Goal: Information Seeking & Learning: Understand process/instructions

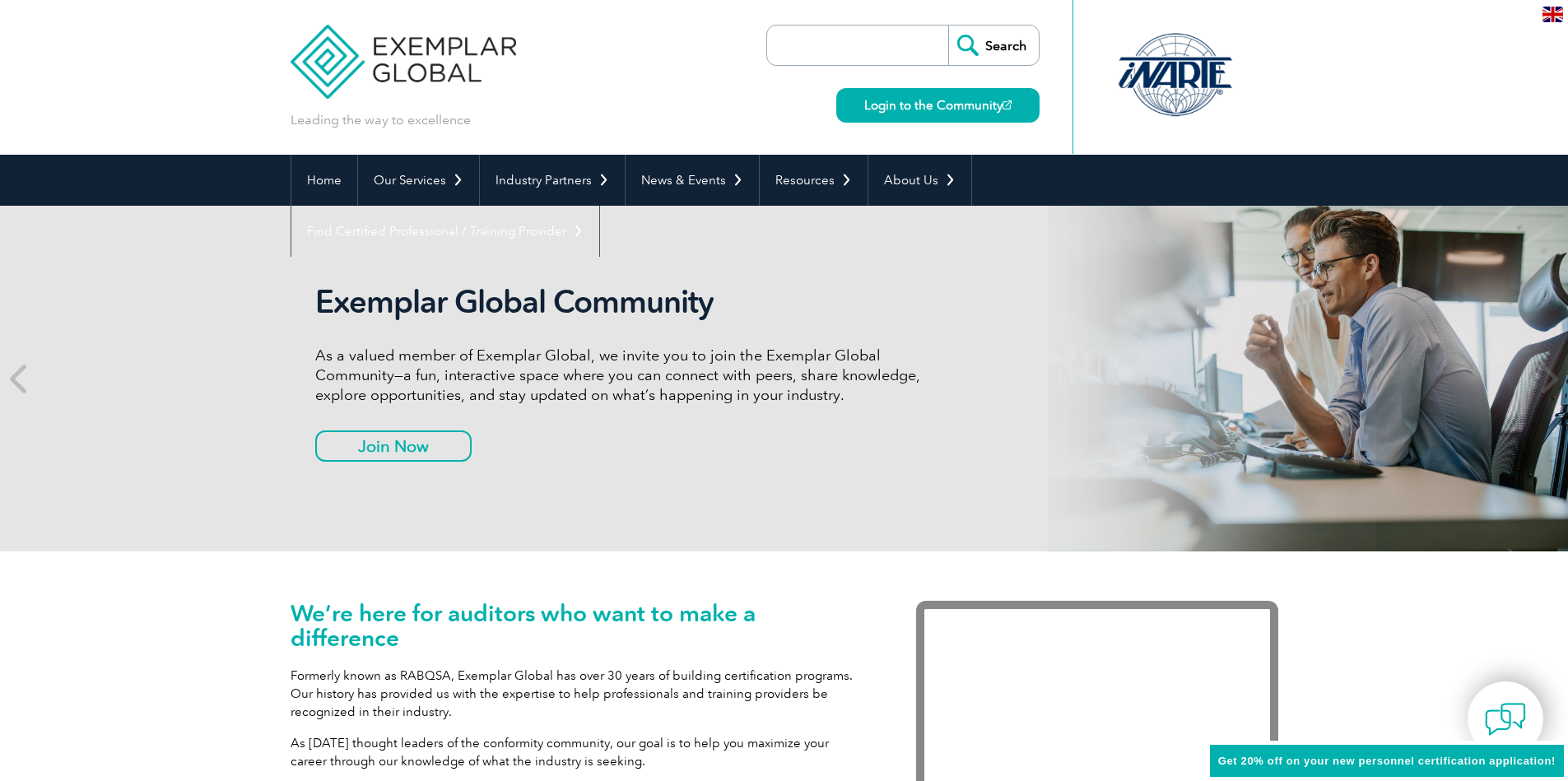
drag, startPoint x: 313, startPoint y: 302, endPoint x: 742, endPoint y: 302, distance: 429.0
click at [742, 302] on h2 "Exemplar Global Community" at bounding box center [623, 302] width 617 height 38
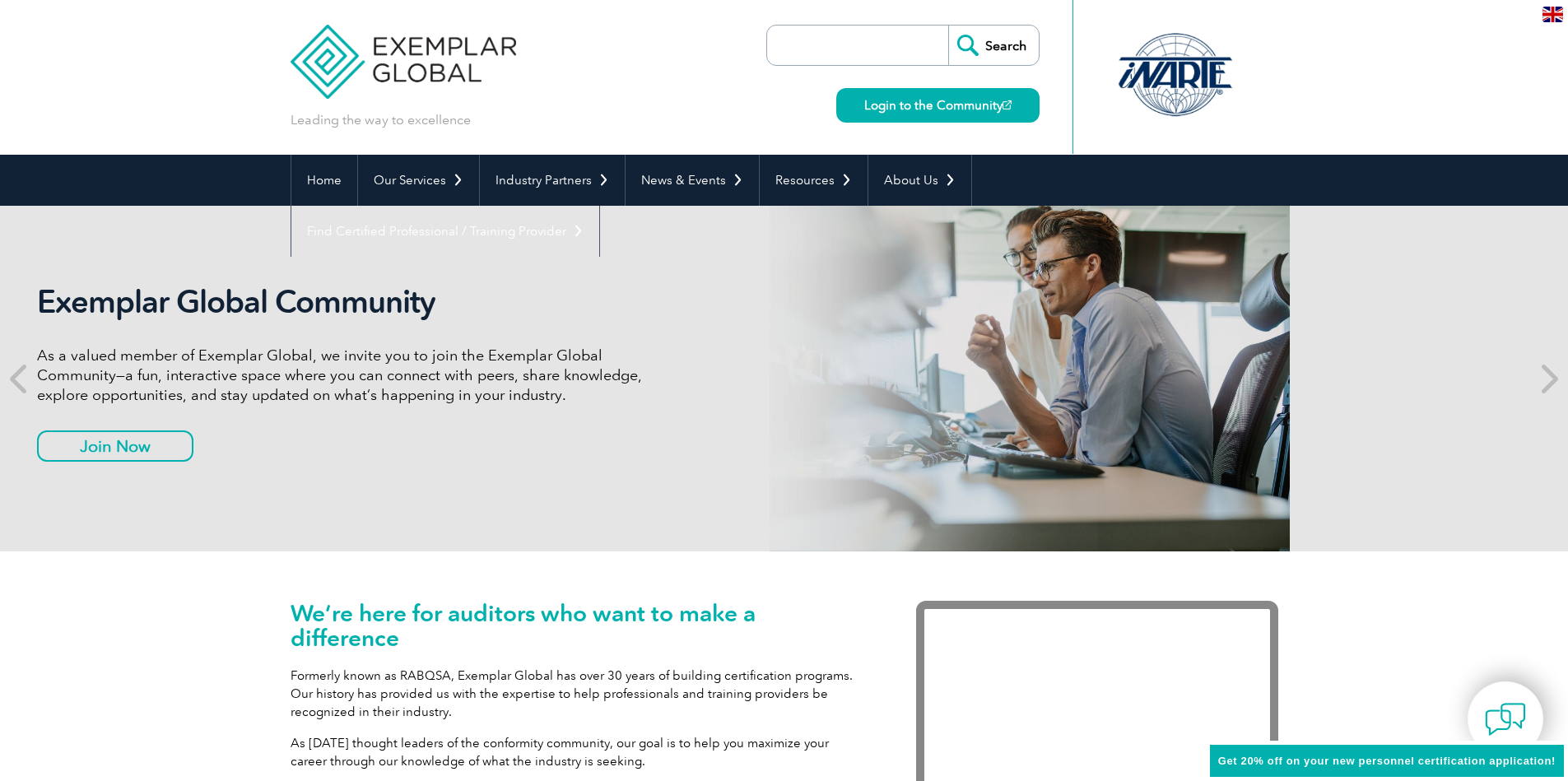
drag, startPoint x: 646, startPoint y: 303, endPoint x: 324, endPoint y: 302, distance: 322.0
click at [247, 299] on h2 "Exemplar Global Community" at bounding box center [345, 302] width 617 height 38
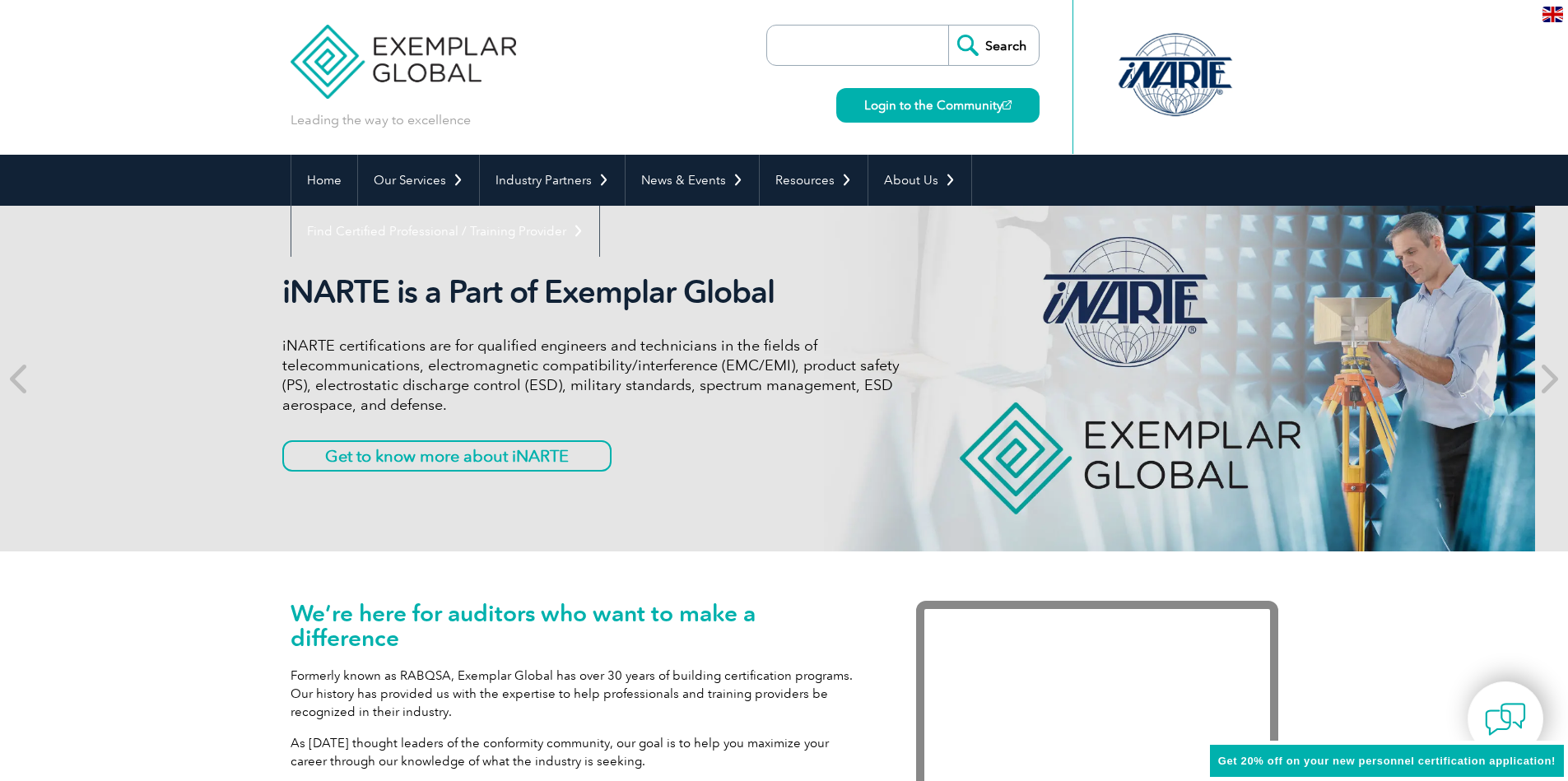
drag, startPoint x: 937, startPoint y: 317, endPoint x: 324, endPoint y: 338, distance: 613.4
click at [357, 330] on div "iNARTE is a Part of Exemplar Global iNARTE certifications are for qualified eng…" at bounding box center [751, 378] width 987 height 346
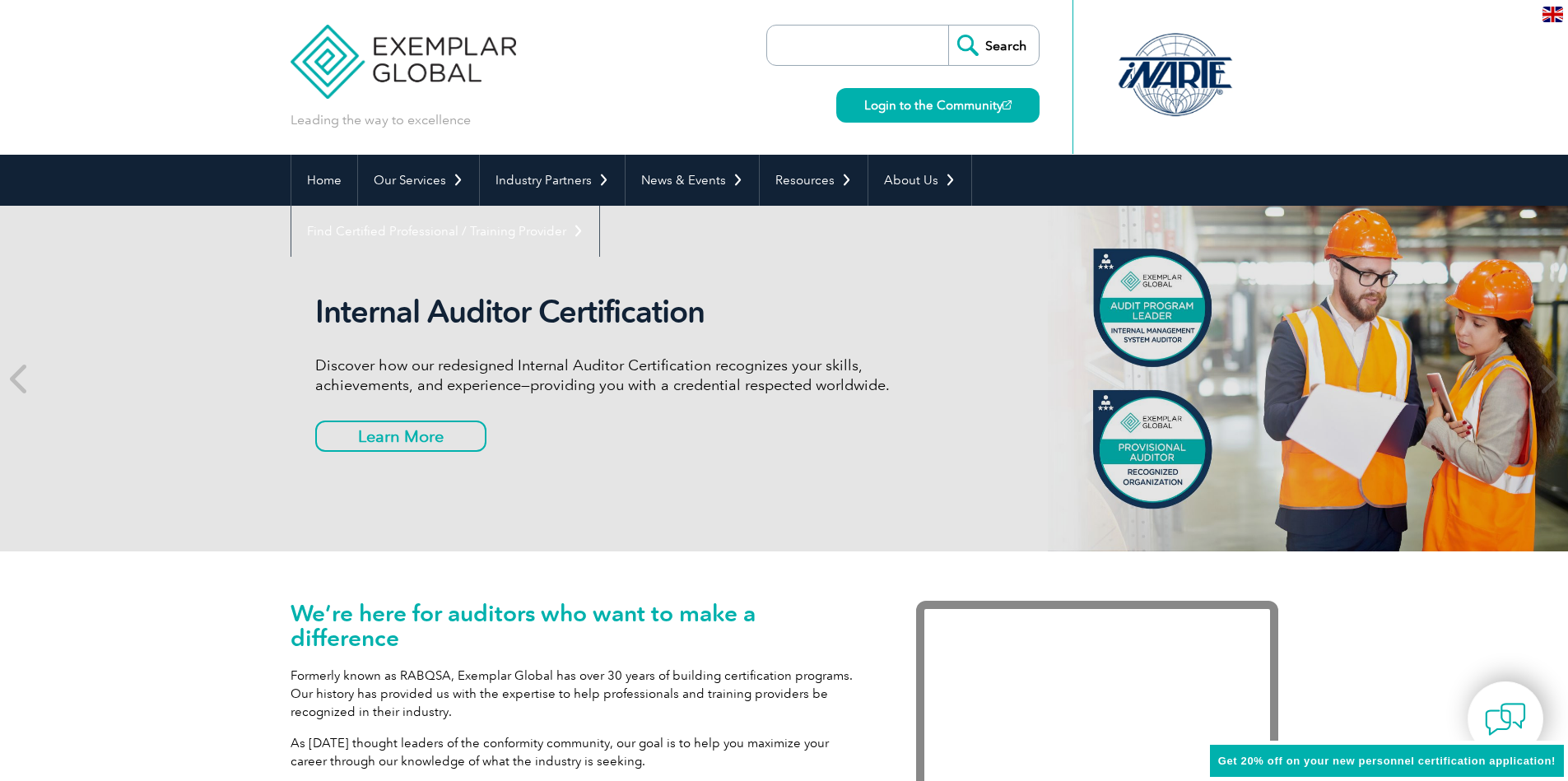
drag, startPoint x: 938, startPoint y: 362, endPoint x: 252, endPoint y: 348, distance: 686.1
click at [329, 345] on div "Internal Auditor Certification Discover how our redesigned Internal Auditor Cer…" at bounding box center [784, 378] width 987 height 346
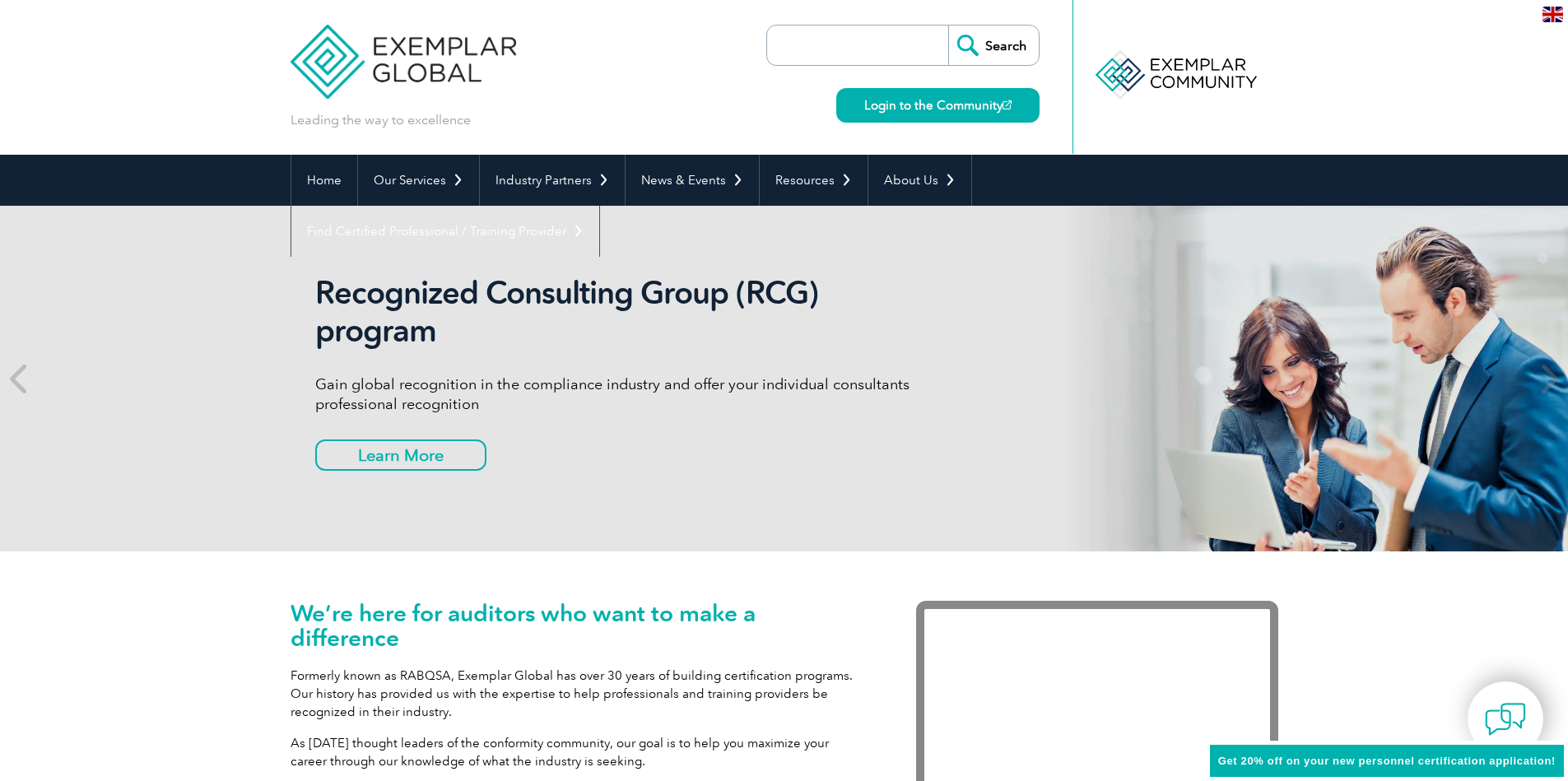
drag, startPoint x: 963, startPoint y: 381, endPoint x: 444, endPoint y: 378, distance: 519.0
click at [467, 378] on div "Recognized Consulting Group (RCG) program Gain global recognition in the compli…" at bounding box center [784, 378] width 987 height 346
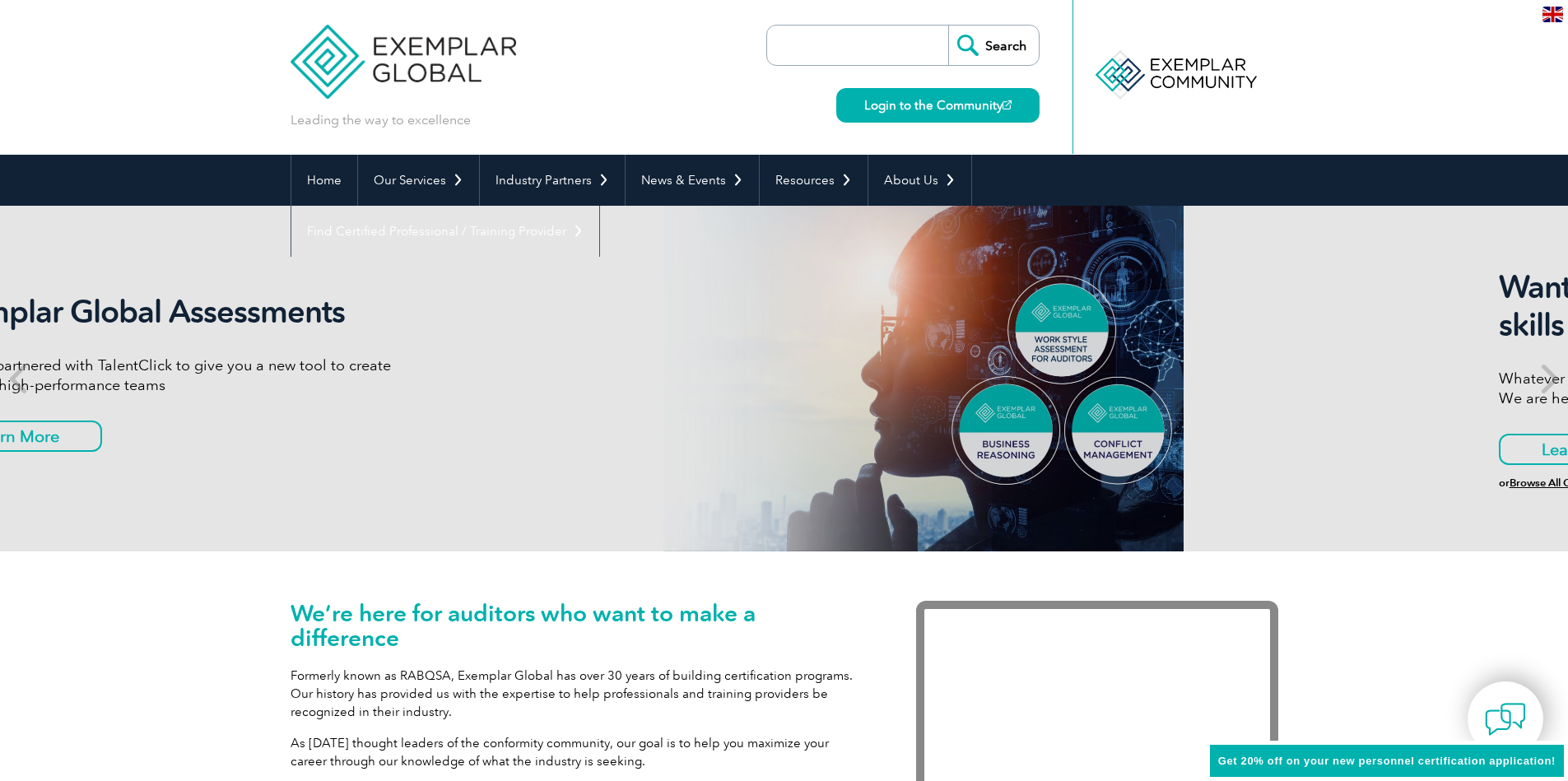
drag, startPoint x: 954, startPoint y: 380, endPoint x: 413, endPoint y: 378, distance: 541.0
click at [433, 378] on div "Exemplar Global Assessments We have partnered with TalentClick to give you a ne…" at bounding box center [399, 378] width 987 height 346
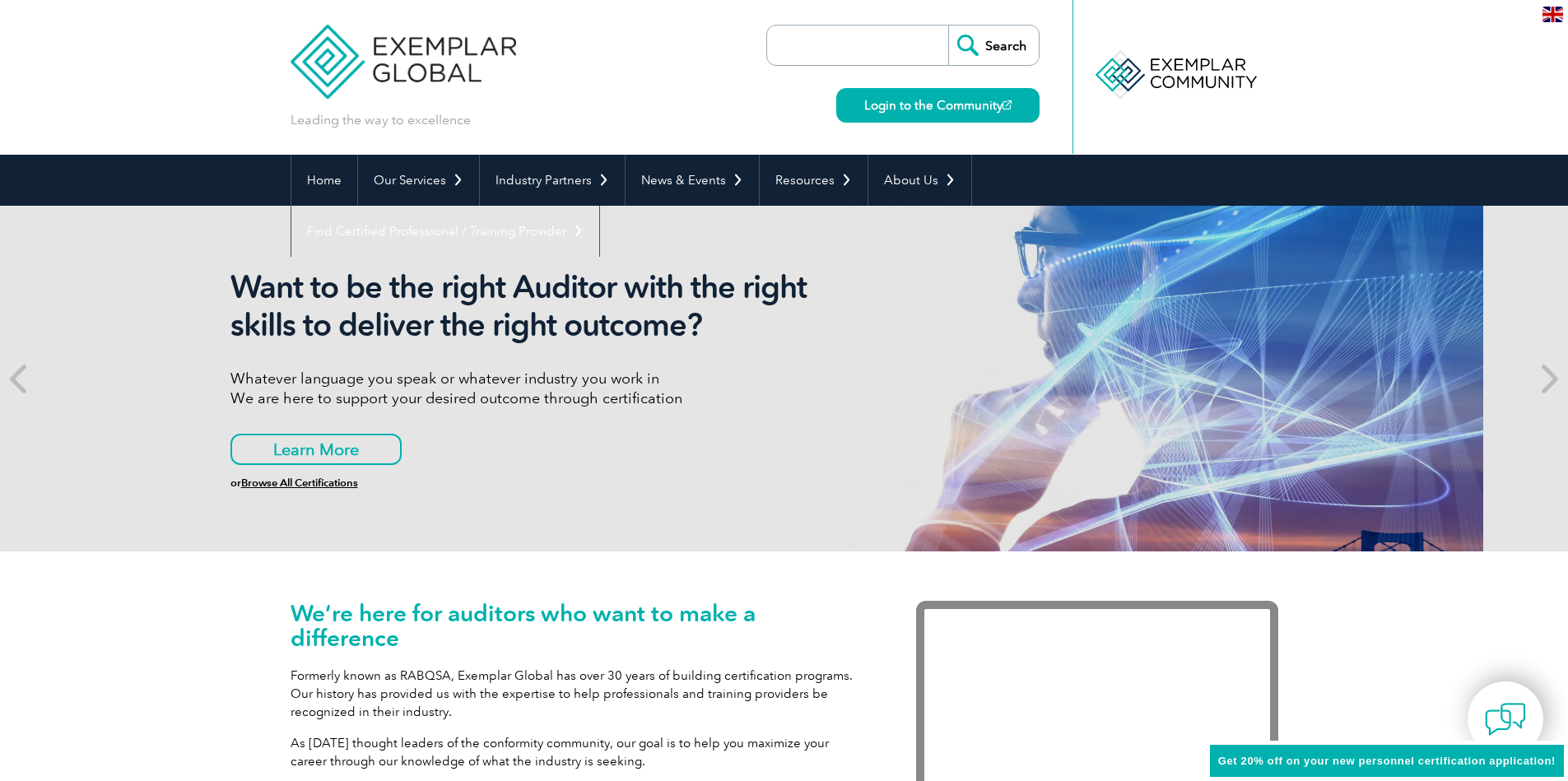
drag, startPoint x: 811, startPoint y: 366, endPoint x: 340, endPoint y: 464, distance: 481.1
click at [396, 366] on div "Want to be the right Auditor with the right skills to deliver the right outcome…" at bounding box center [538, 378] width 617 height 220
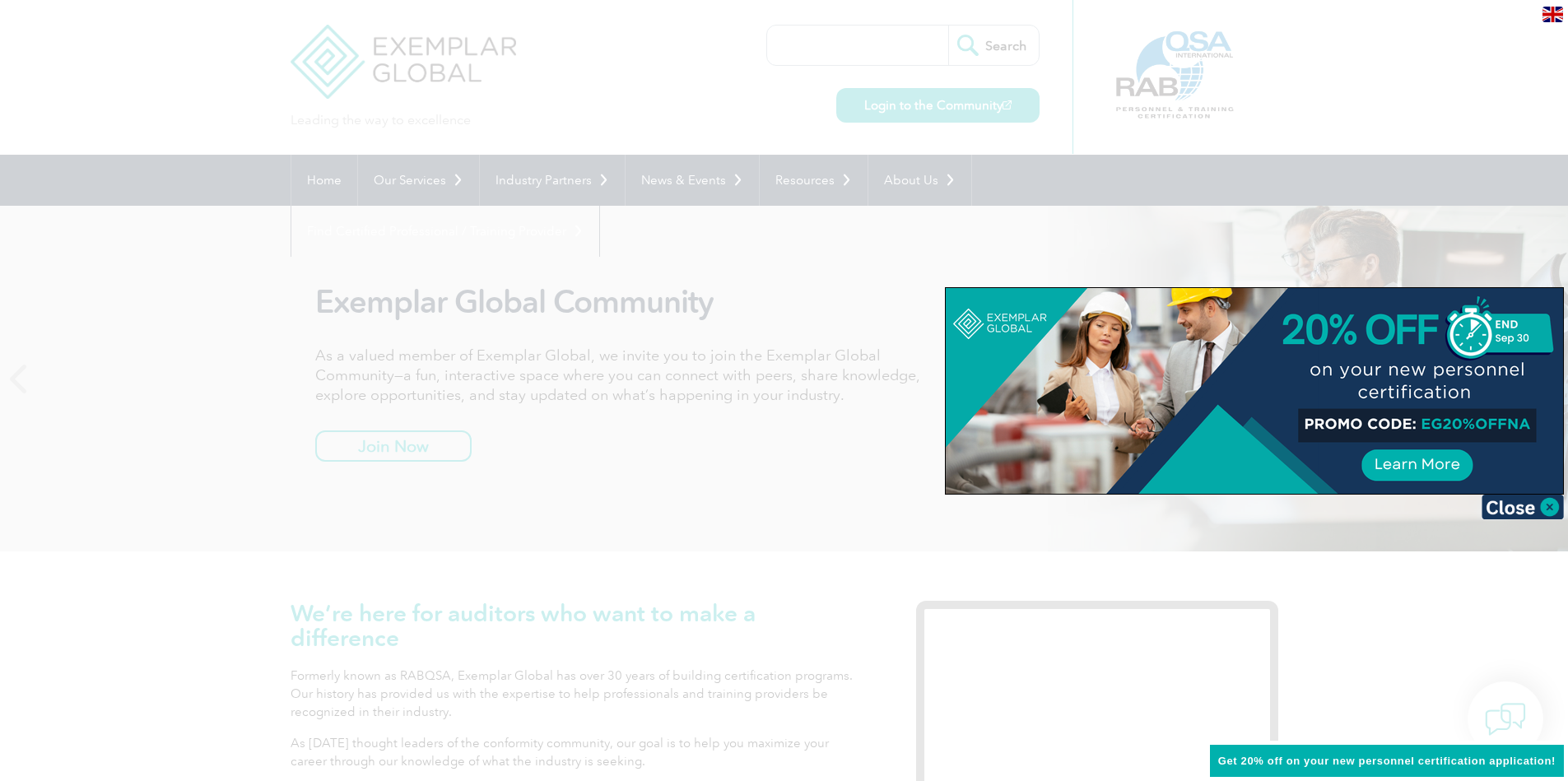
click at [623, 499] on div at bounding box center [784, 390] width 1568 height 781
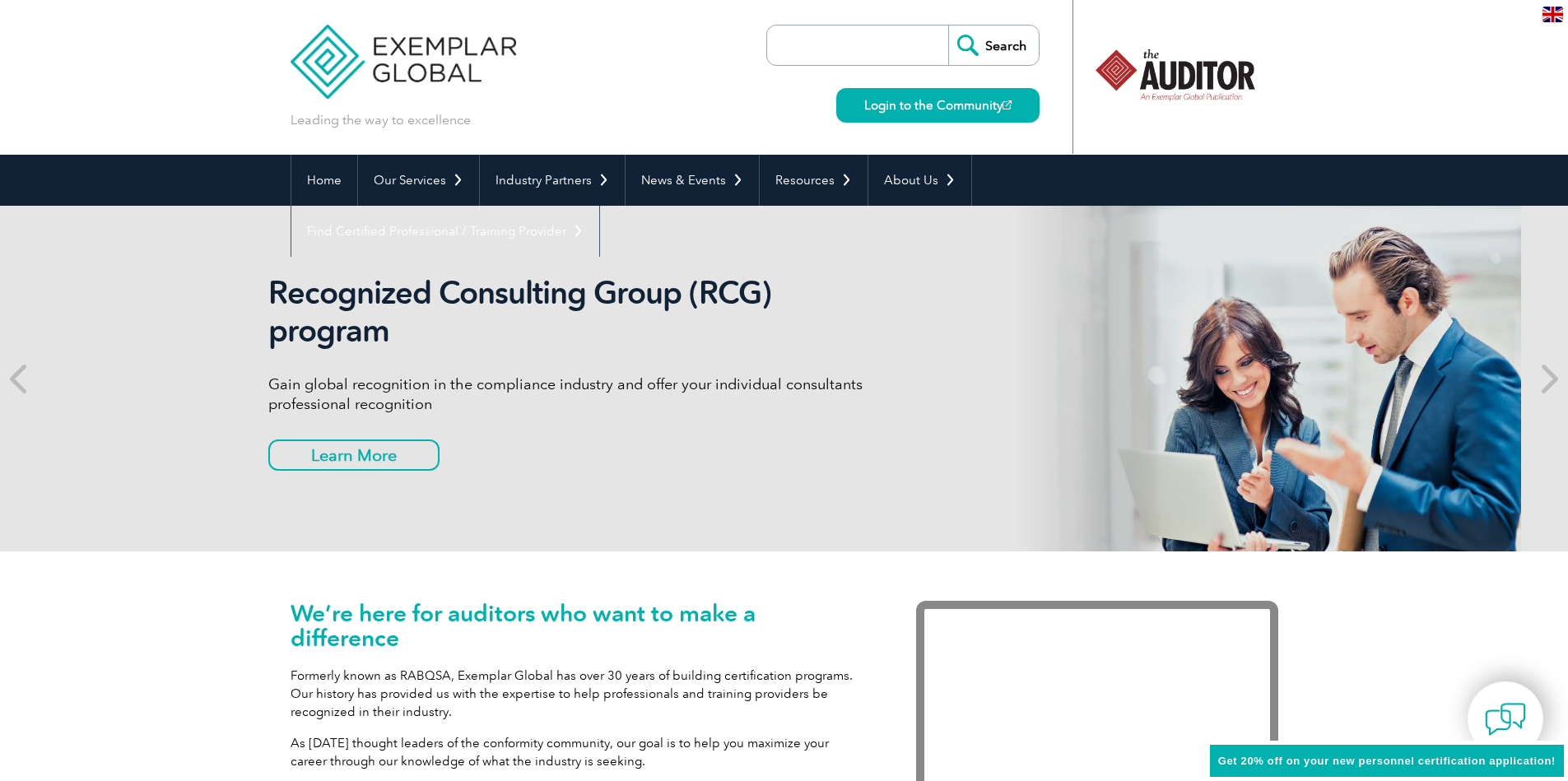
drag, startPoint x: 311, startPoint y: 287, endPoint x: 199, endPoint y: 334, distance: 121.5
click at [214, 319] on div "Recognized Consulting Group (RCG) program Gain global recognition in the compli…" at bounding box center [737, 378] width 1568 height 346
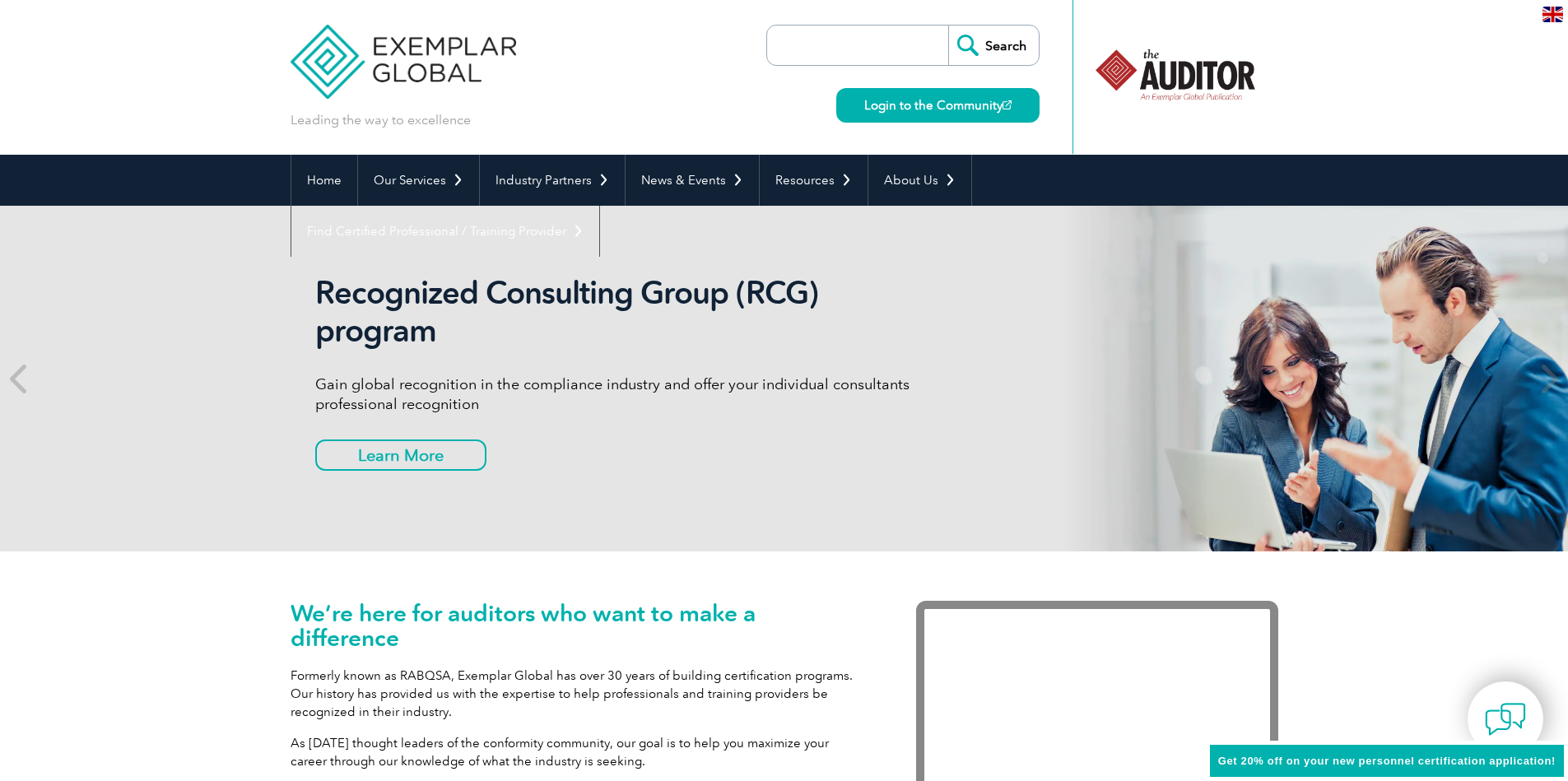
drag, startPoint x: 535, startPoint y: 344, endPoint x: 173, endPoint y: 339, distance: 362.0
click at [315, 339] on h2 "Recognized Consulting Group (RCG) program" at bounding box center [623, 311] width 617 height 76
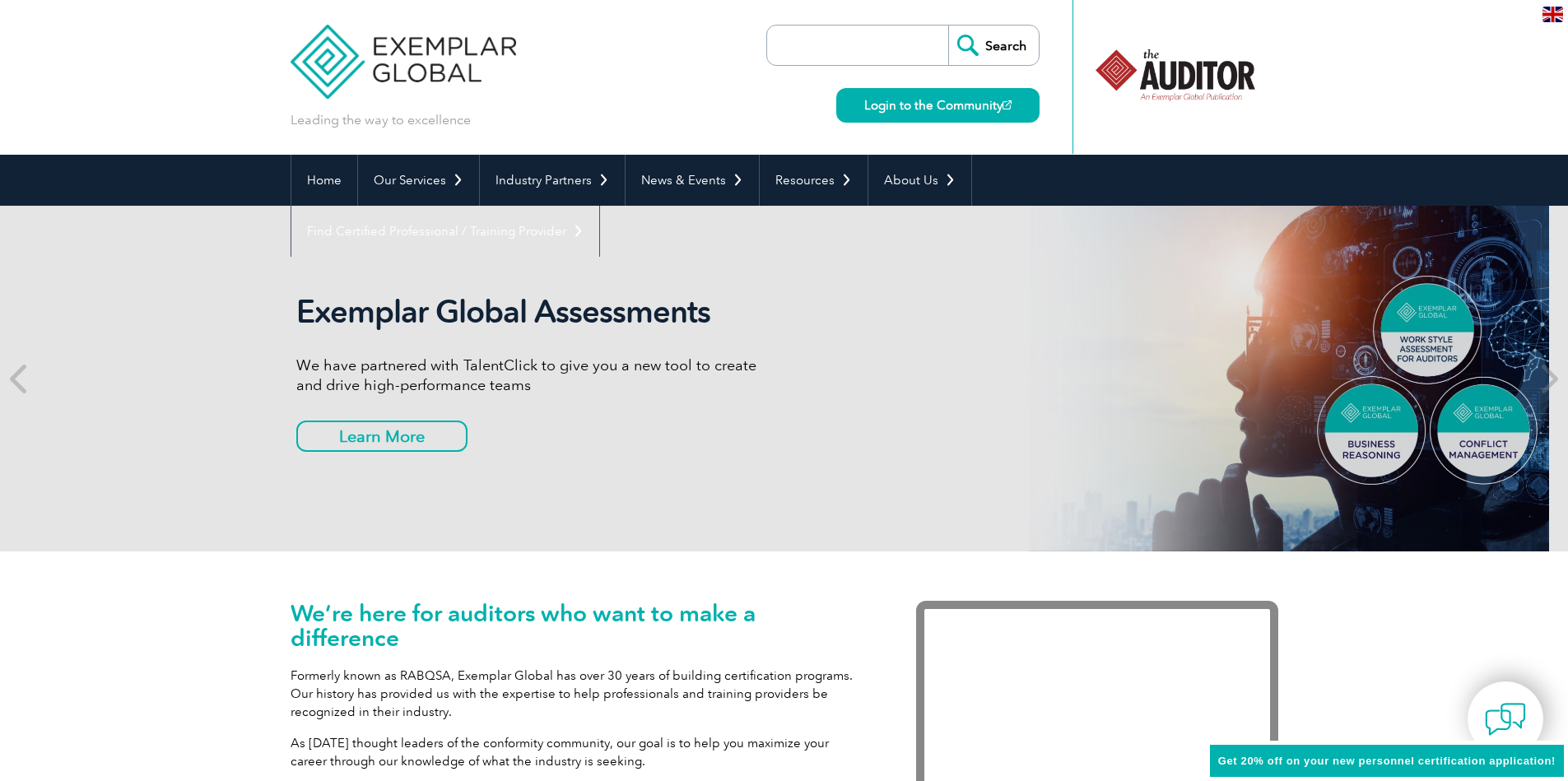
drag, startPoint x: 789, startPoint y: 335, endPoint x: 385, endPoint y: 335, distance: 404.0
click at [429, 335] on div "Exemplar Global Assessments We have partnered with TalentClick to give you a ne…" at bounding box center [765, 378] width 987 height 346
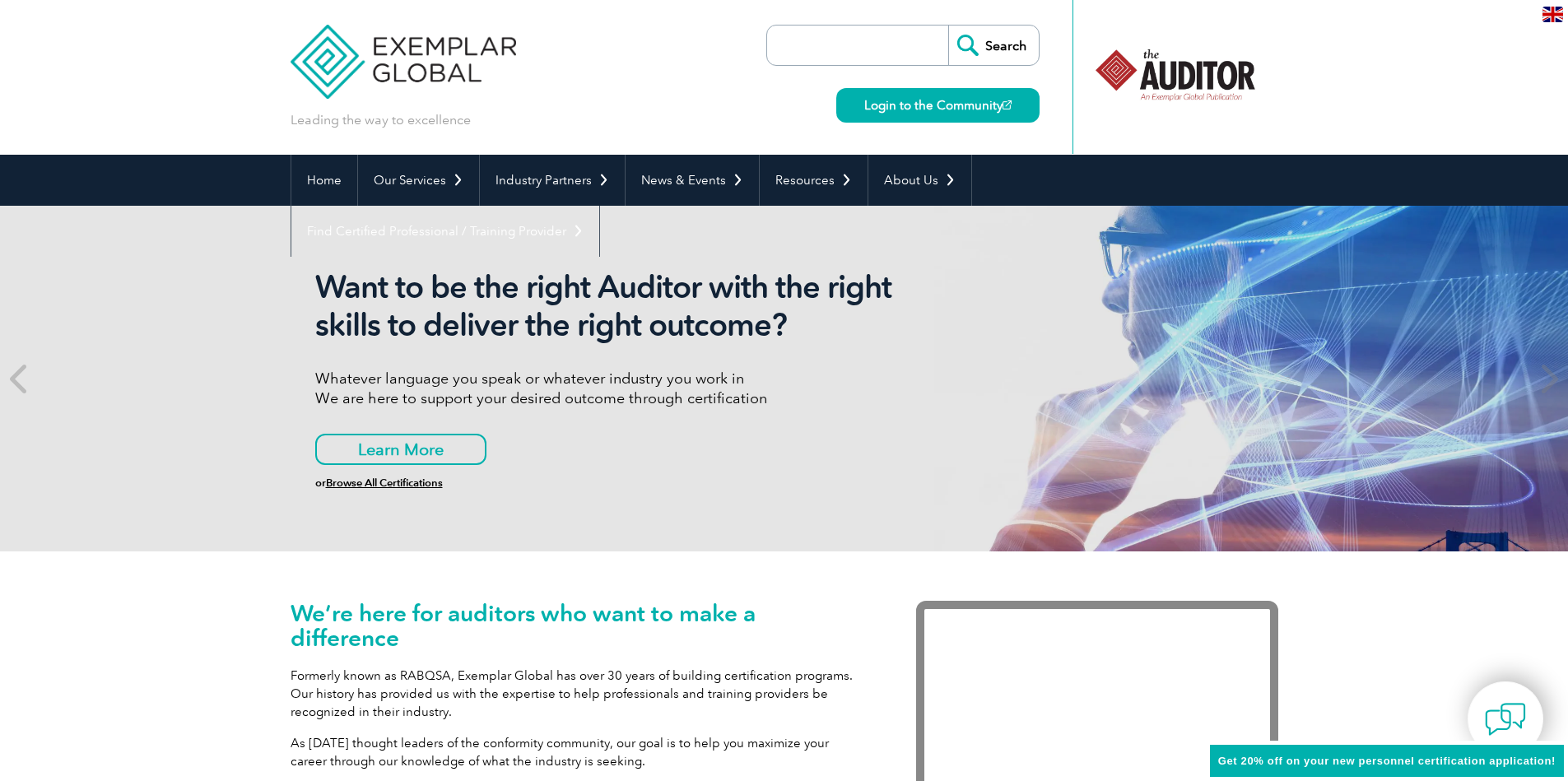
drag, startPoint x: 830, startPoint y: 331, endPoint x: 442, endPoint y: 333, distance: 388.0
click at [442, 333] on h2 "Want to be the right Auditor with the right skills to deliver the right outcome?" at bounding box center [623, 306] width 617 height 76
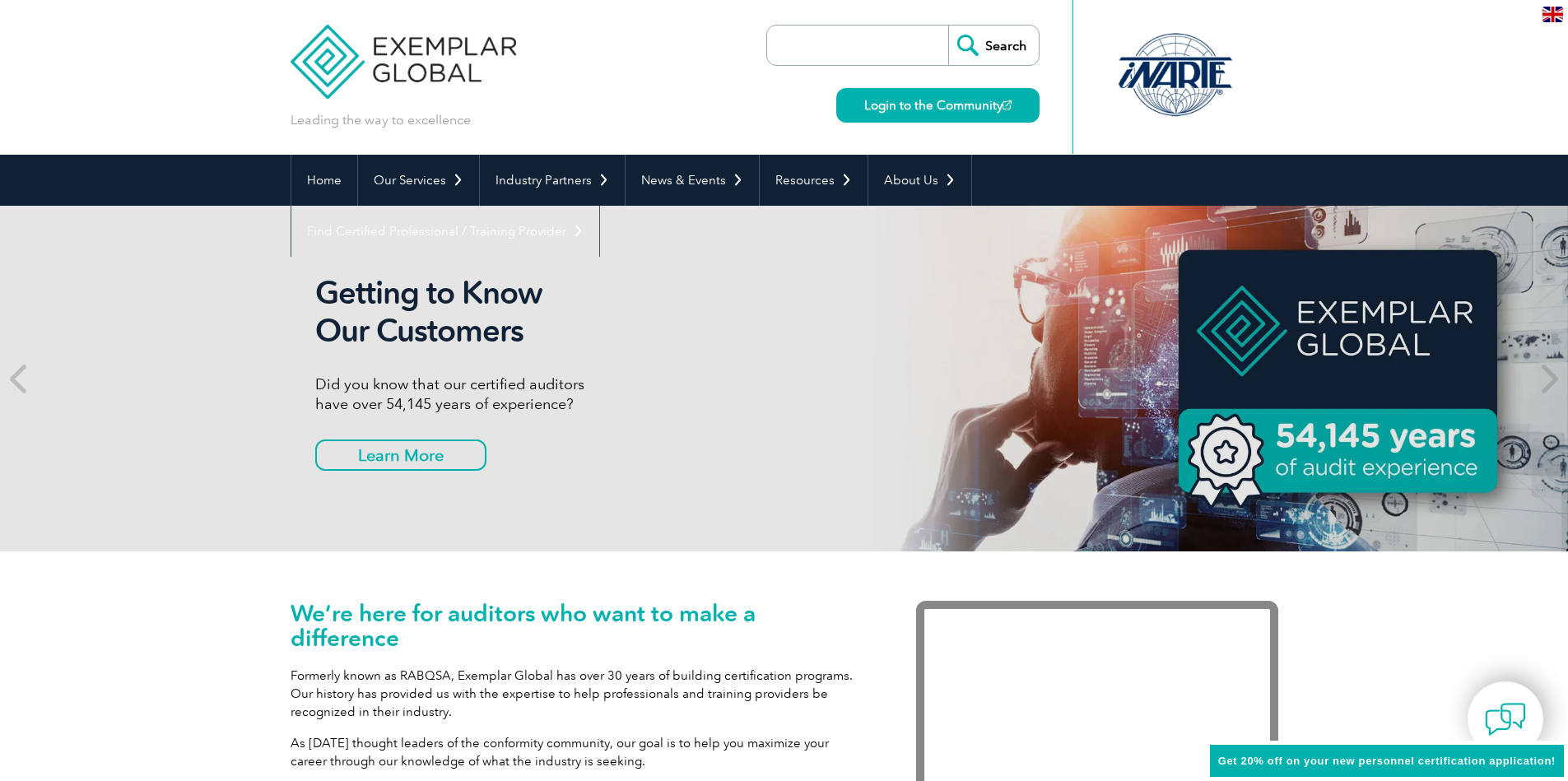
drag, startPoint x: 766, startPoint y: 324, endPoint x: 341, endPoint y: 323, distance: 425.0
click at [384, 323] on h2 "Getting to Know Our Customers" at bounding box center [623, 311] width 617 height 76
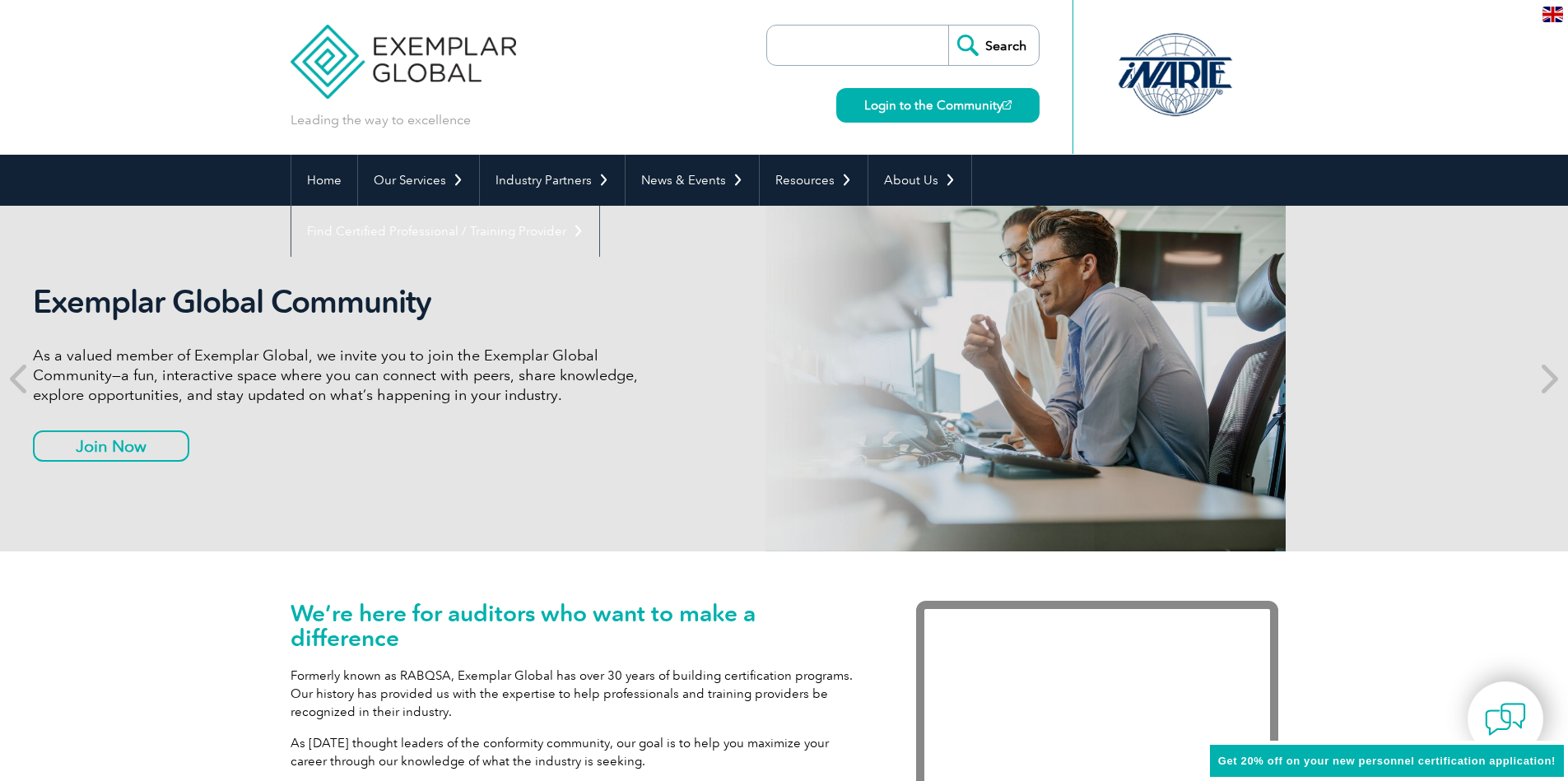
drag, startPoint x: 826, startPoint y: 330, endPoint x: 424, endPoint y: 329, distance: 402.0
click at [489, 329] on div "Exemplar Global Community As a valued member of Exemplar Global, we invite you …" at bounding box center [341, 377] width 617 height 191
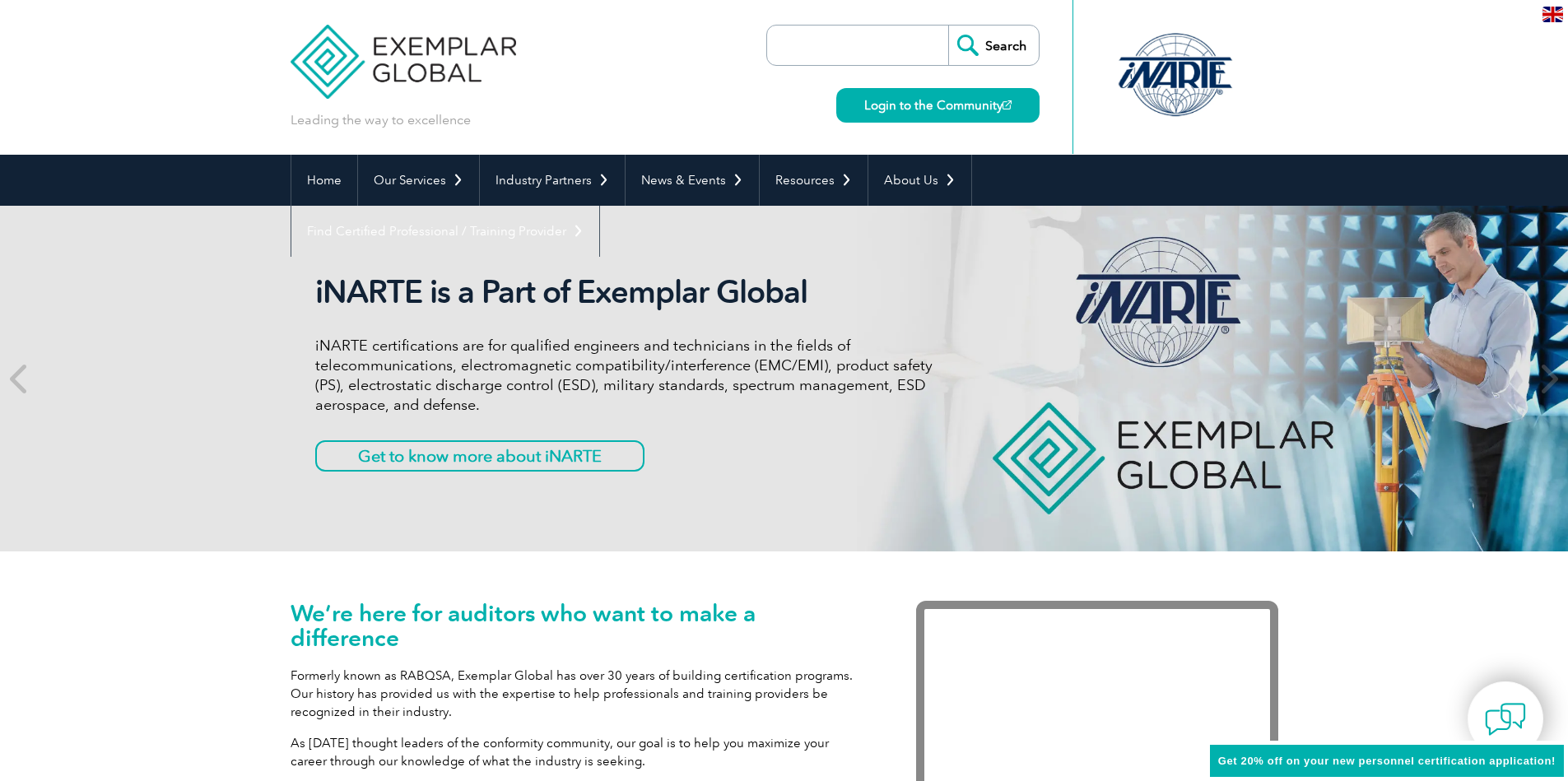
drag, startPoint x: 749, startPoint y: 322, endPoint x: 574, endPoint y: 320, distance: 175.0
click at [606, 320] on div "iNARTE is a Part of Exemplar Global iNARTE certifications are for qualified eng…" at bounding box center [623, 378] width 617 height 210
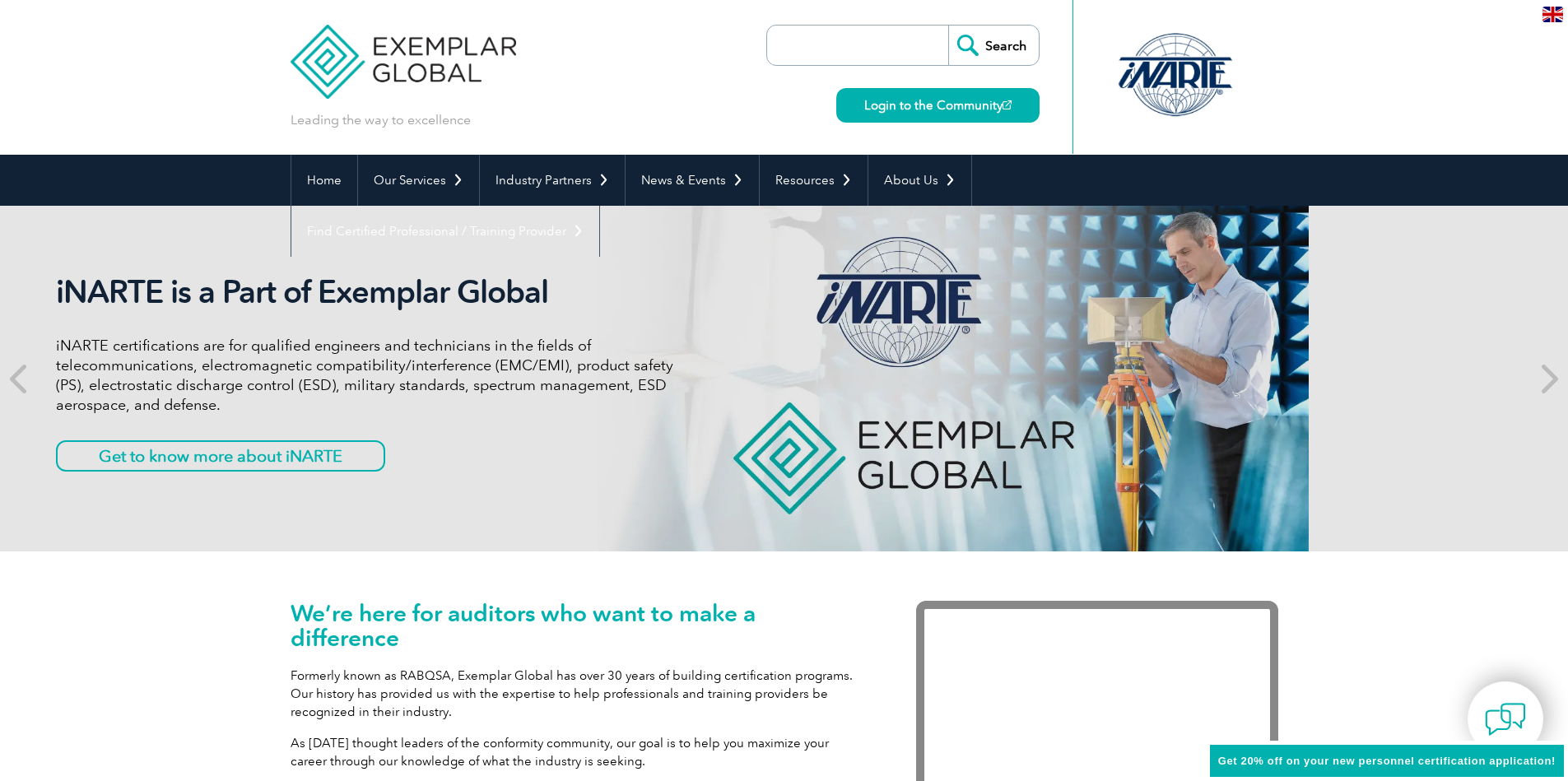
drag, startPoint x: 746, startPoint y: 329, endPoint x: 350, endPoint y: 330, distance: 396.0
click at [359, 330] on div "iNARTE is a Part of Exemplar Global iNARTE certifications are for qualified eng…" at bounding box center [364, 378] width 617 height 210
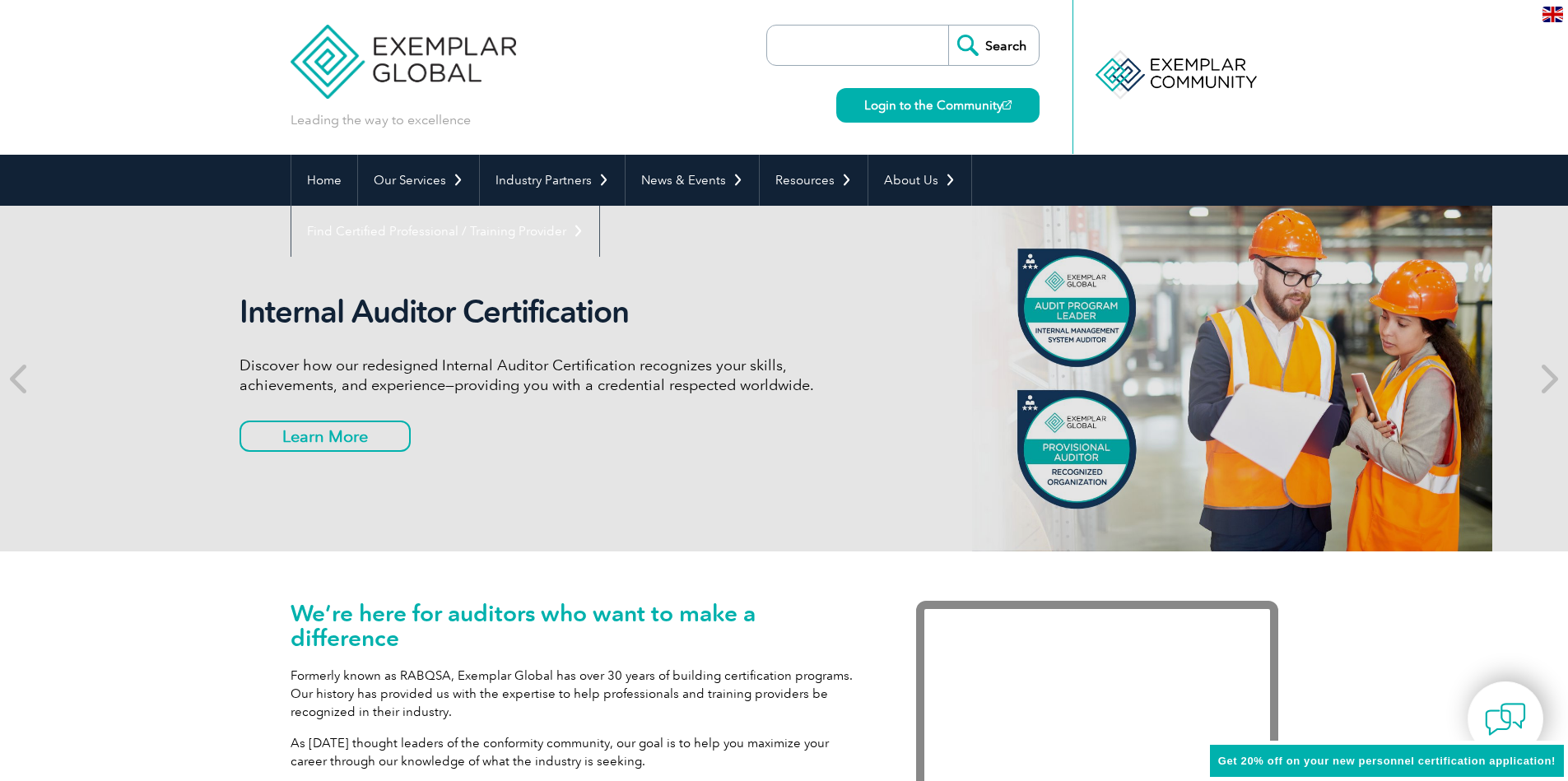
drag, startPoint x: 809, startPoint y: 327, endPoint x: 394, endPoint y: 335, distance: 415.1
click at [407, 333] on div "Internal Auditor Certification Discover how our redesigned Internal Auditor Cer…" at bounding box center [547, 378] width 617 height 172
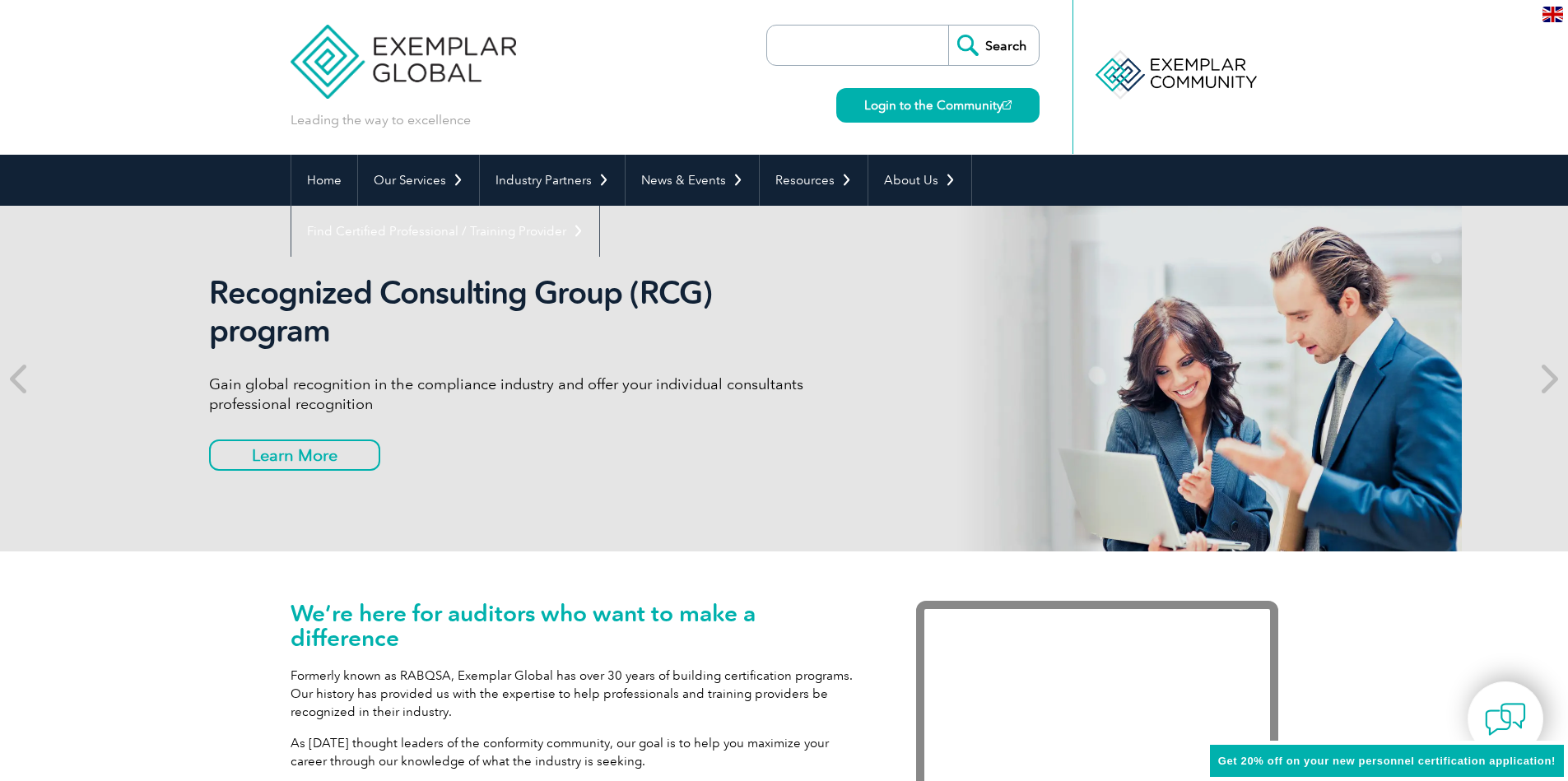
drag, startPoint x: 934, startPoint y: 321, endPoint x: 542, endPoint y: 321, distance: 392.0
click at [553, 321] on div "Recognized Consulting Group (RCG) program Gain global recognition in the compli…" at bounding box center [677, 378] width 987 height 346
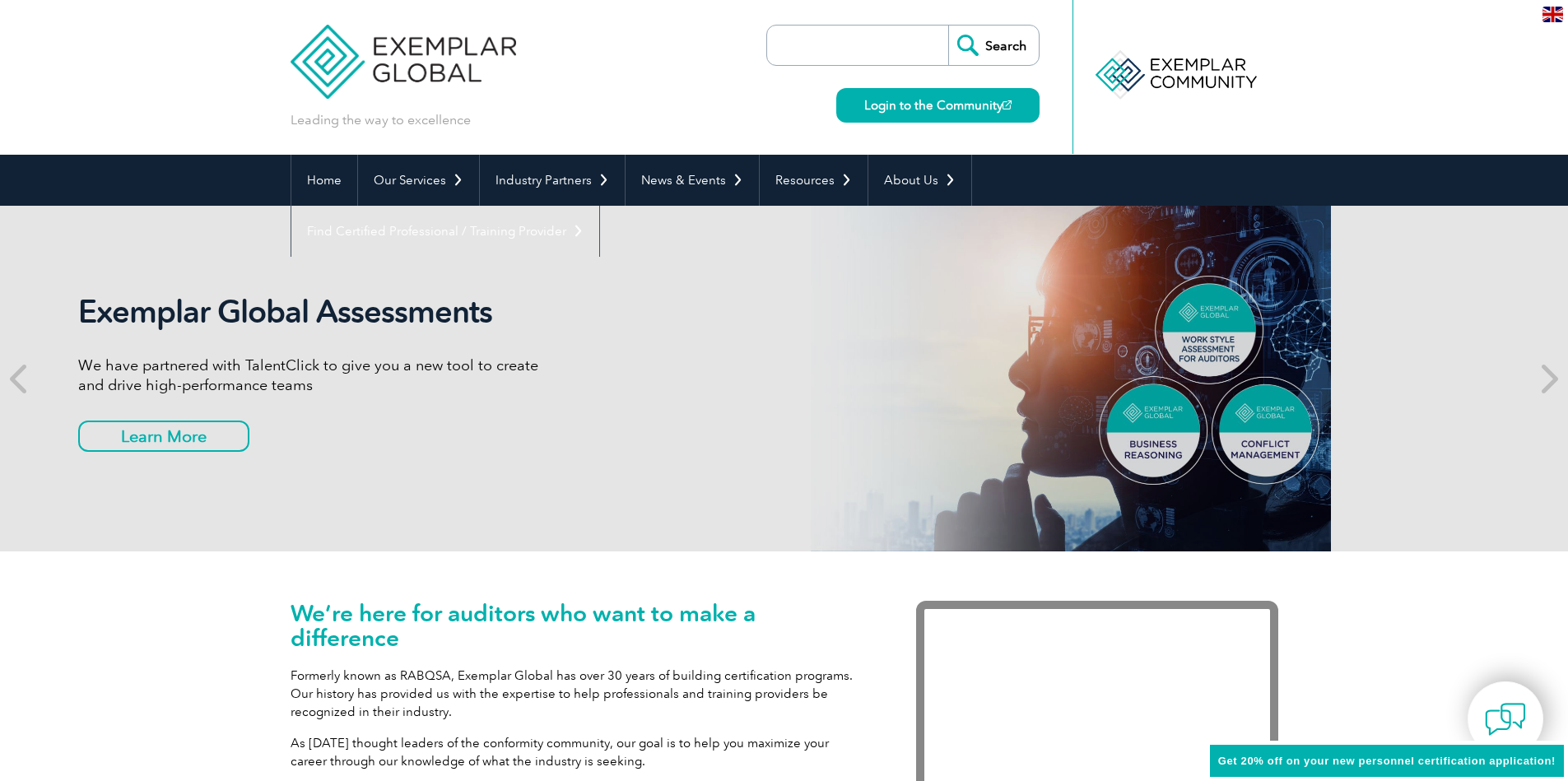
drag, startPoint x: 1117, startPoint y: 313, endPoint x: 565, endPoint y: 321, distance: 552.1
click at [599, 321] on div "Exemplar Global Assessments We have partnered with TalentClick to give you a ne…" at bounding box center [546, 378] width 987 height 346
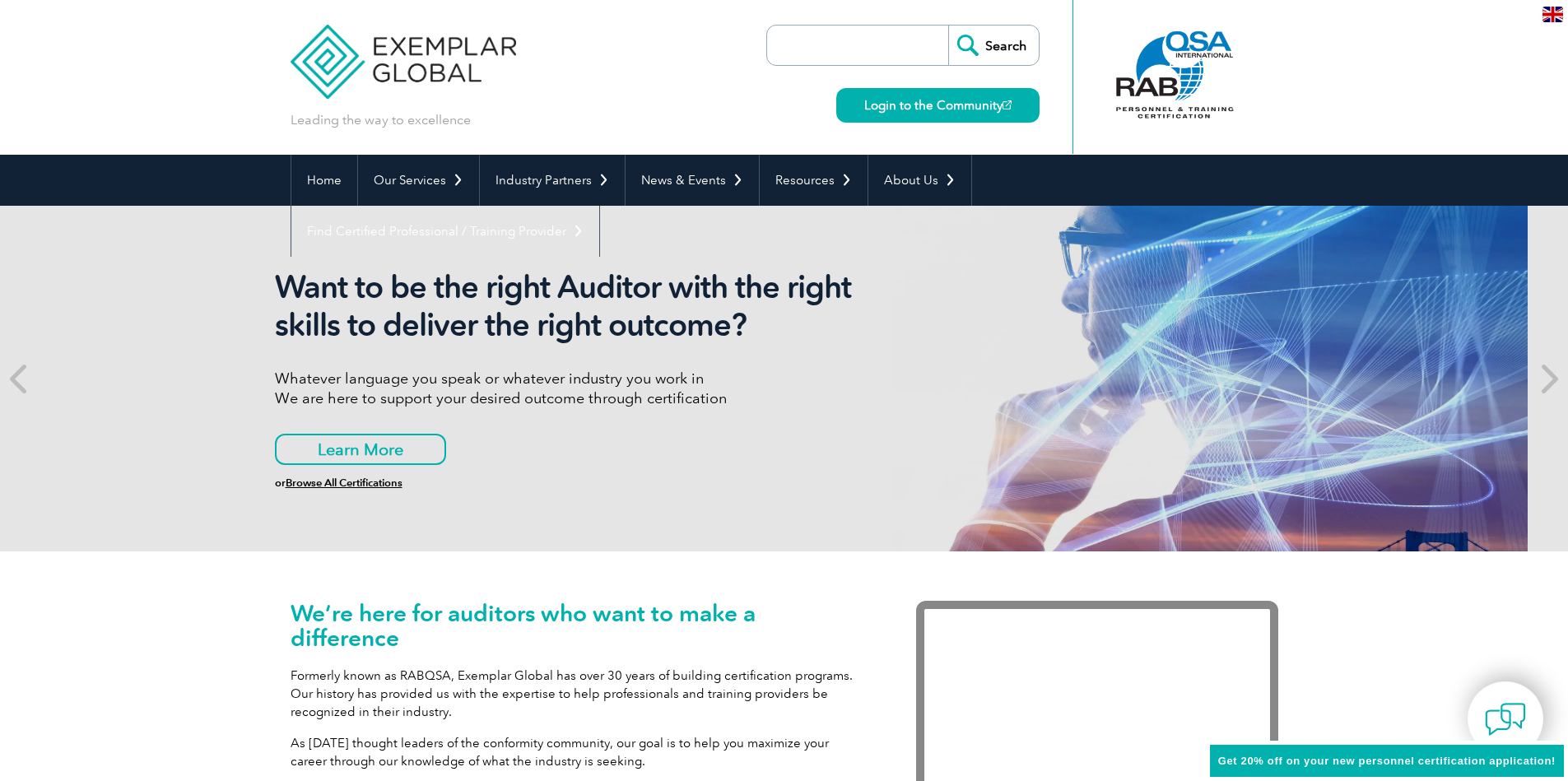
drag, startPoint x: 992, startPoint y: 330, endPoint x: 580, endPoint y: 330, distance: 412.0
click at [580, 330] on div "Want to be the right Auditor with the right skills to deliver the right outcome…" at bounding box center [743, 378] width 987 height 346
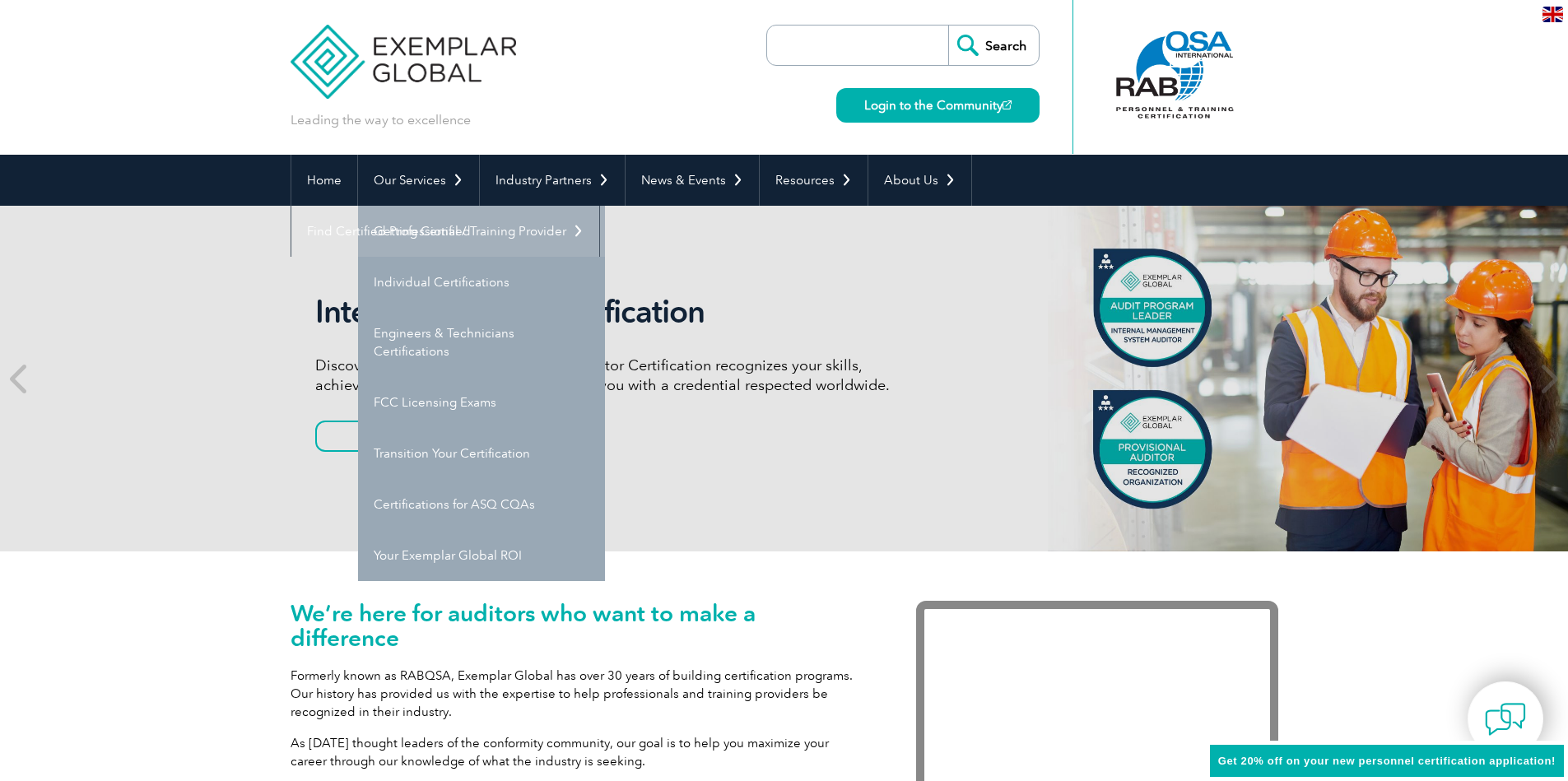
click at [431, 232] on link "Getting Certified" at bounding box center [481, 231] width 247 height 51
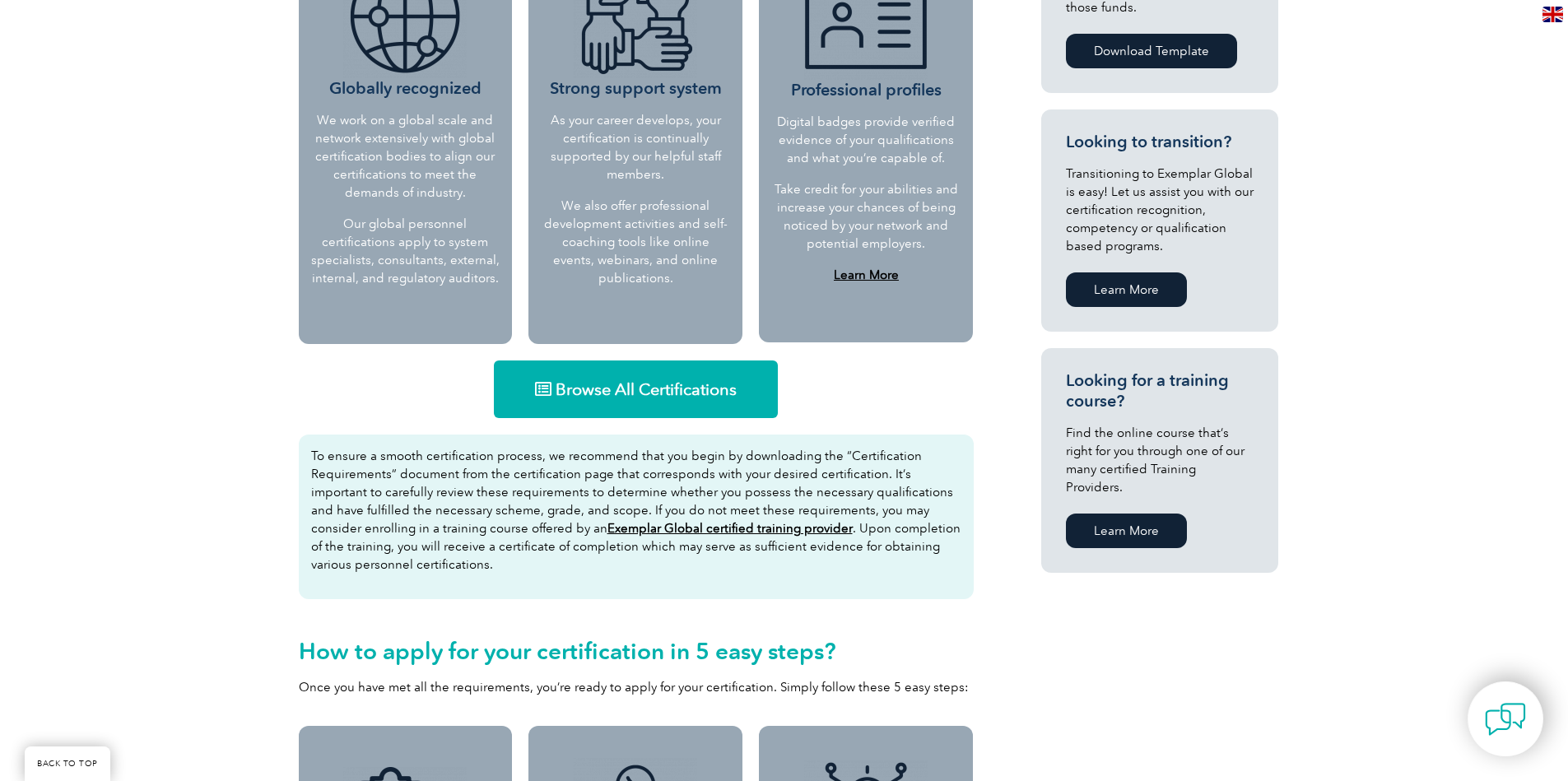
scroll to position [790, 0]
click at [621, 377] on link "Browse All Certifications" at bounding box center [636, 388] width 284 height 58
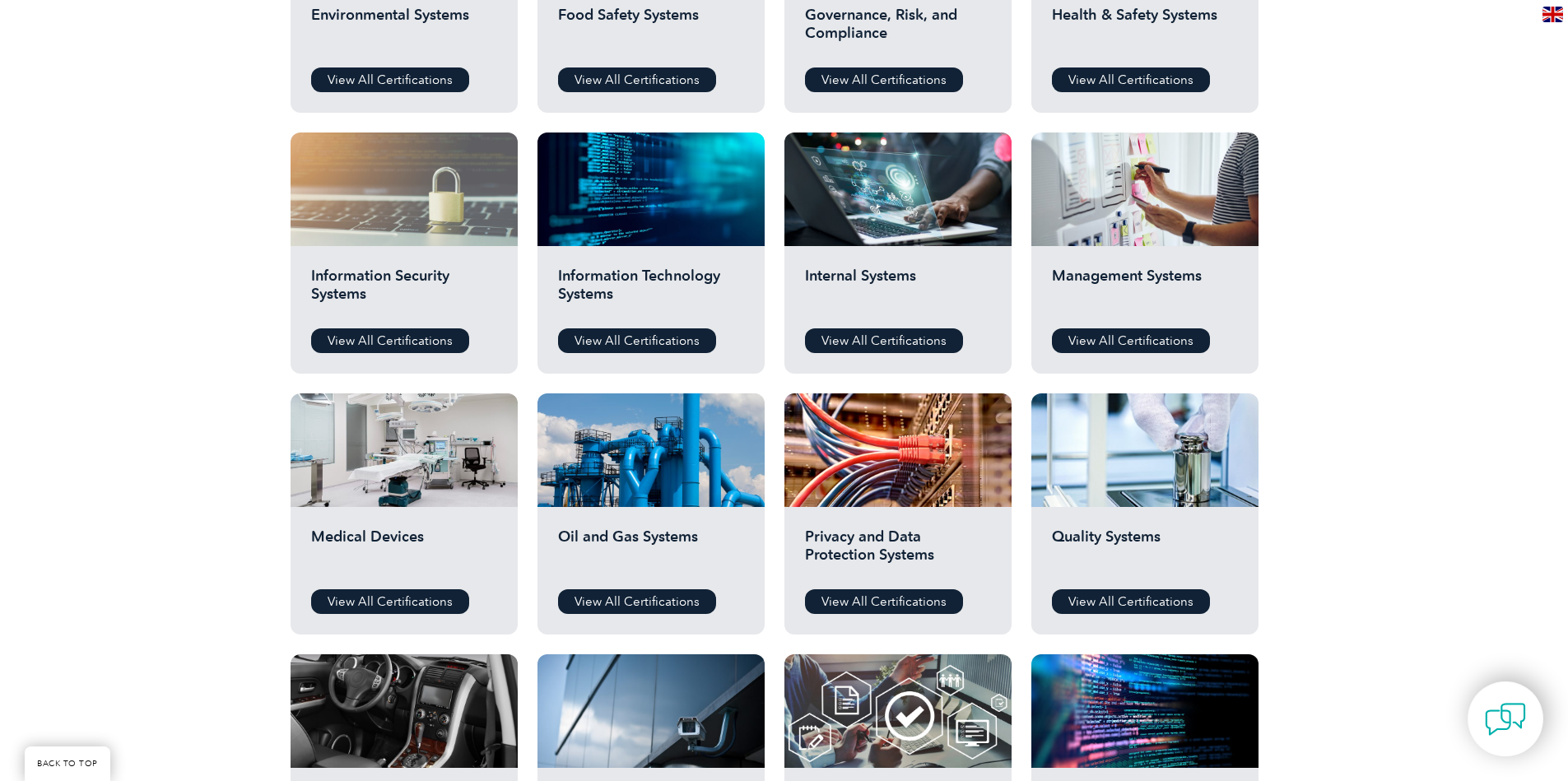
scroll to position [790, 0]
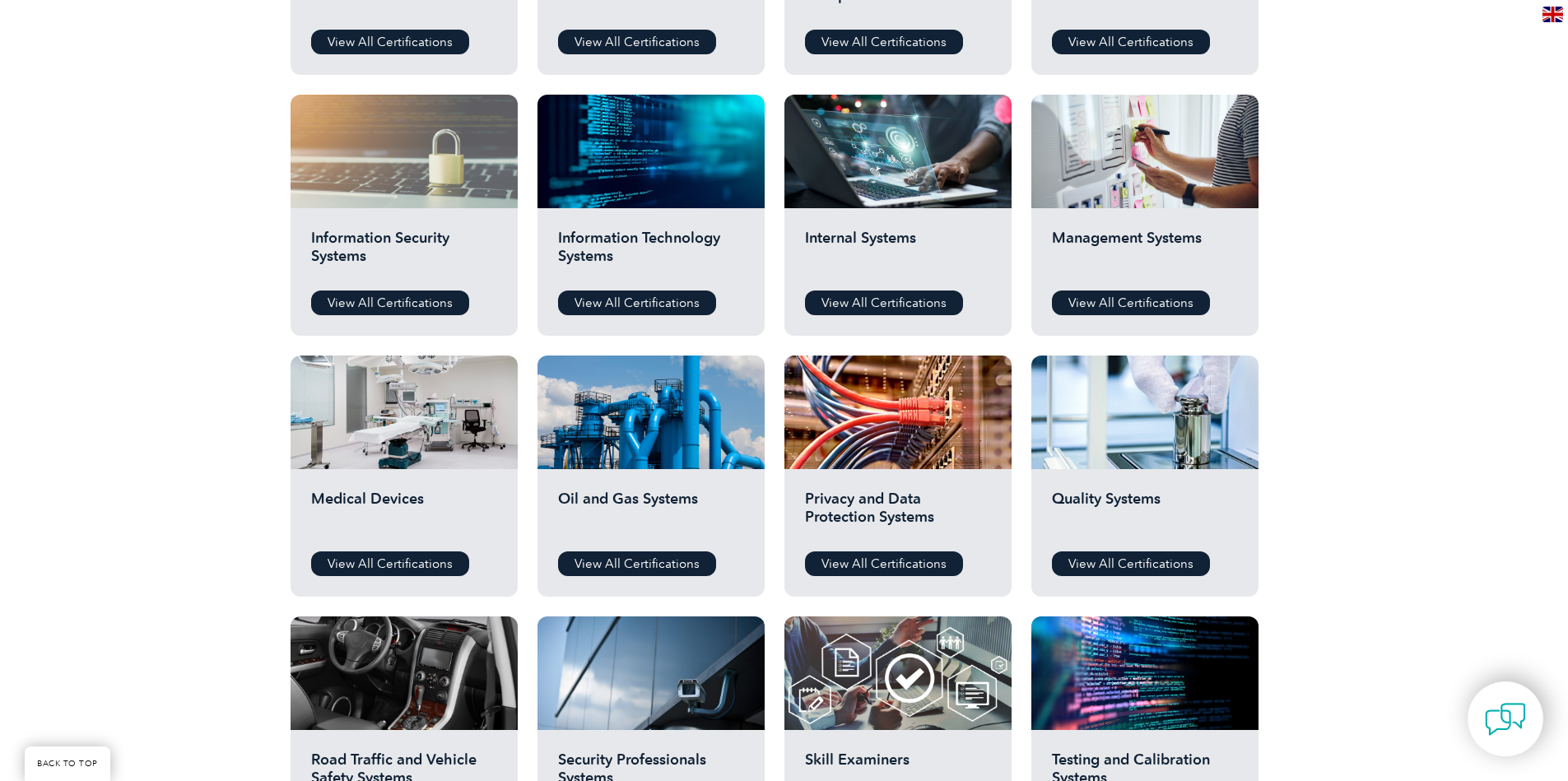
click at [436, 171] on div at bounding box center [405, 152] width 228 height 114
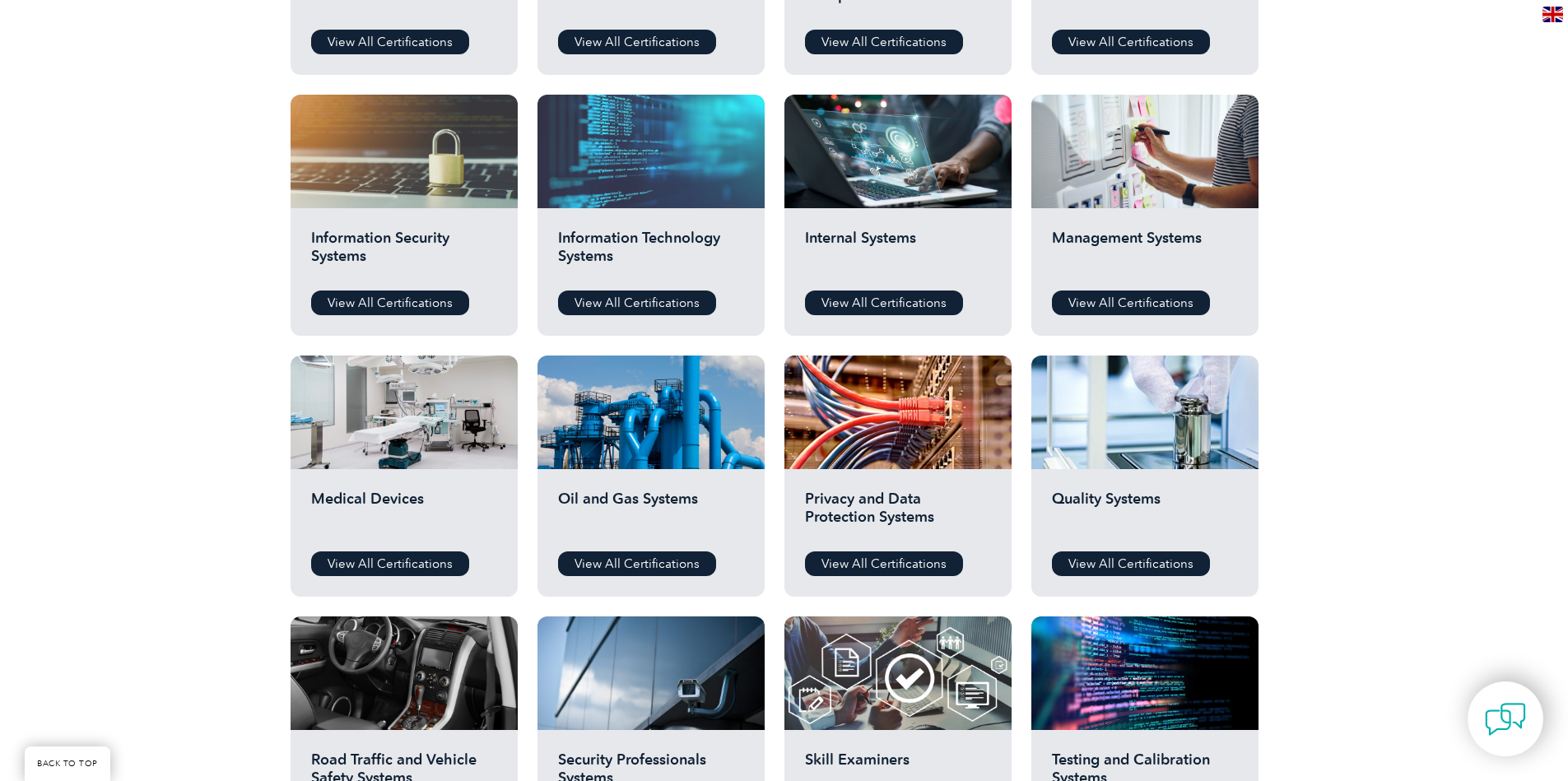
click at [691, 171] on div at bounding box center [651, 152] width 228 height 114
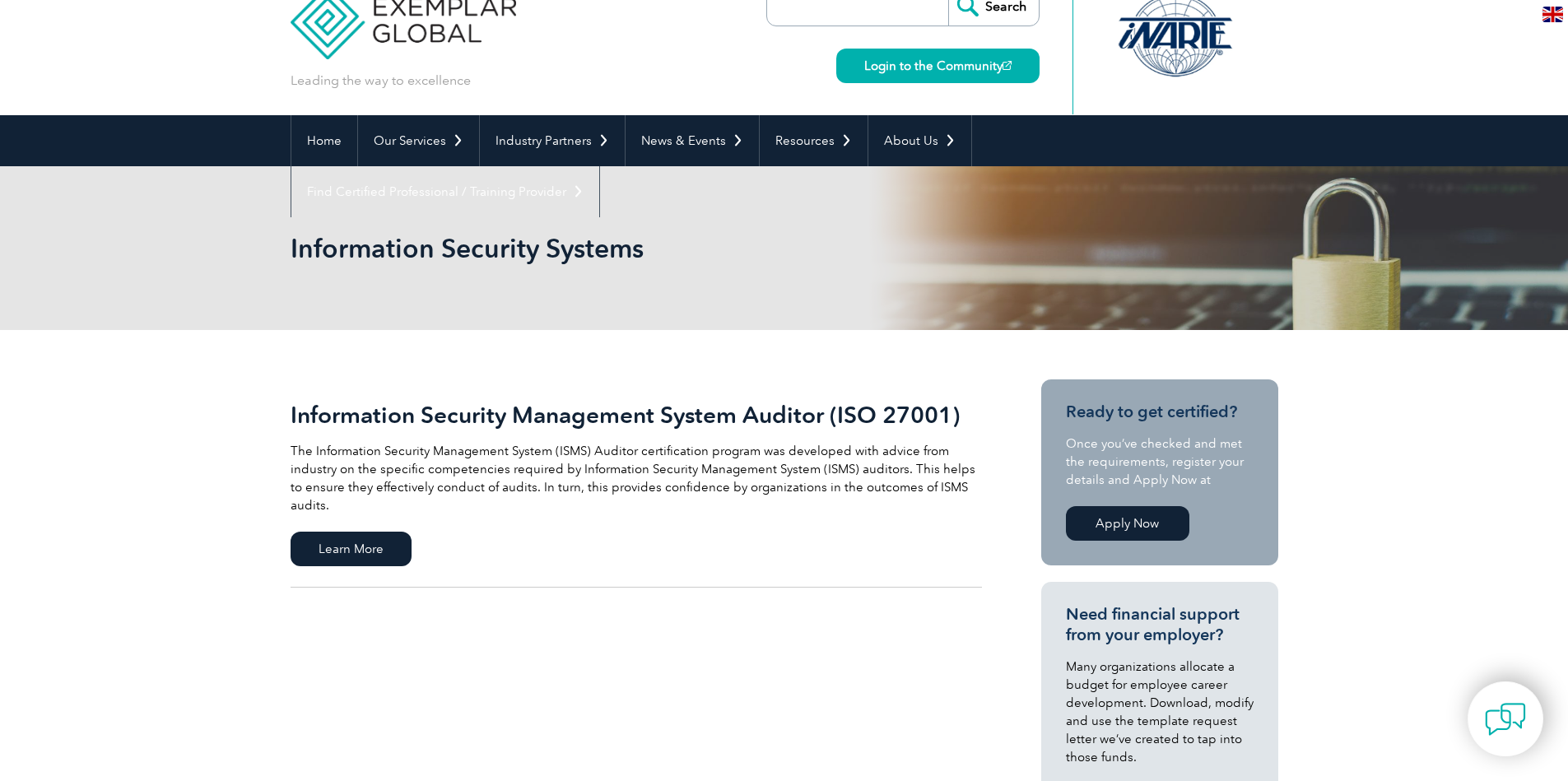
scroll to position [296, 0]
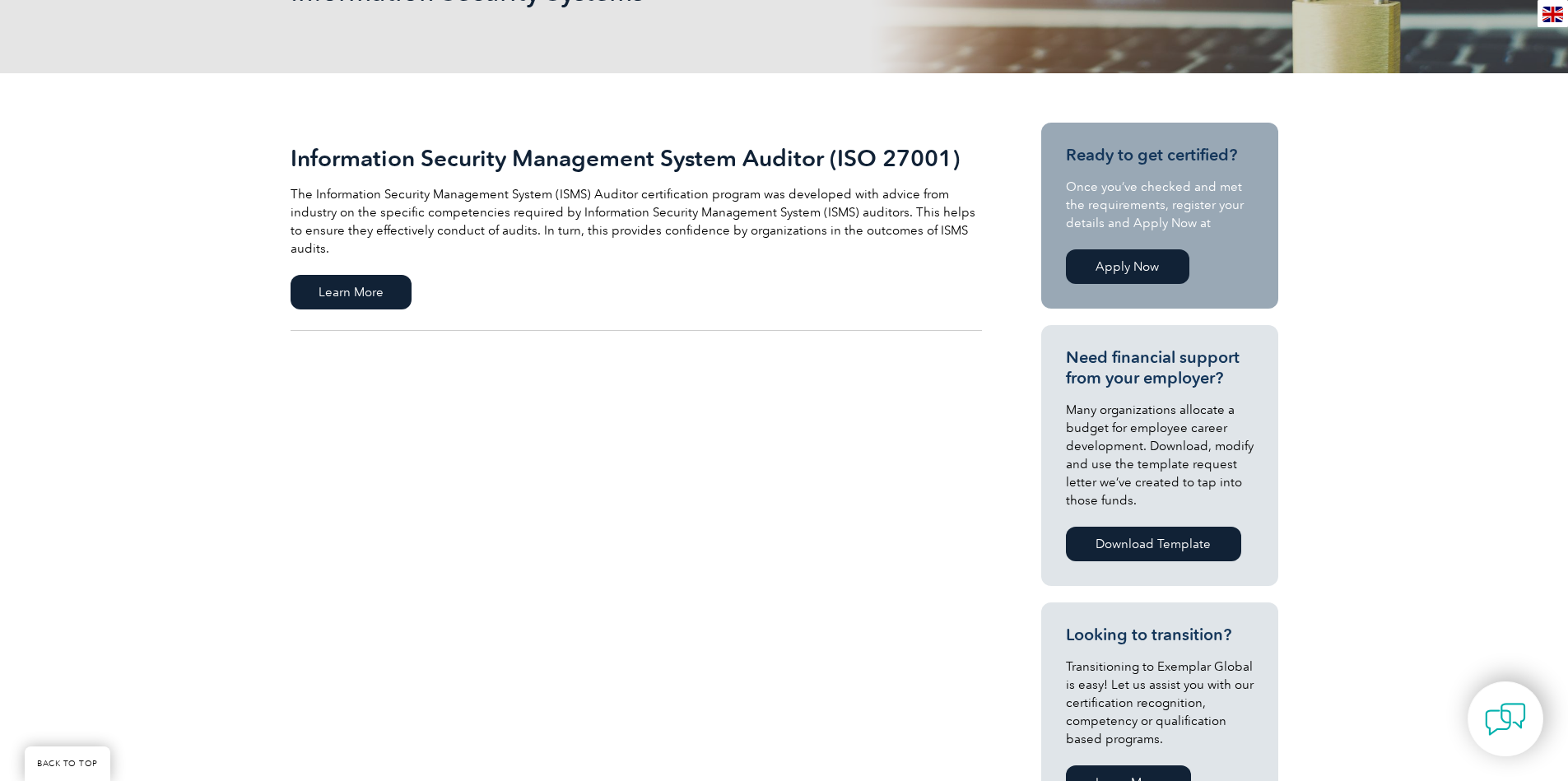
click at [505, 153] on h2 "Information Security Management System Auditor (ISO 27001)" at bounding box center [636, 157] width 691 height 26
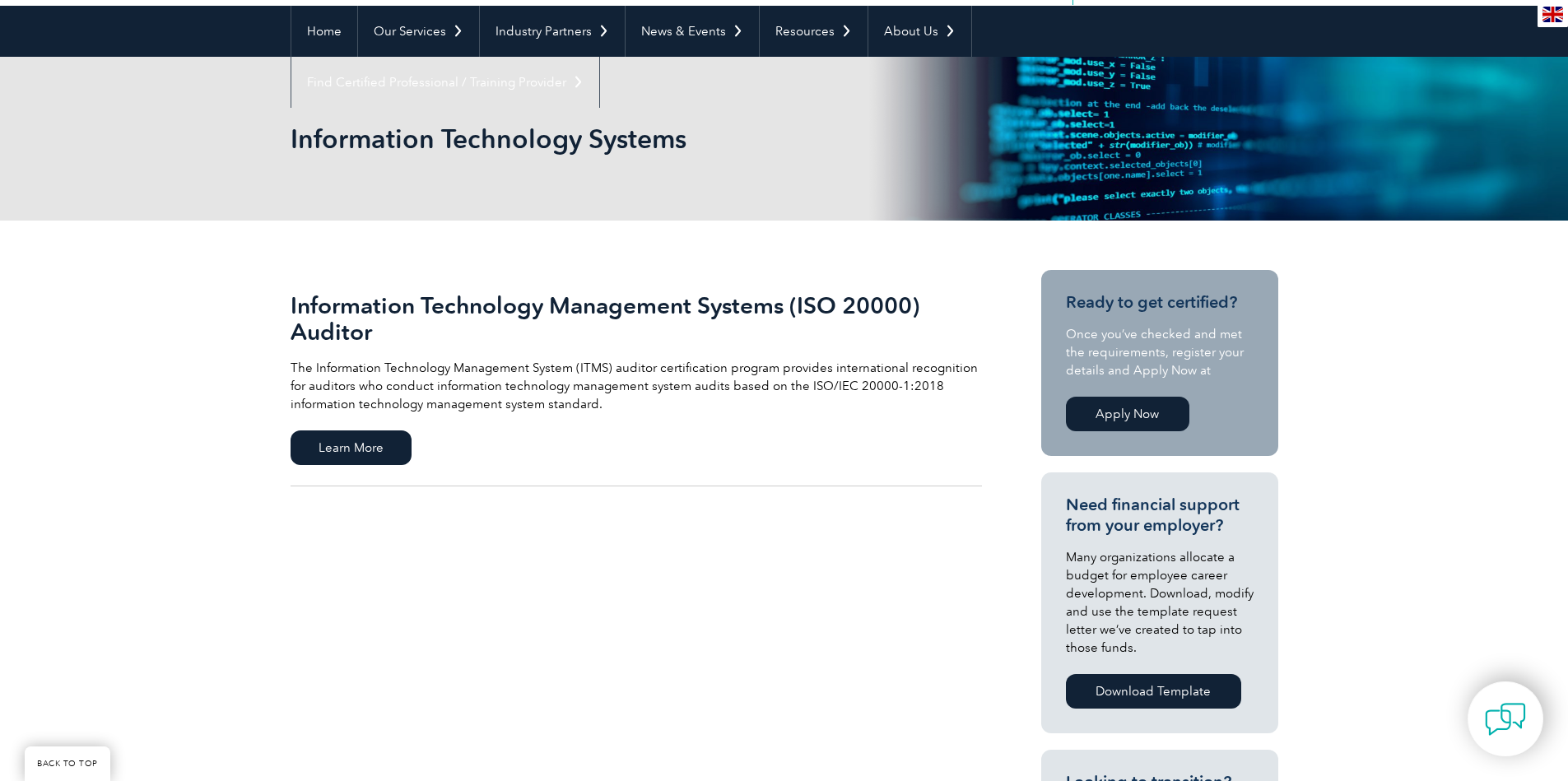
scroll to position [198, 0]
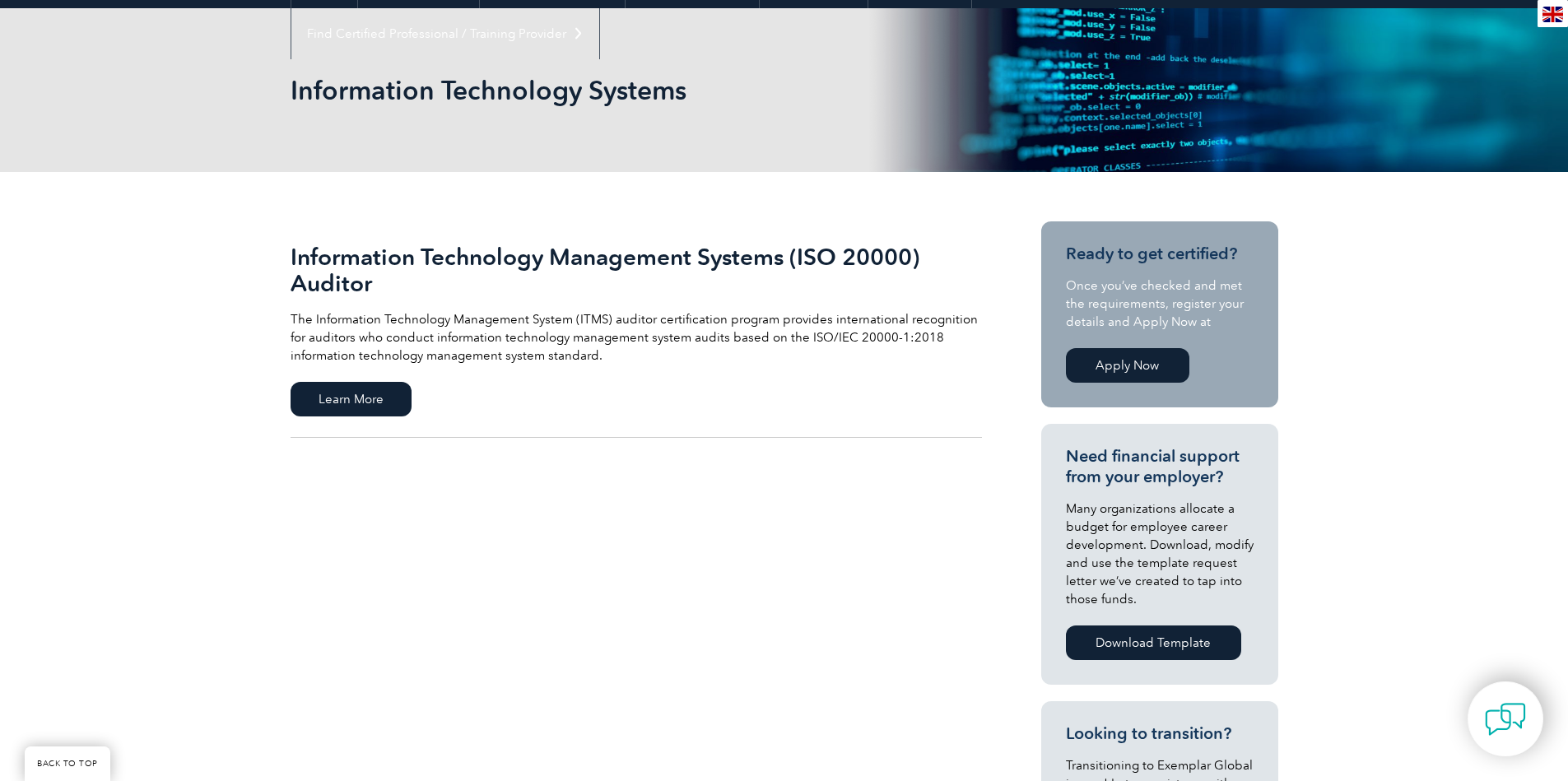
click at [422, 324] on p "The Information Technology Management System (ITMS) auditor certification progr…" at bounding box center [636, 338] width 691 height 54
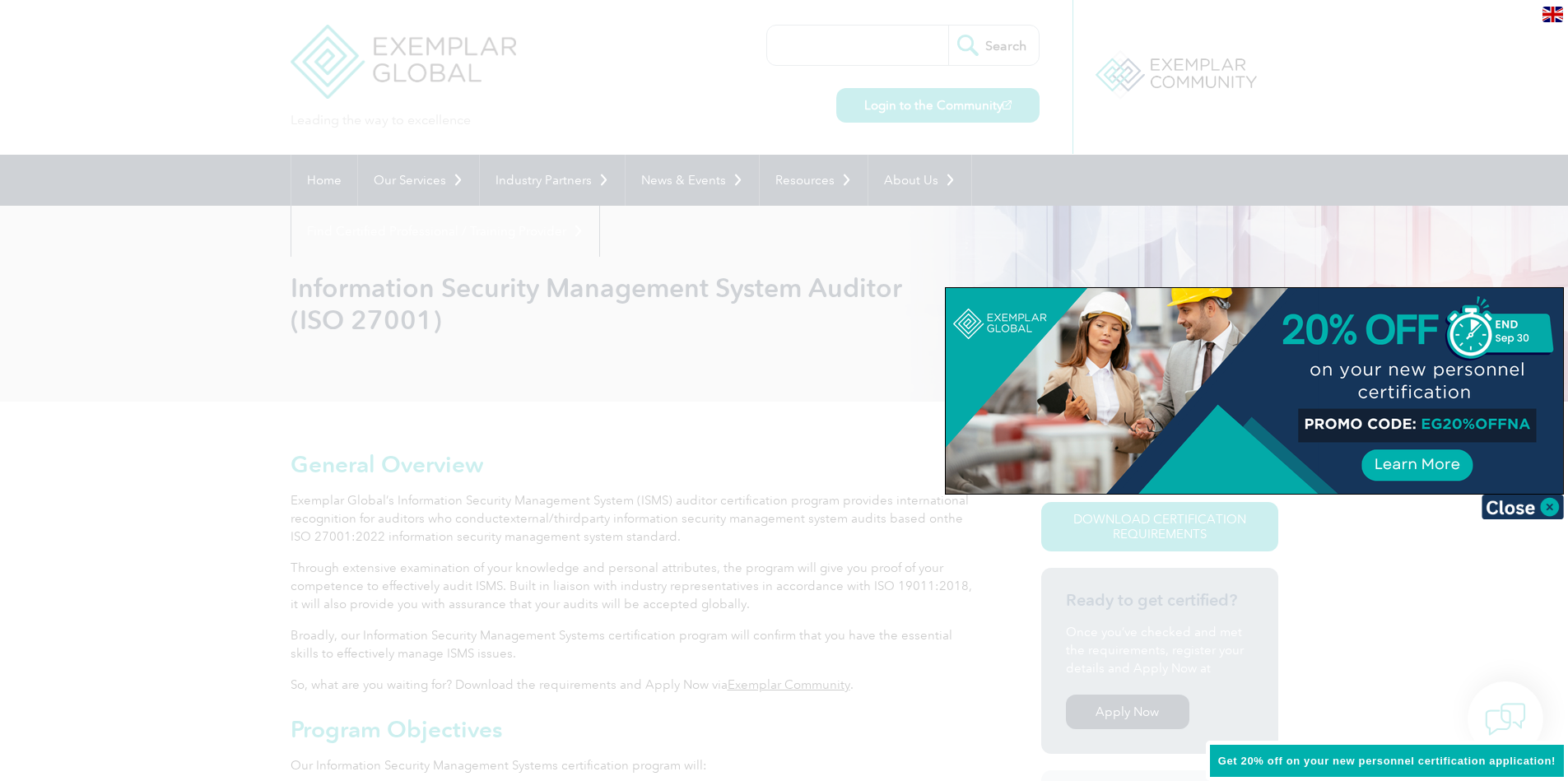
click at [600, 132] on div at bounding box center [784, 390] width 1568 height 781
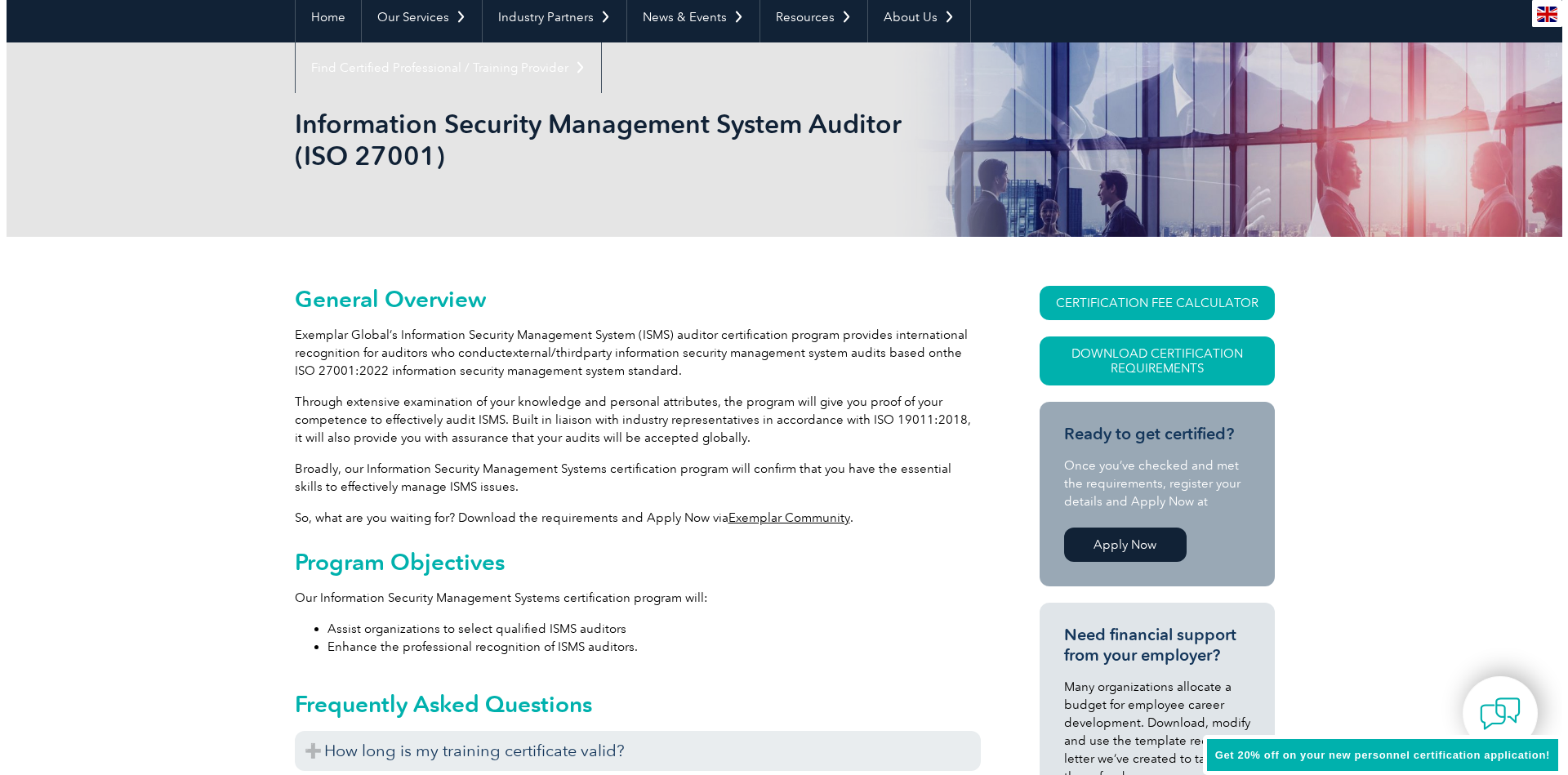
scroll to position [196, 0]
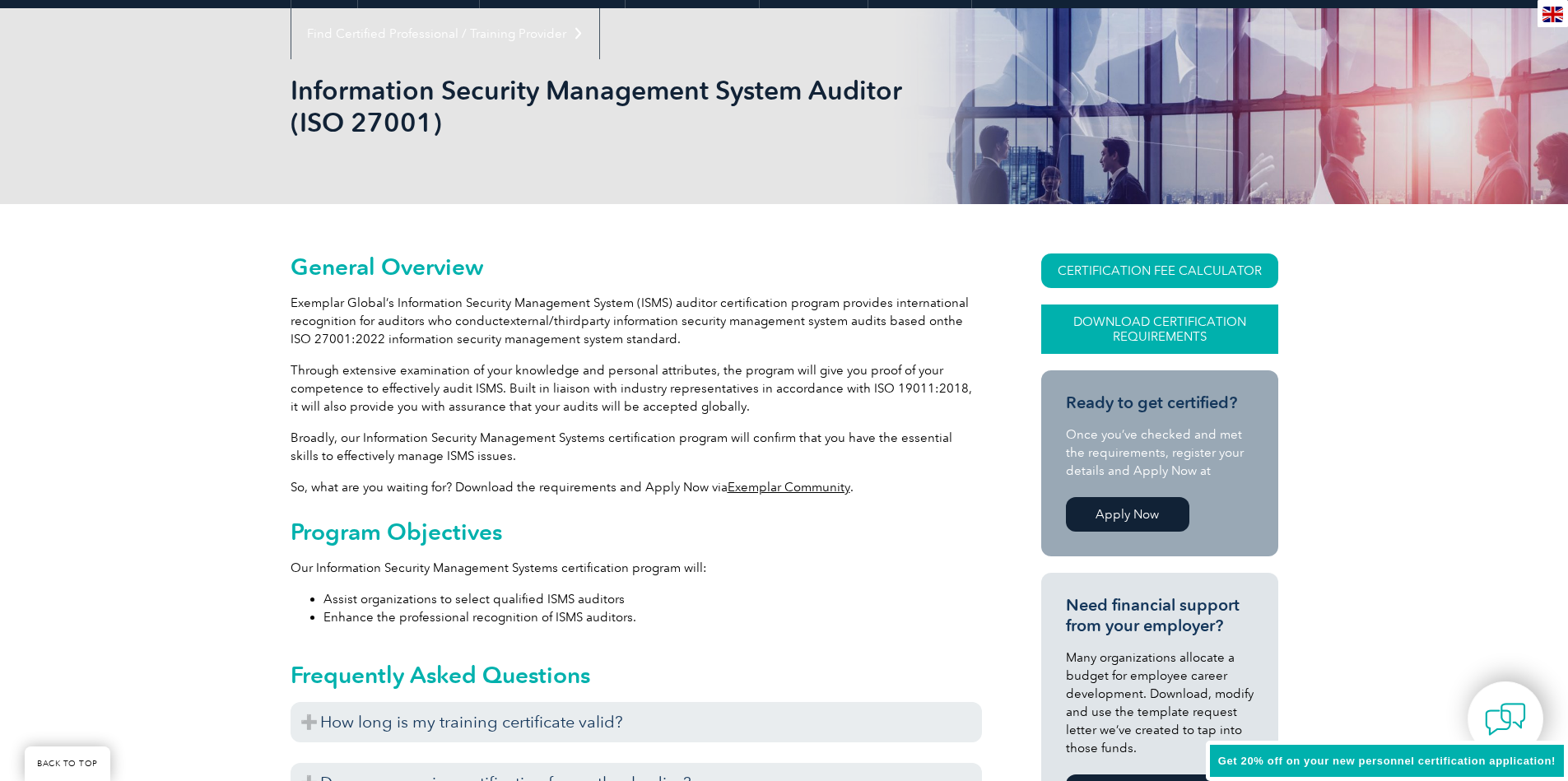
click at [1187, 318] on link "Download Certification Requirements" at bounding box center [1160, 329] width 237 height 50
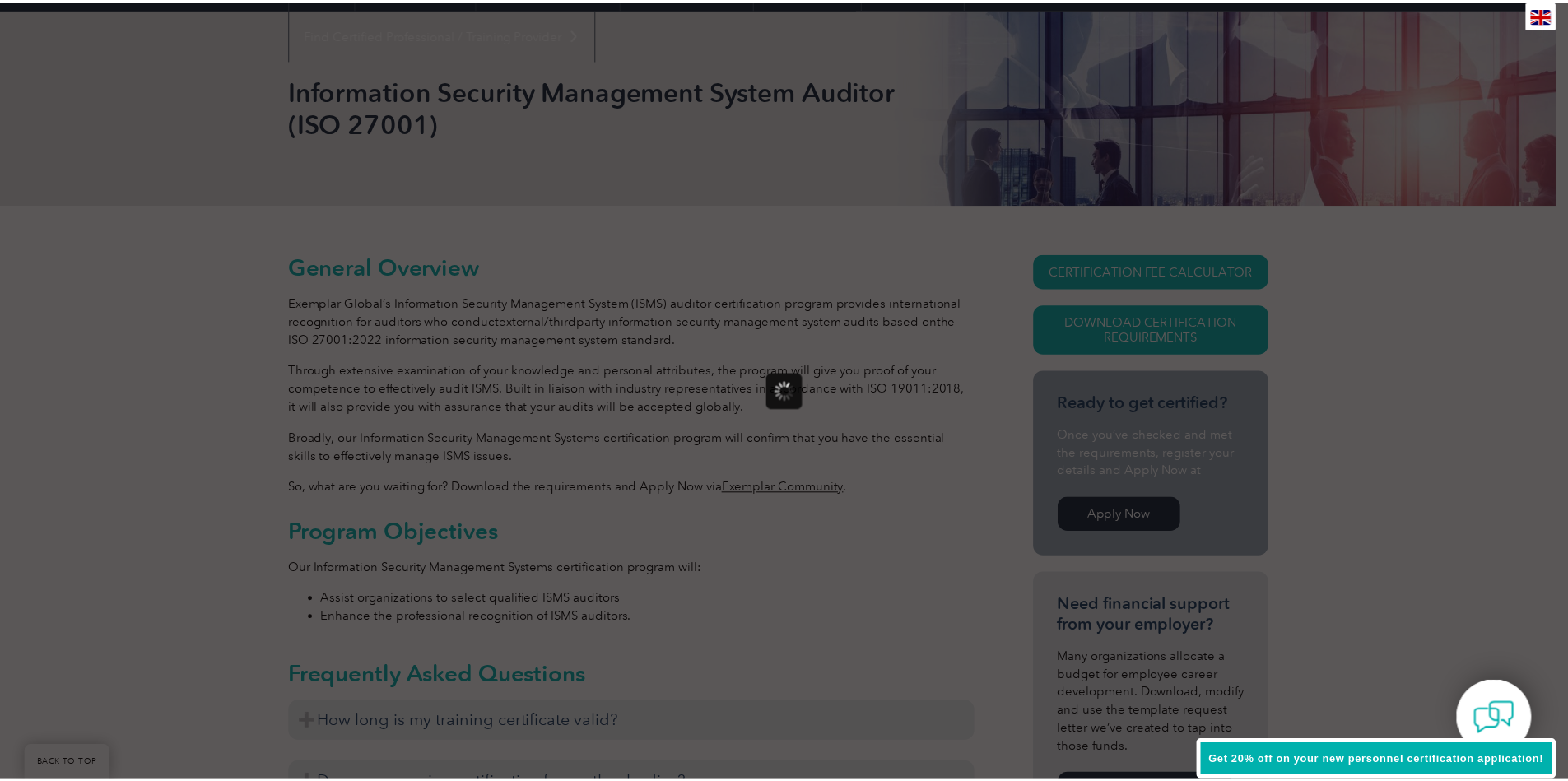
scroll to position [0, 0]
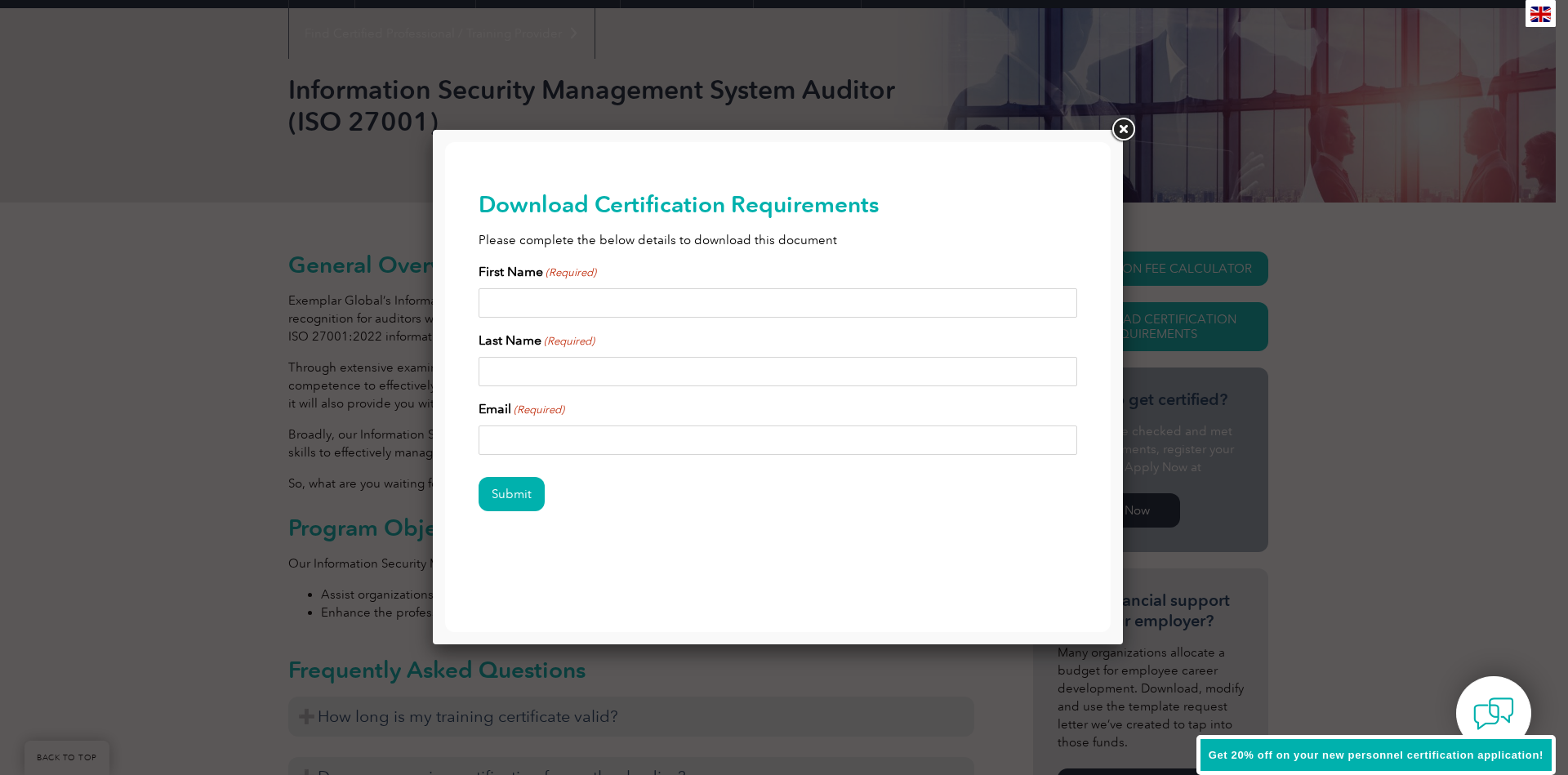
click at [1123, 133] on link at bounding box center [1123, 129] width 30 height 30
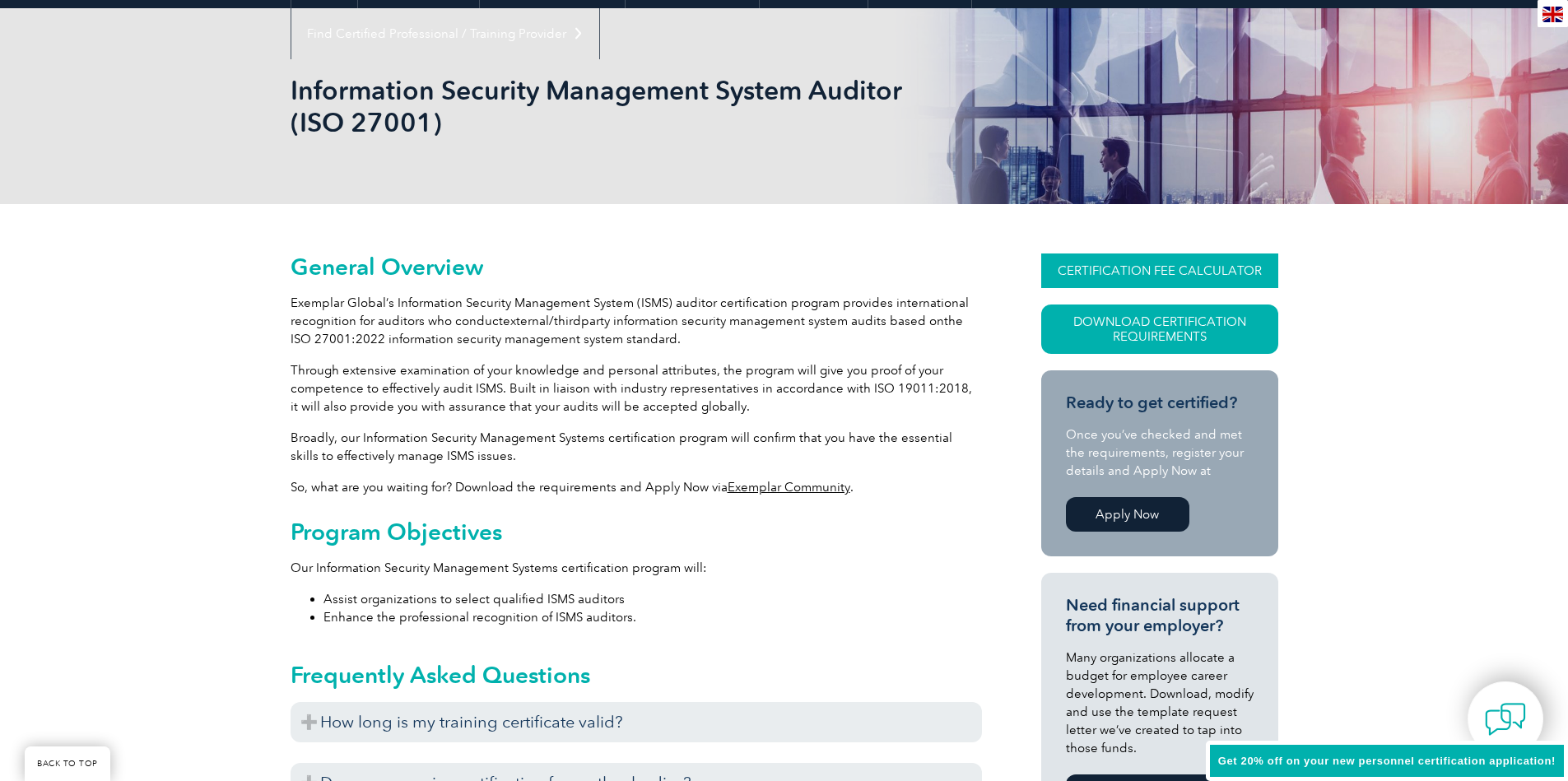
click at [1171, 265] on link "CERTIFICATION FEE CALCULATOR" at bounding box center [1160, 271] width 237 height 34
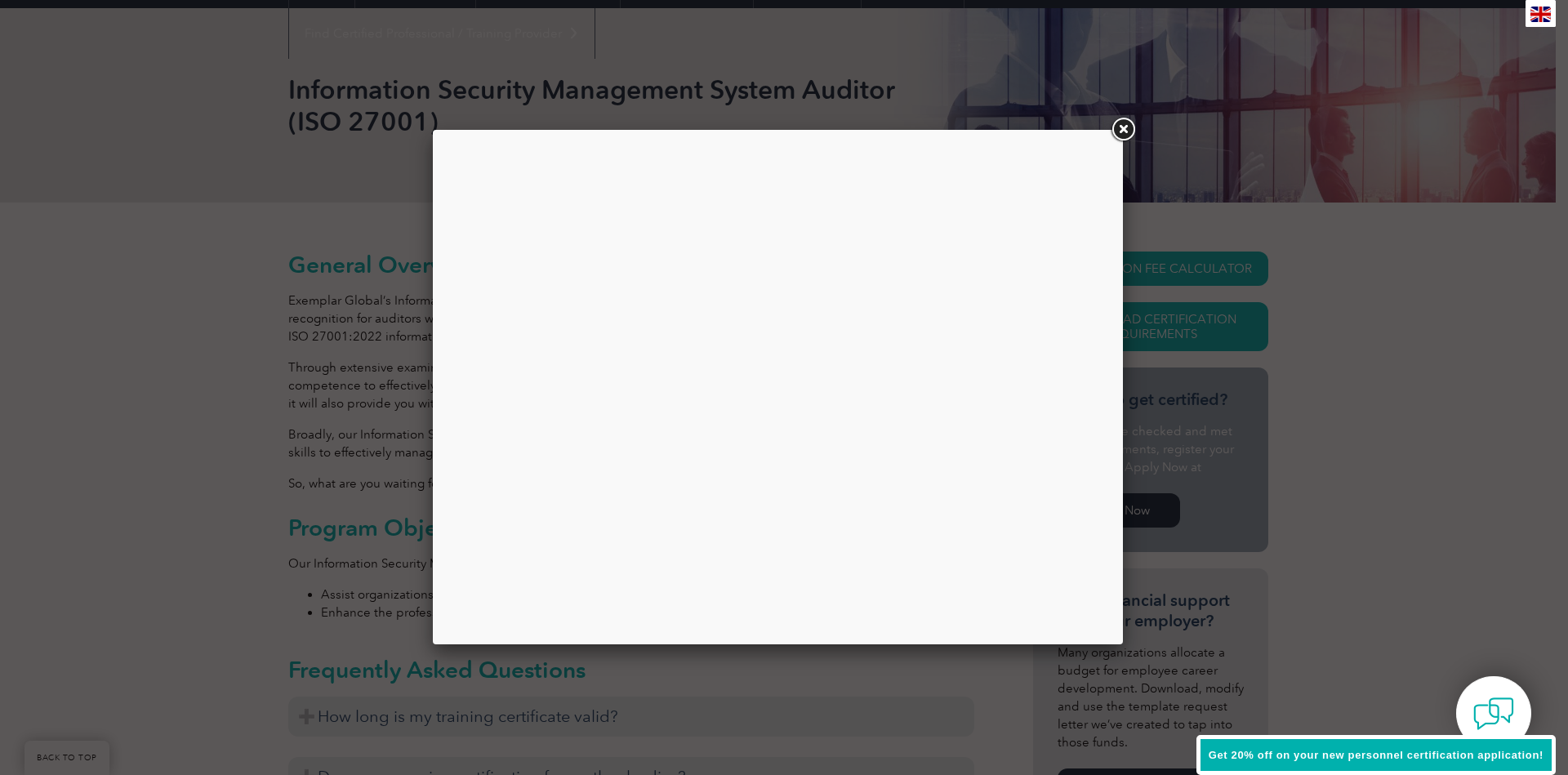
click at [1121, 124] on link at bounding box center [1123, 129] width 30 height 30
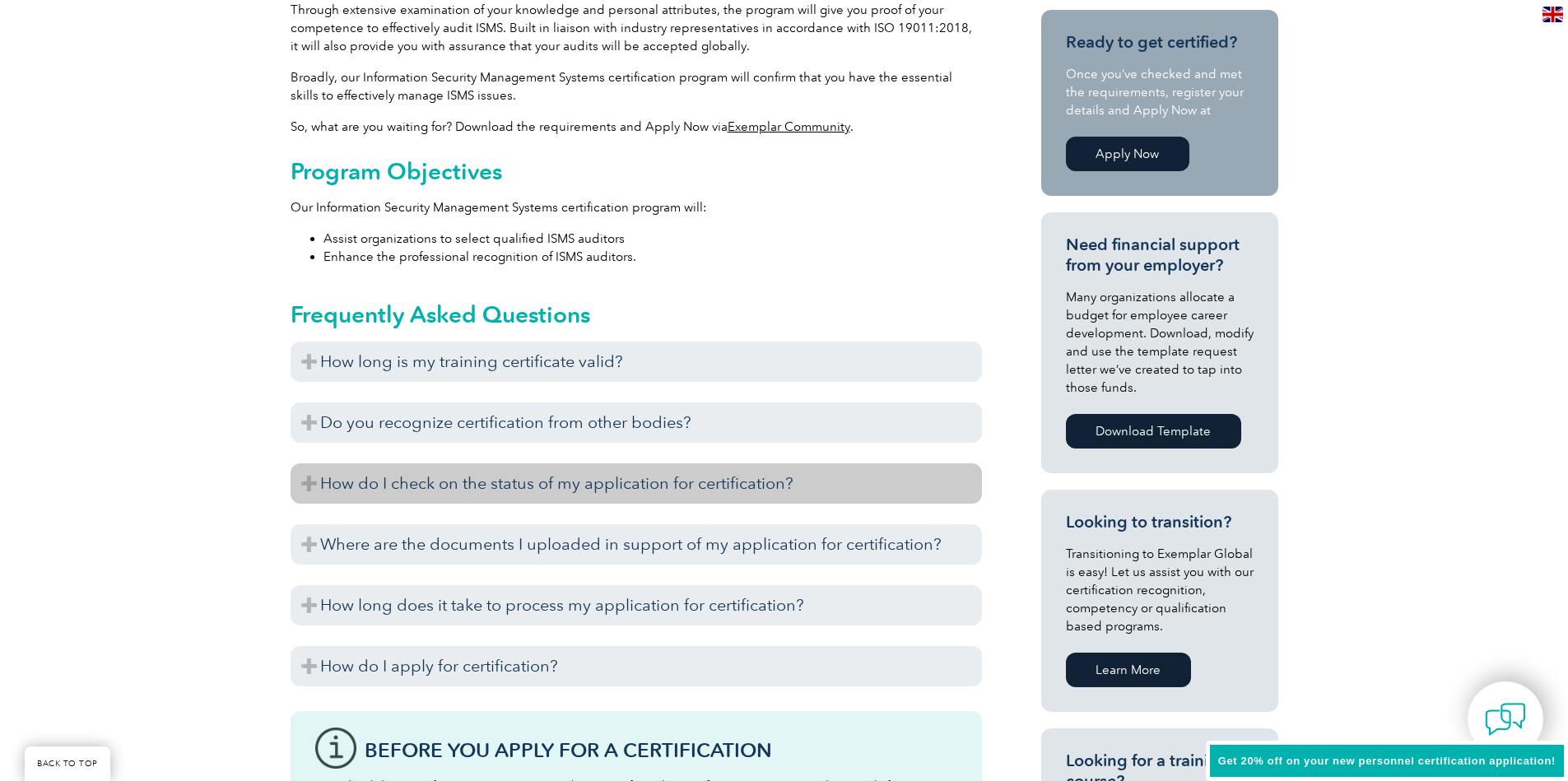
scroll to position [691, 0]
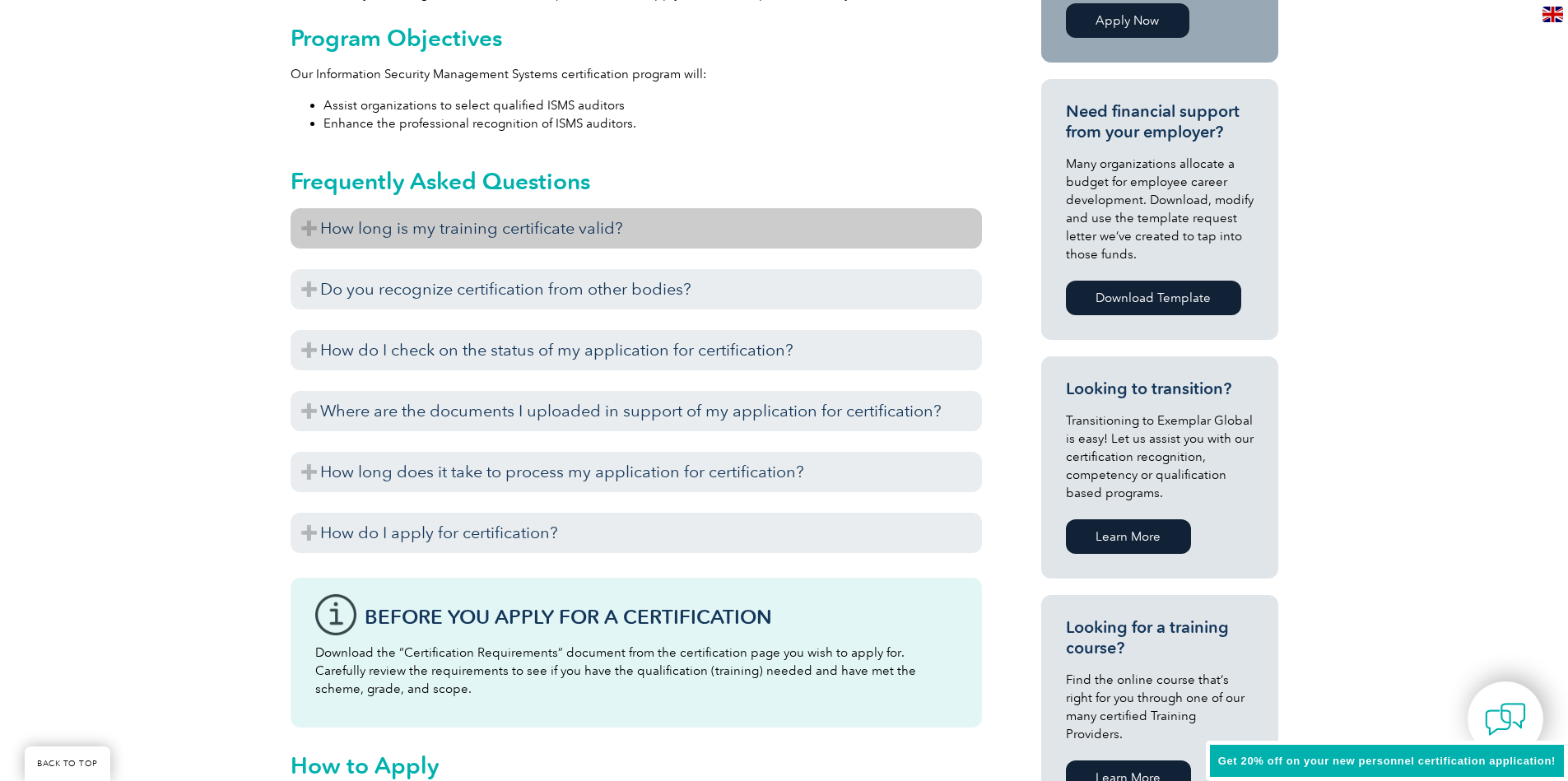
click at [409, 237] on h3 "How long is my training certificate valid?" at bounding box center [636, 228] width 691 height 41
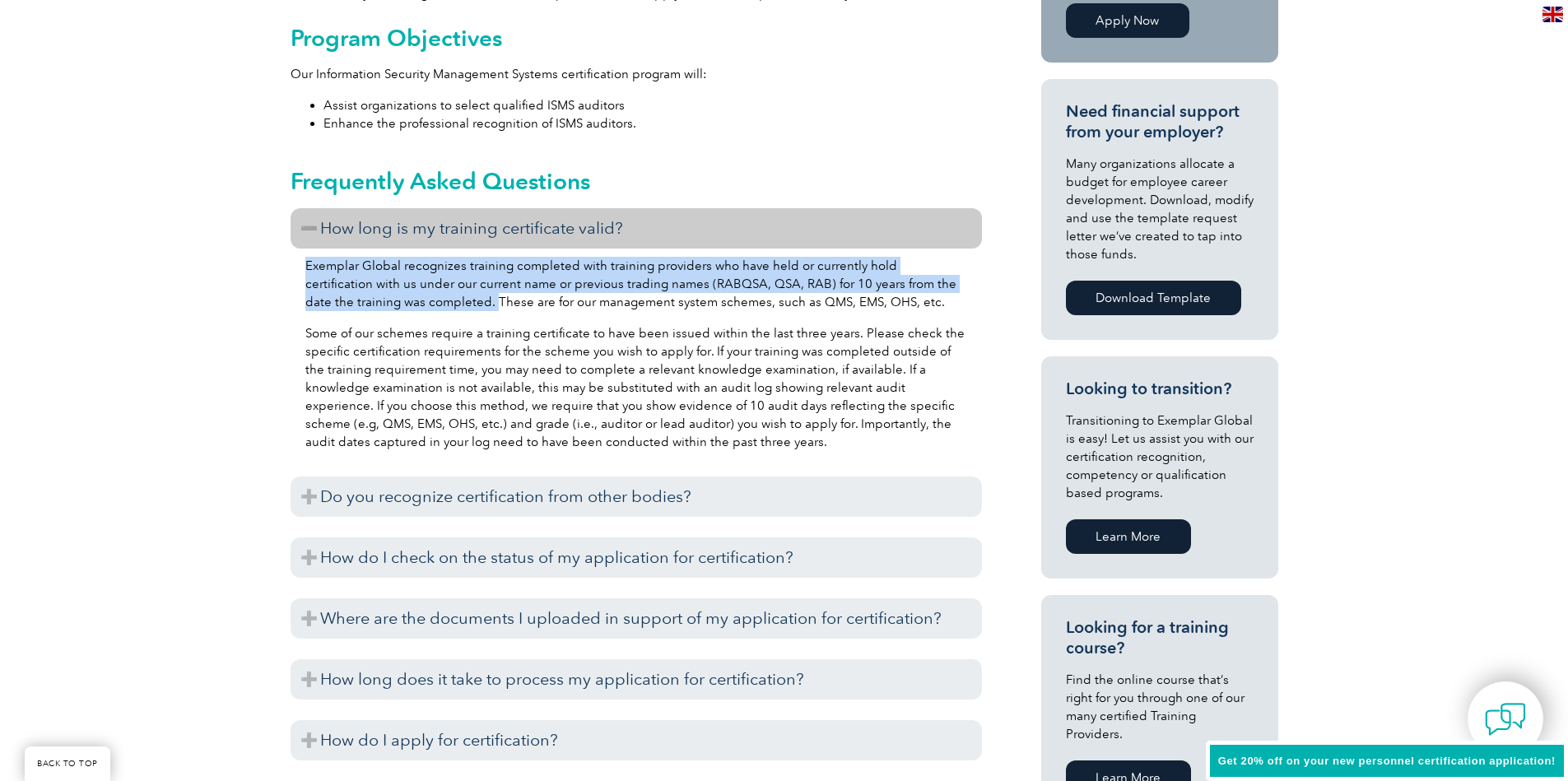
drag, startPoint x: 305, startPoint y: 261, endPoint x: 443, endPoint y: 309, distance: 146.1
click at [443, 309] on p "Exemplar Global recognizes training completed with training providers who have …" at bounding box center [636, 284] width 662 height 54
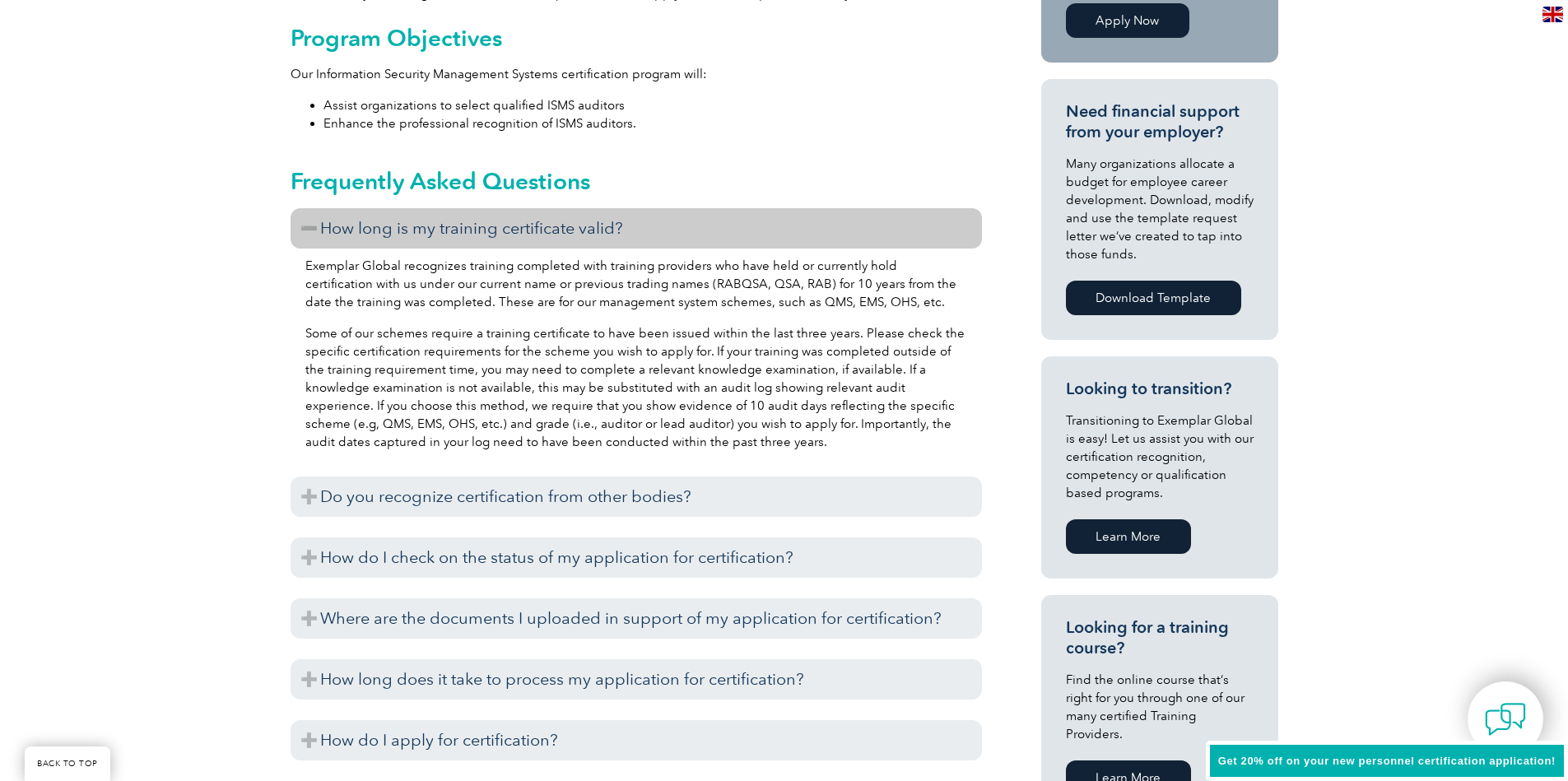
click at [534, 321] on div "Exemplar Global recognizes training completed with training providers who have …" at bounding box center [636, 356] width 691 height 216
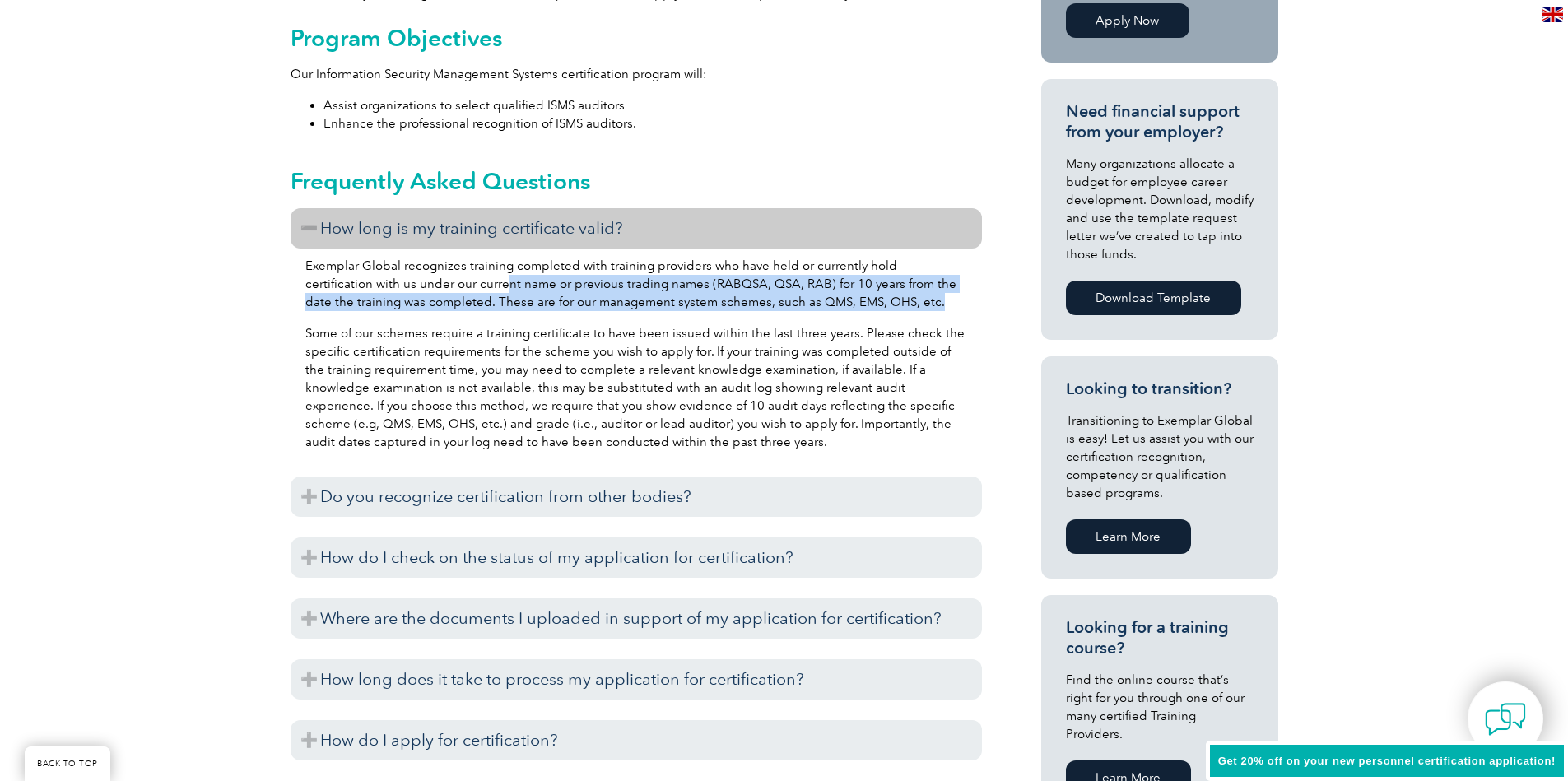
drag, startPoint x: 876, startPoint y: 295, endPoint x: 414, endPoint y: 278, distance: 462.3
click at [417, 278] on p "Exemplar Global recognizes training completed with training providers who have …" at bounding box center [636, 284] width 662 height 54
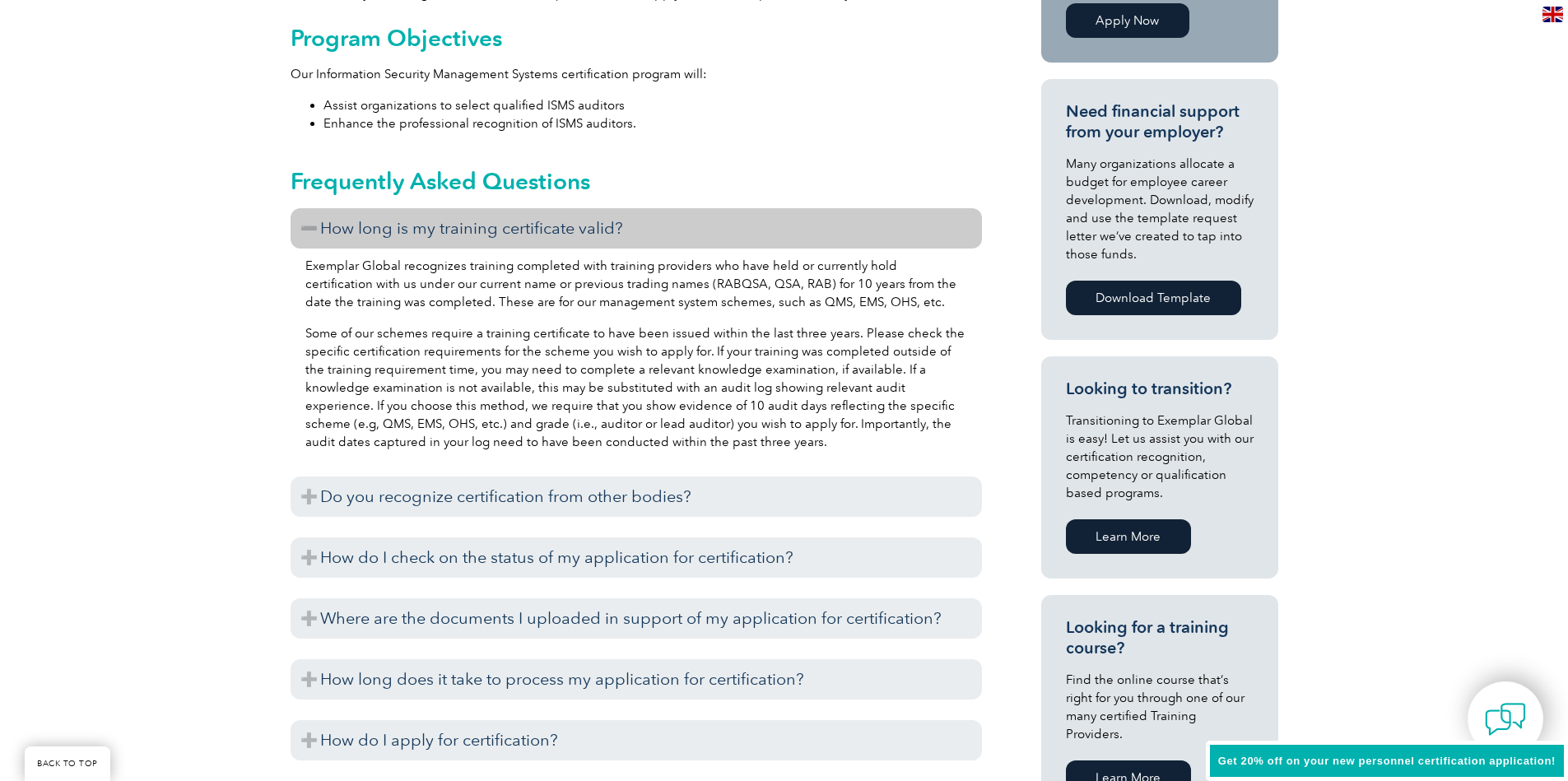
click at [414, 278] on p "Exemplar Global recognizes training completed with training providers who have …" at bounding box center [636, 284] width 662 height 54
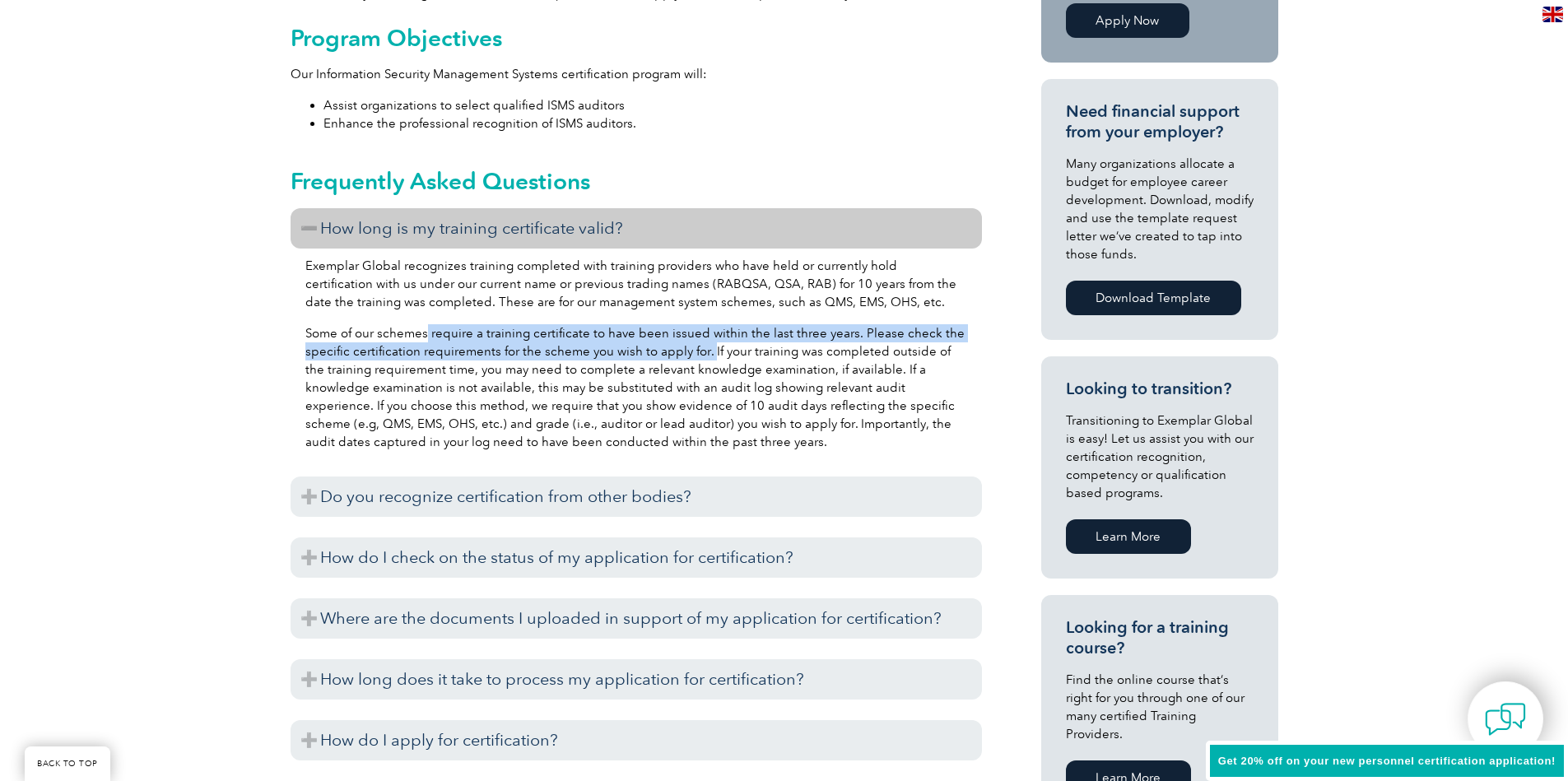
drag, startPoint x: 708, startPoint y: 349, endPoint x: 693, endPoint y: 404, distance: 57.0
click at [422, 340] on p "Some of our schemes require a training certificate to have been issued within t…" at bounding box center [636, 387] width 662 height 126
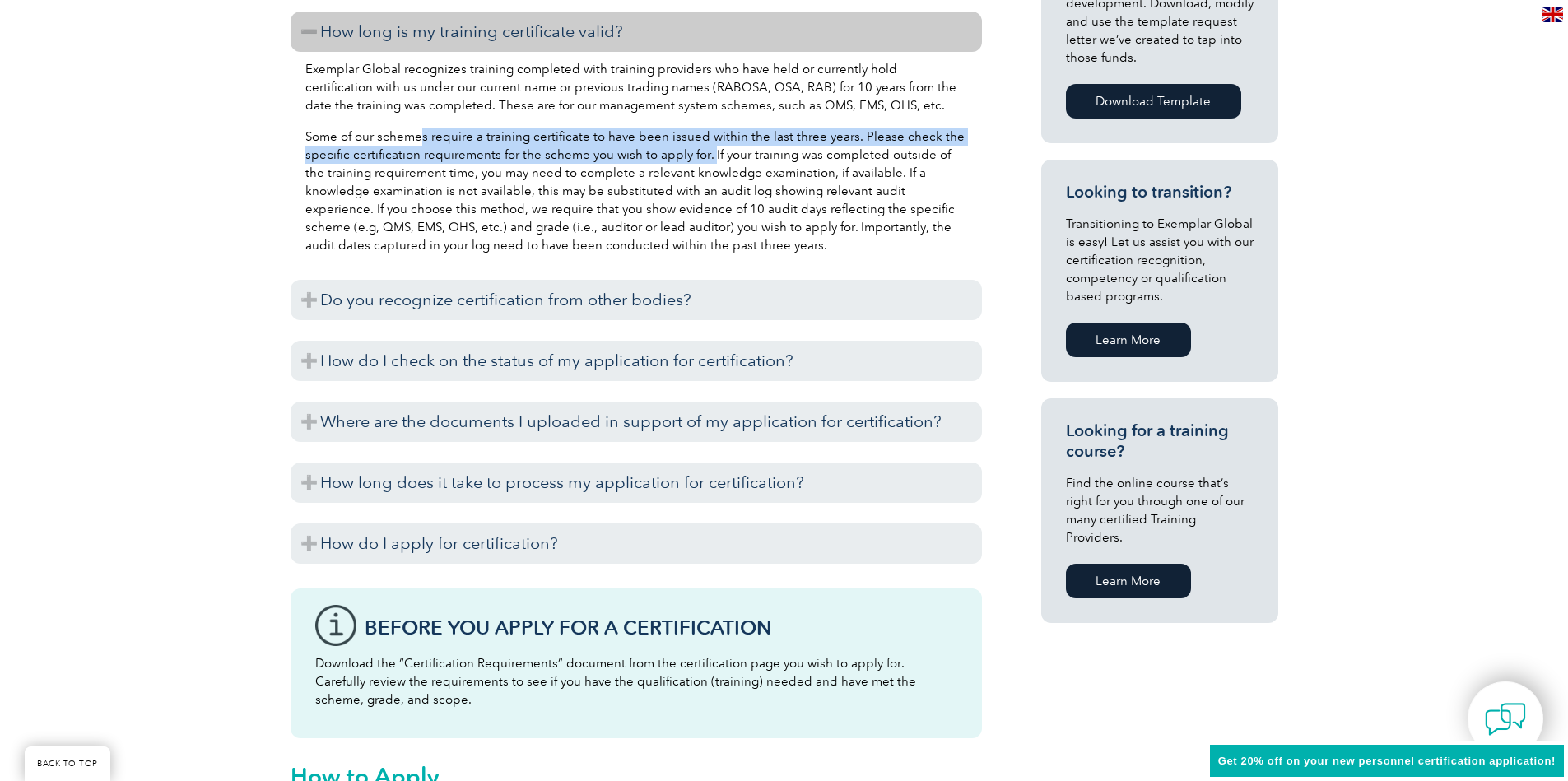
scroll to position [888, 0]
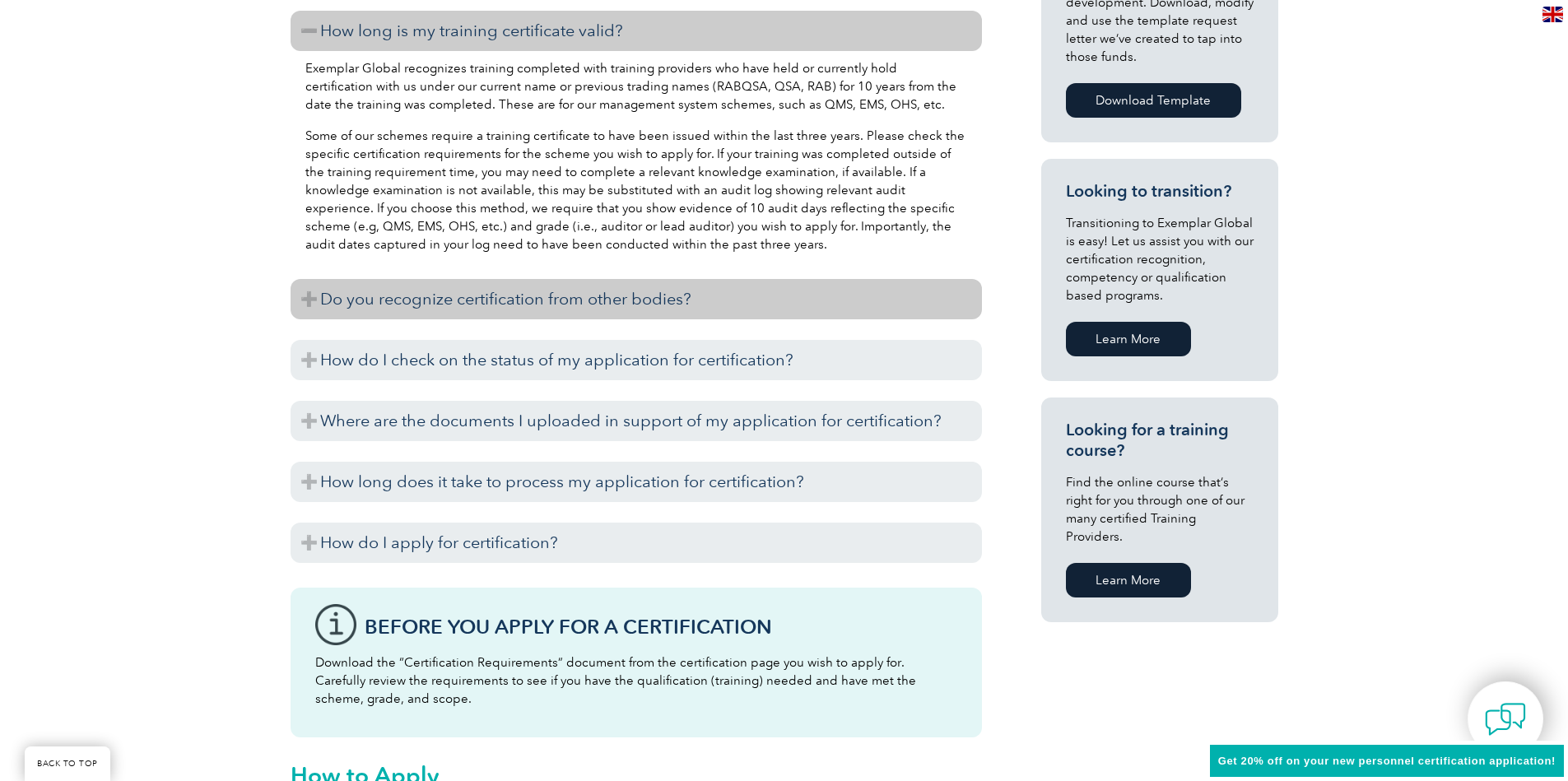
click at [711, 297] on h3 "Do you recognize certification from other bodies?" at bounding box center [636, 299] width 691 height 41
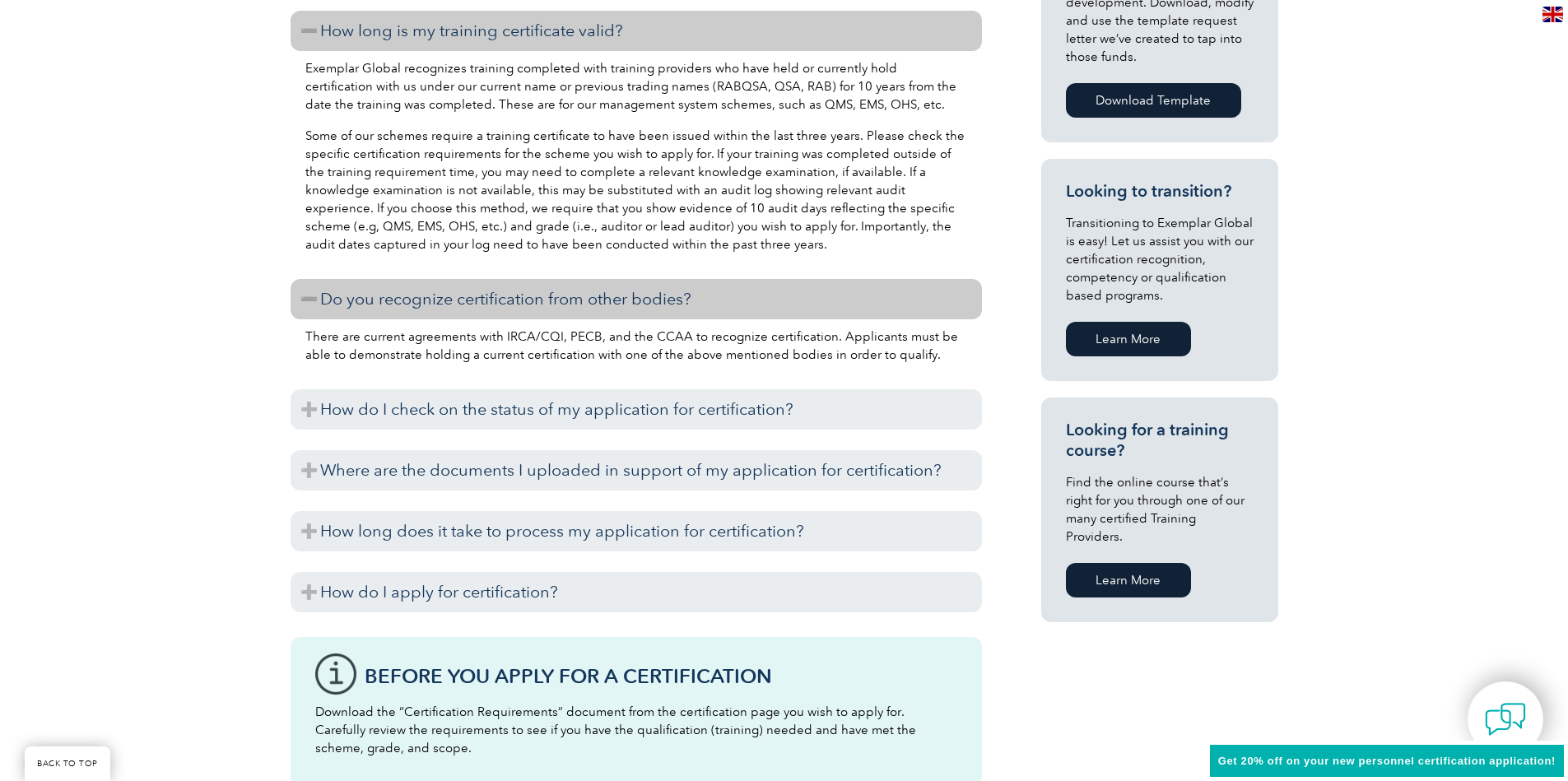
click at [717, 293] on h3 "Do you recognize certification from other bodies?" at bounding box center [636, 299] width 691 height 41
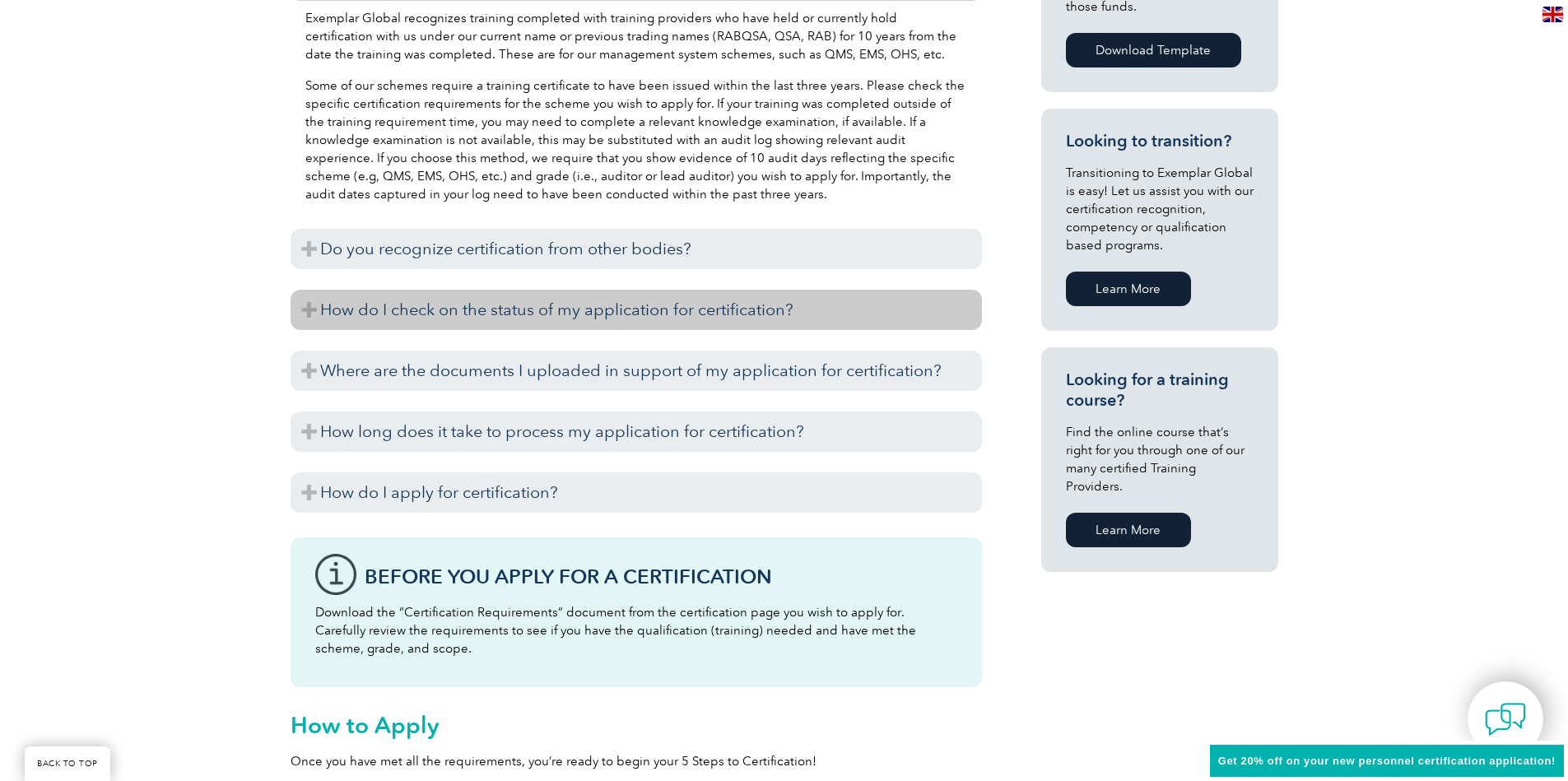
scroll to position [987, 0]
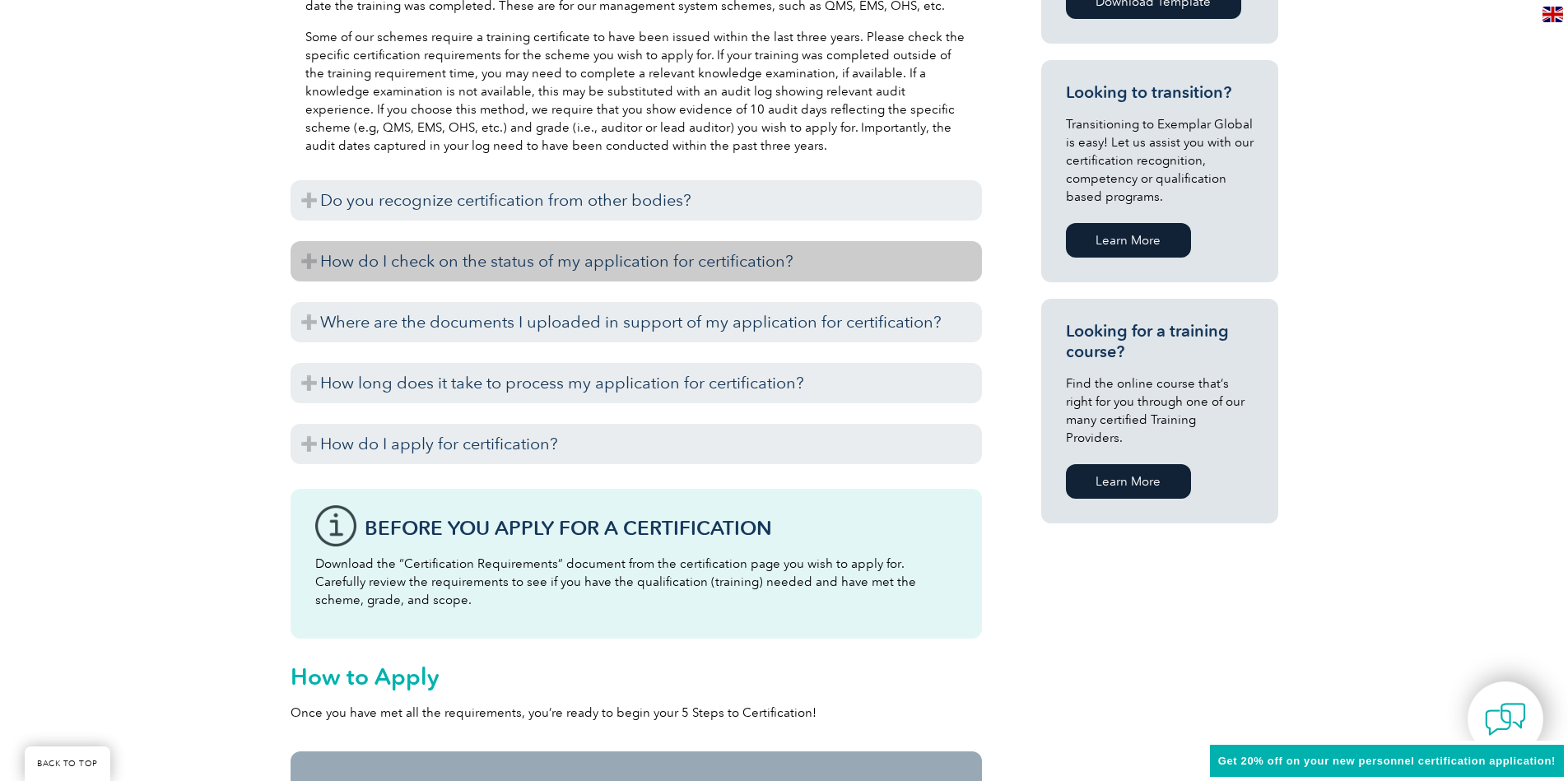
click at [614, 258] on h3 "How do I check on the status of my application for certification?" at bounding box center [636, 261] width 691 height 41
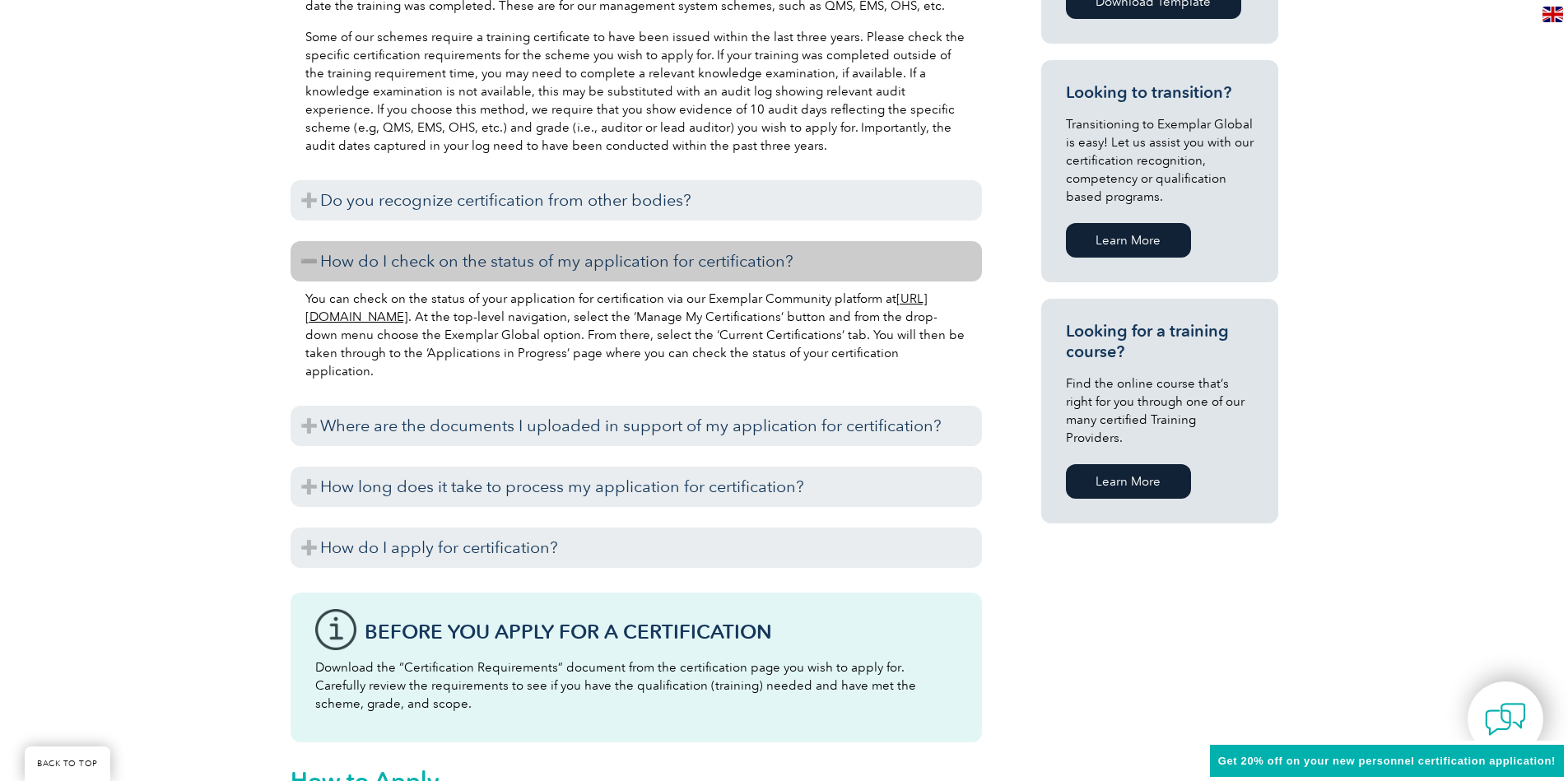
click at [614, 258] on h3 "How do I check on the status of my application for certification?" at bounding box center [636, 261] width 691 height 41
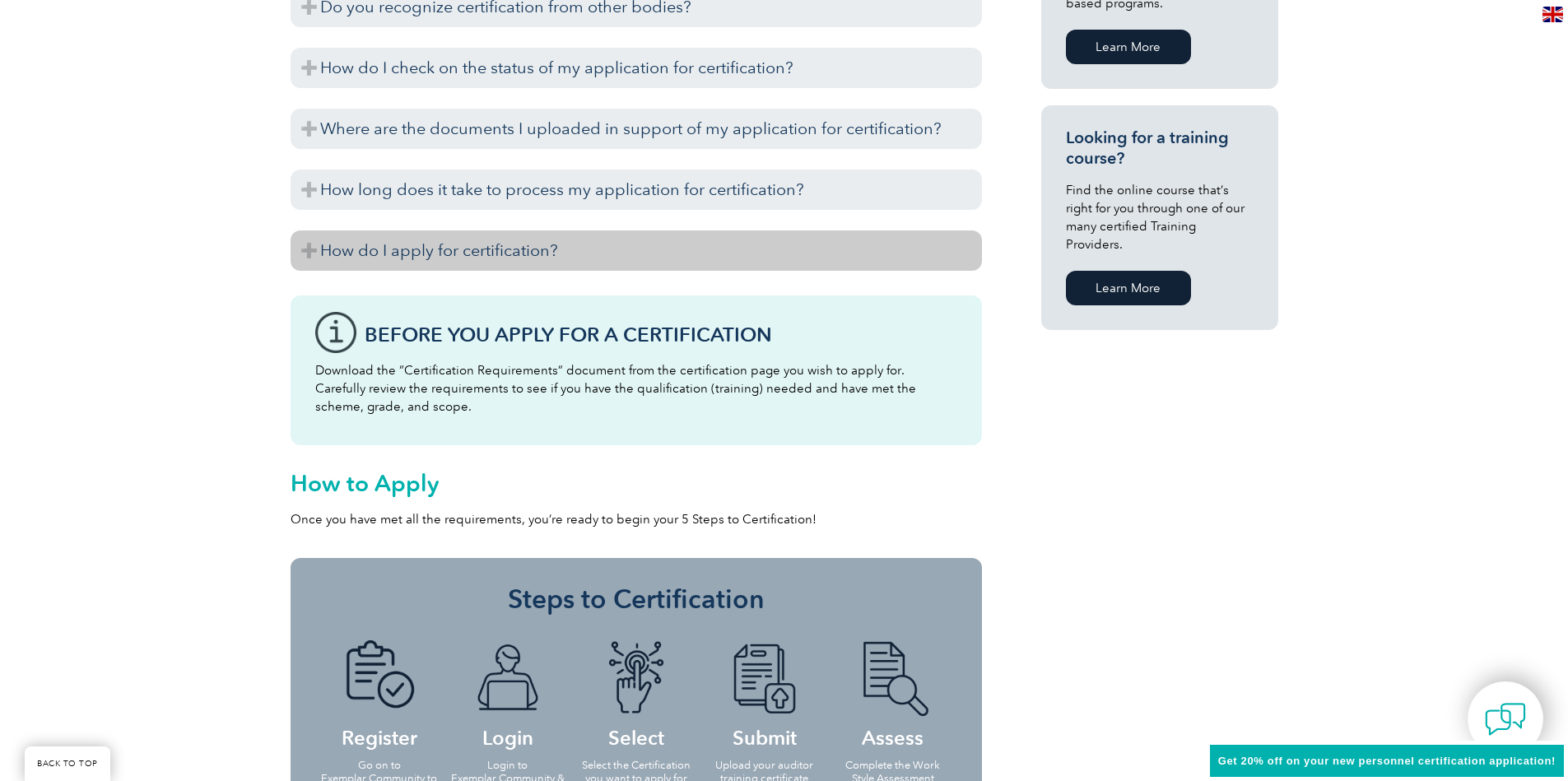
scroll to position [1185, 0]
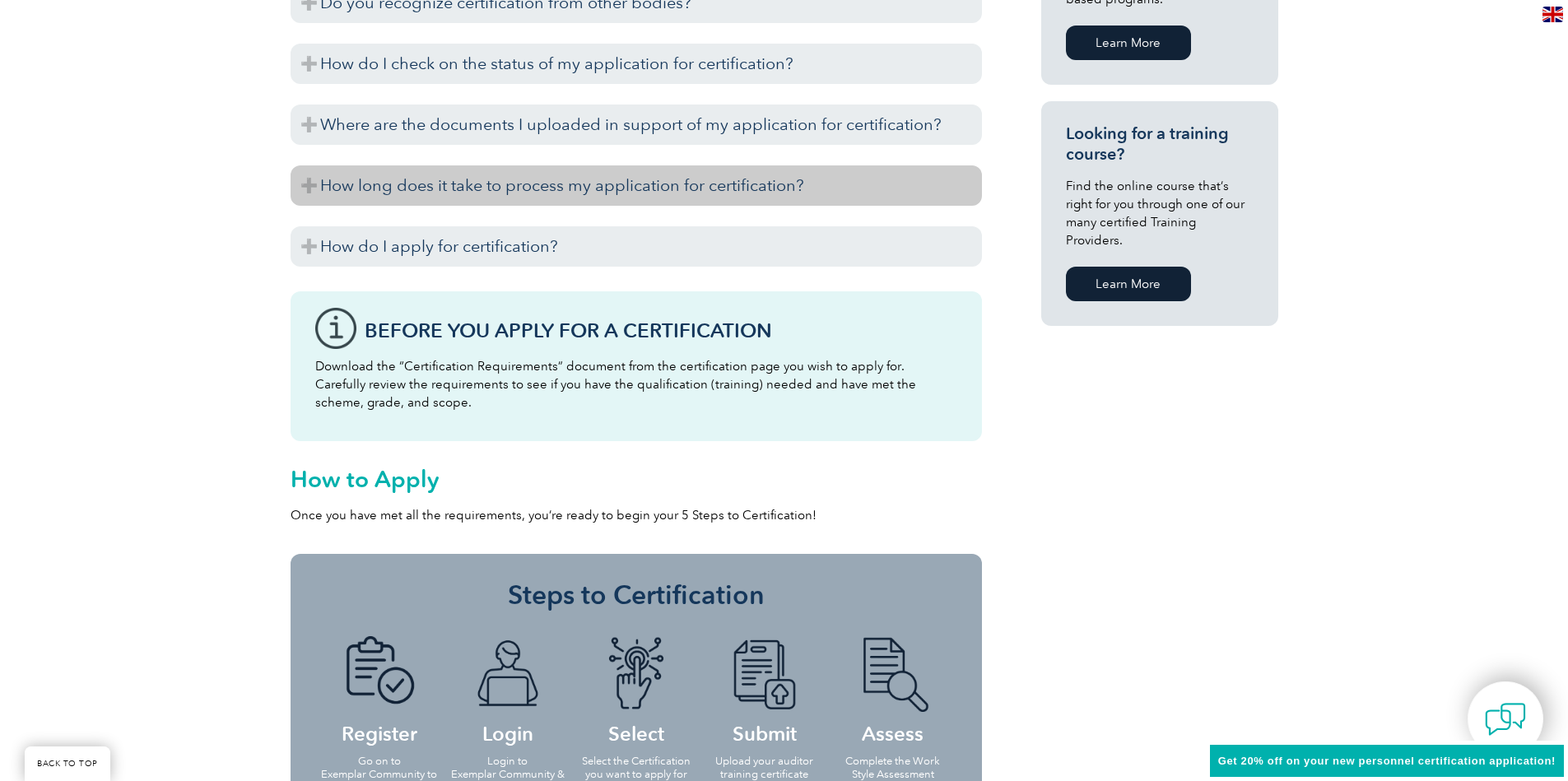
click at [599, 182] on h3 "How long does it take to process my application for certification?" at bounding box center [636, 185] width 691 height 41
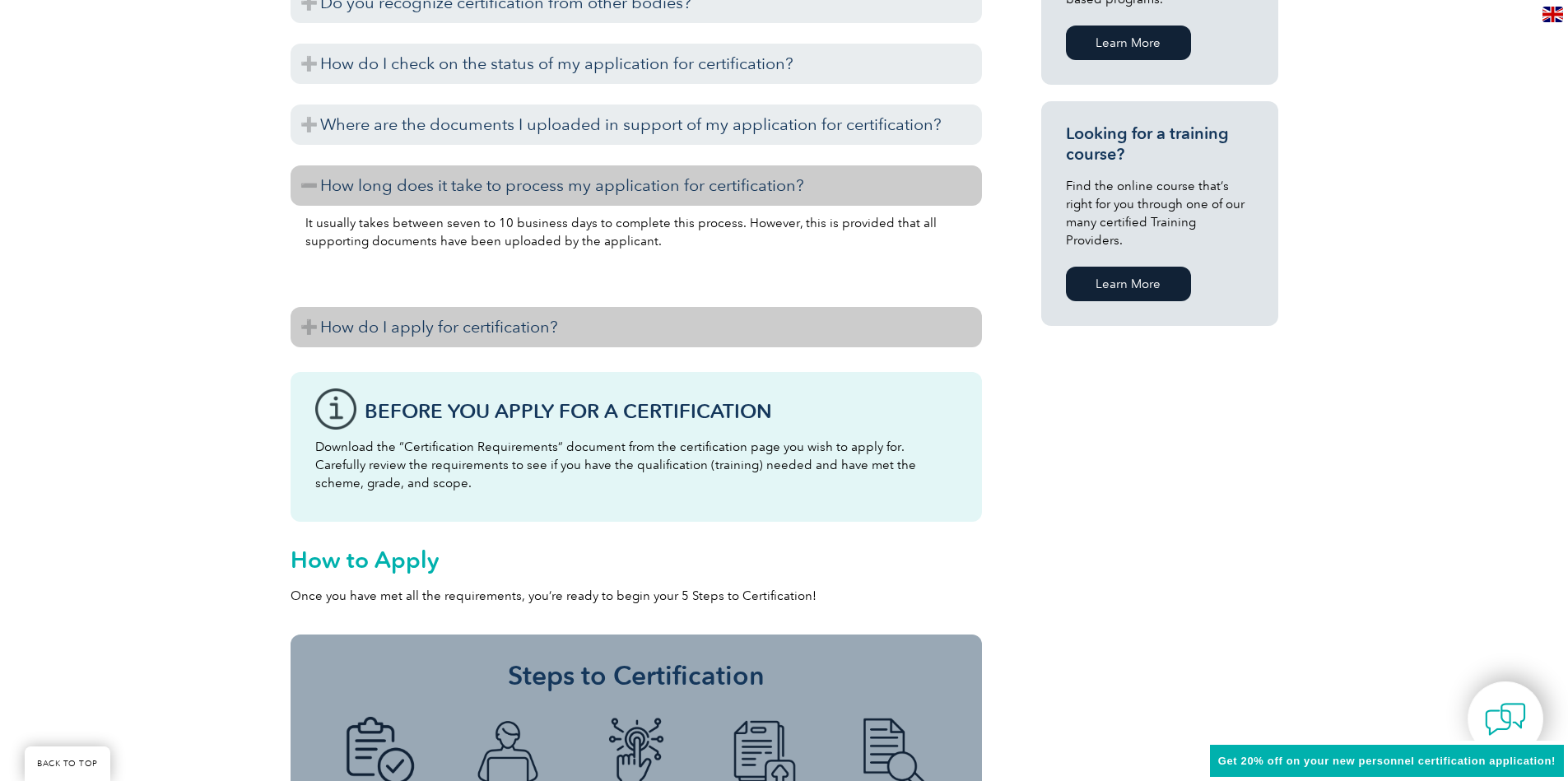
click at [478, 320] on h3 "How do I apply for certification?" at bounding box center [636, 327] width 691 height 41
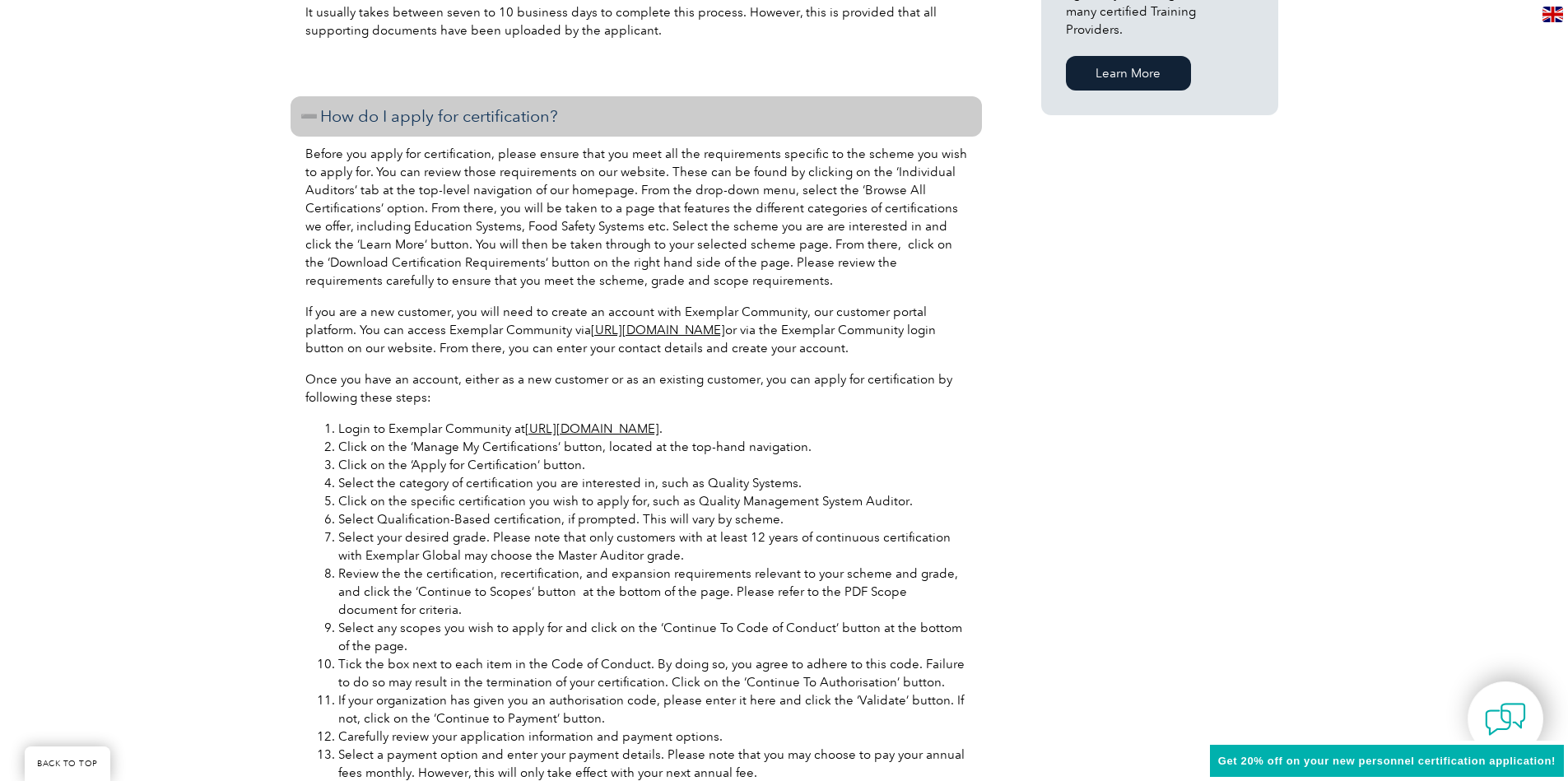
scroll to position [1382, 0]
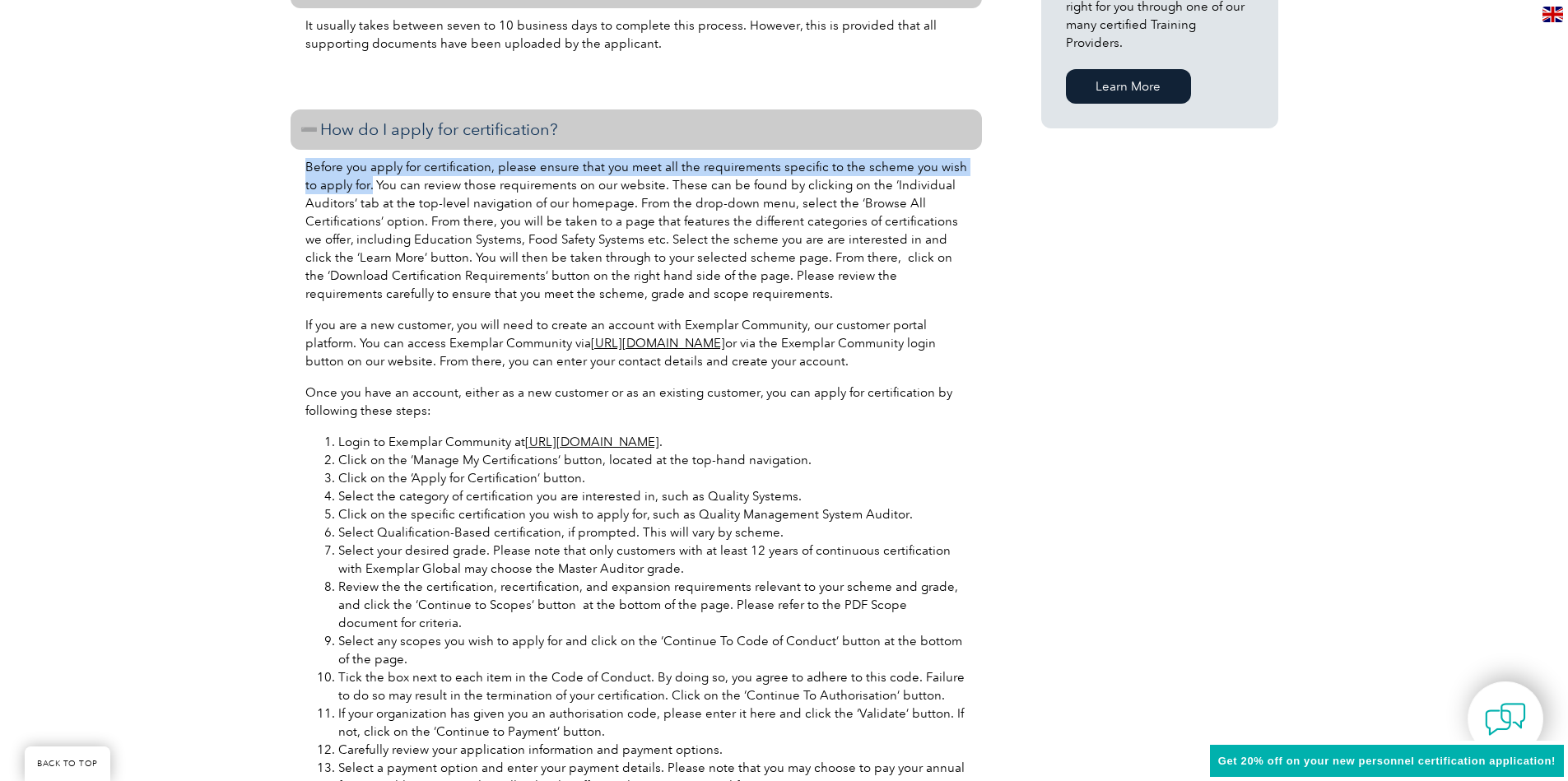
drag, startPoint x: 358, startPoint y: 183, endPoint x: 302, endPoint y: 168, distance: 58.0
click at [302, 168] on div "Before you apply for certification, please ensure that you meet all the require…" at bounding box center [636, 531] width 691 height 762
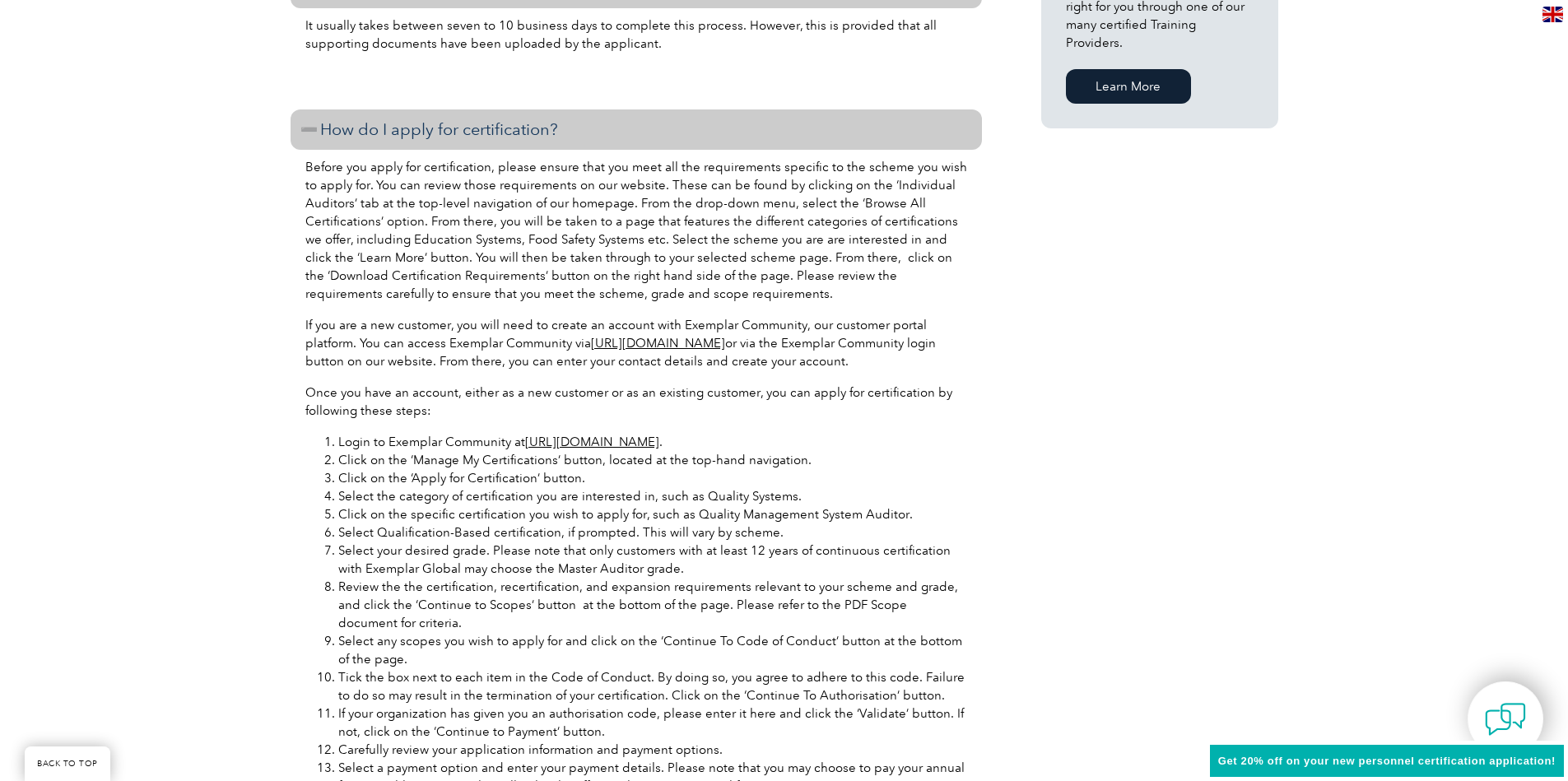
click at [369, 194] on p "Before you apply for certification, please ensure that you meet all the require…" at bounding box center [636, 230] width 662 height 144
drag, startPoint x: 648, startPoint y: 190, endPoint x: 428, endPoint y: 184, distance: 220.1
click at [428, 184] on p "Before you apply for certification, please ensure that you meet all the require…" at bounding box center [636, 230] width 662 height 144
click at [509, 190] on p "Before you apply for certification, please ensure that you meet all the require…" at bounding box center [636, 230] width 662 height 144
click at [770, 189] on p "Before you apply for certification, please ensure that you meet all the require…" at bounding box center [636, 230] width 662 height 144
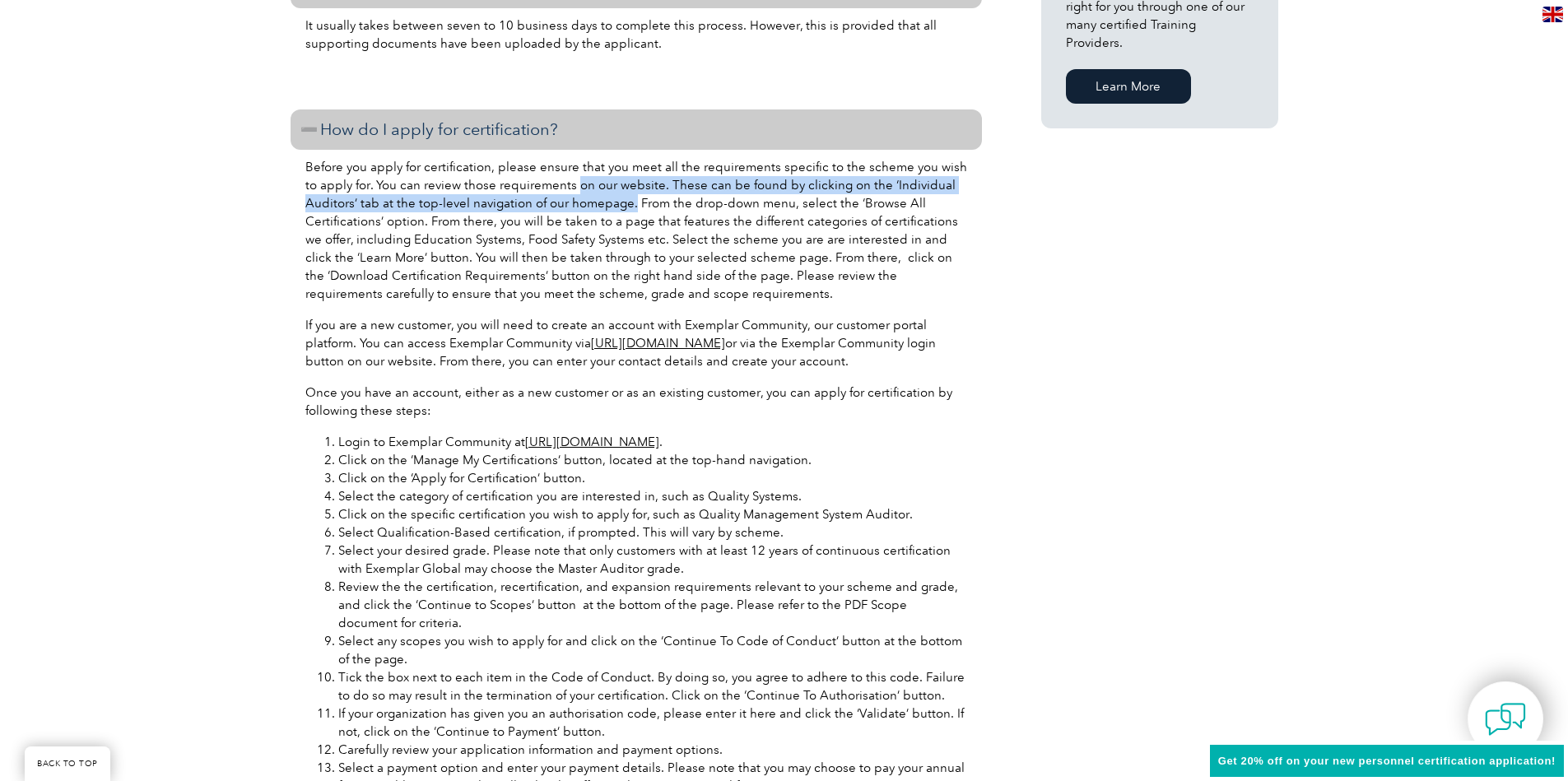
drag, startPoint x: 617, startPoint y: 203, endPoint x: 699, endPoint y: 209, distance: 82.2
click at [557, 189] on p "Before you apply for certification, please ensure that you meet all the require…" at bounding box center [636, 230] width 662 height 144
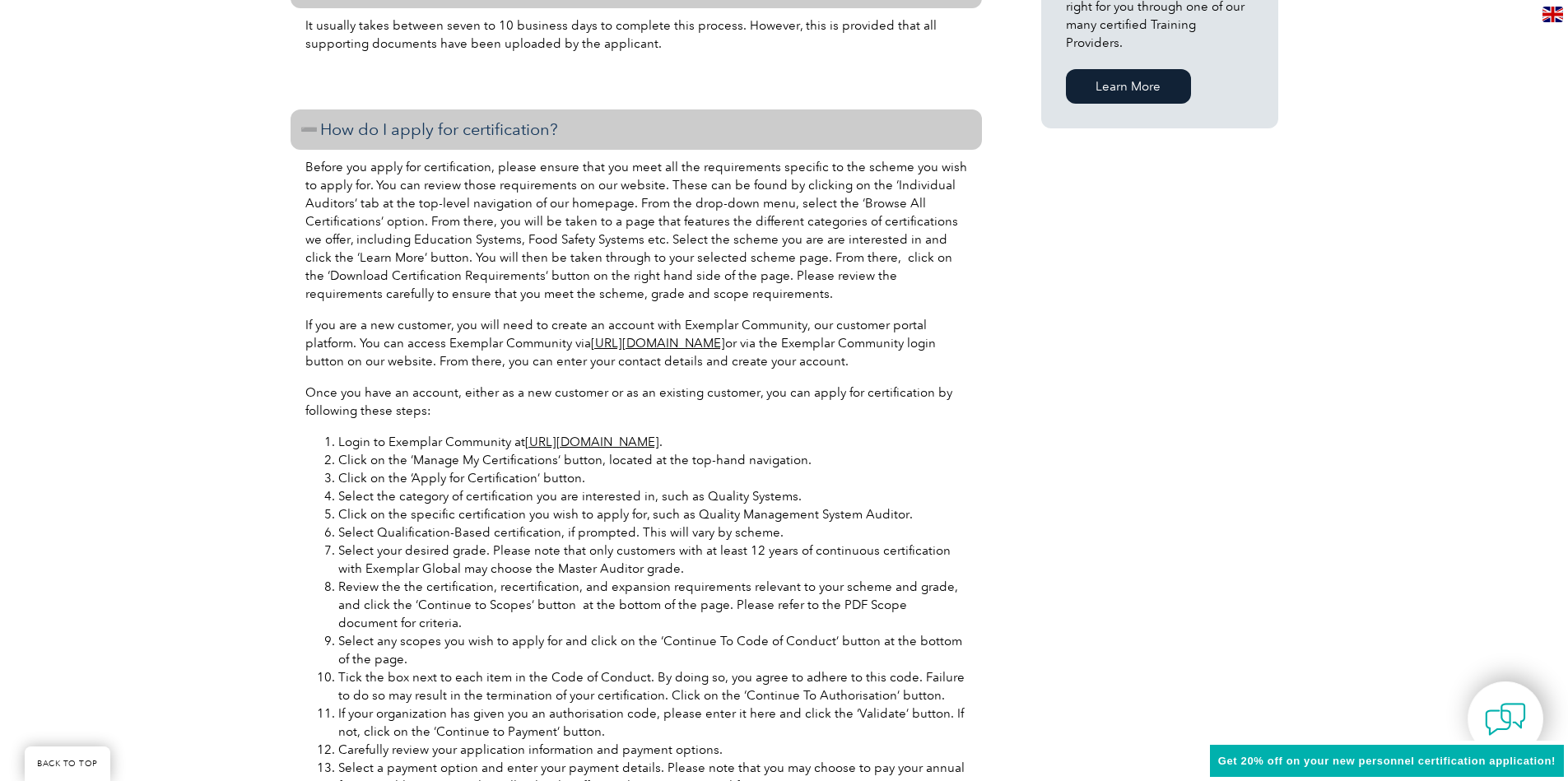
click at [699, 209] on p "Before you apply for certification, please ensure that you meet all the require…" at bounding box center [636, 230] width 662 height 144
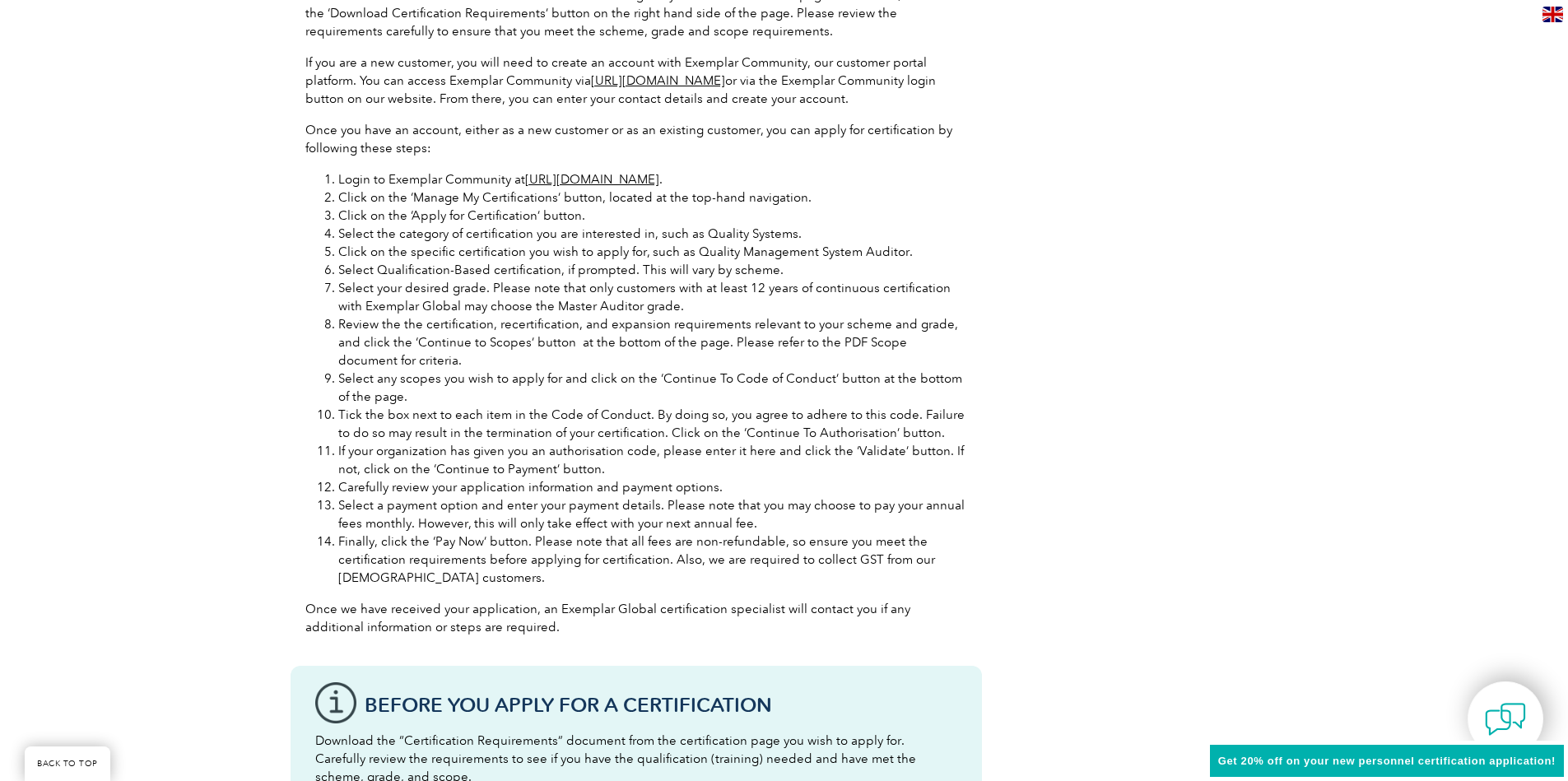
scroll to position [1678, 0]
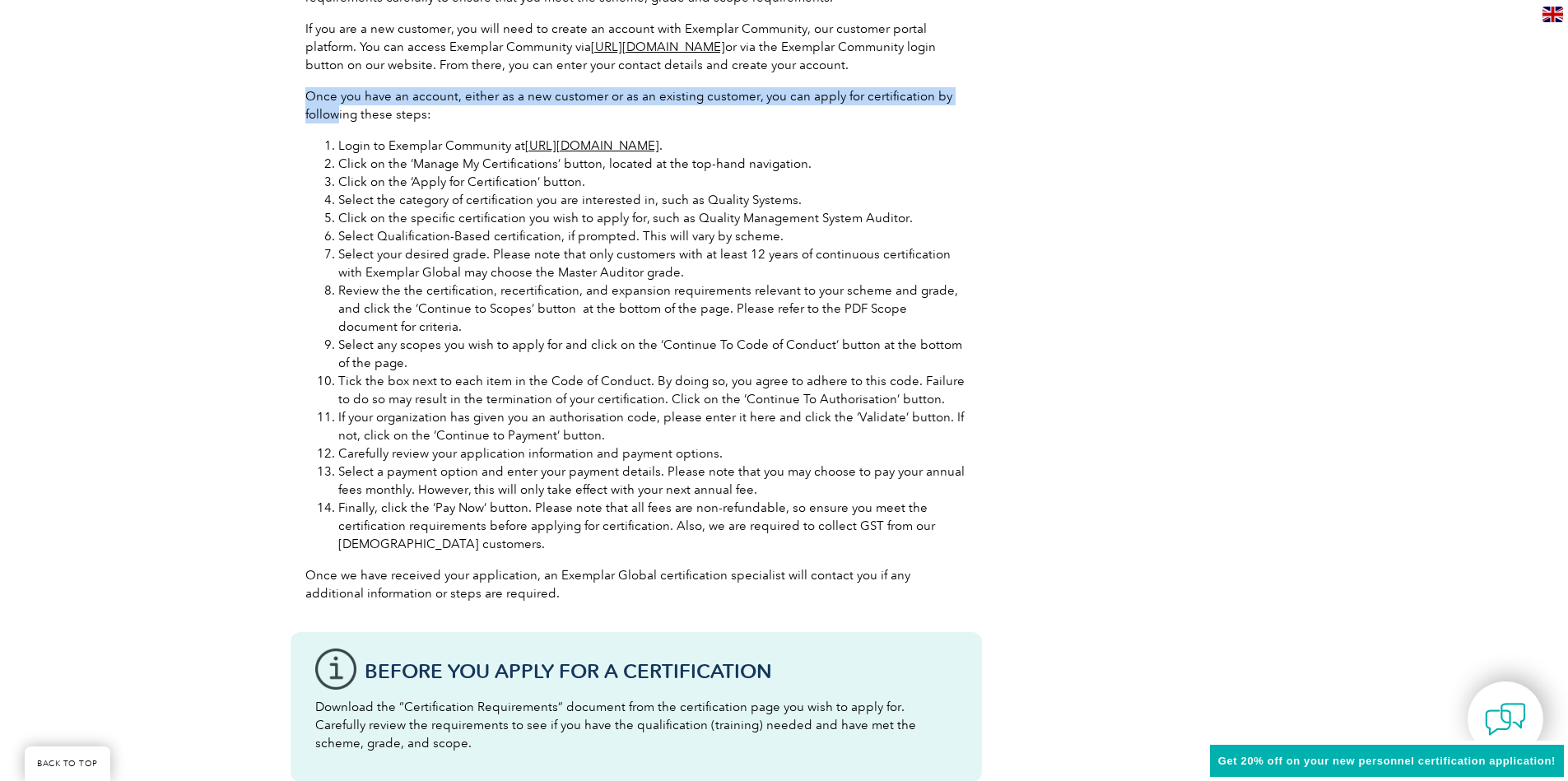
drag, startPoint x: 307, startPoint y: 93, endPoint x: 445, endPoint y: 123, distance: 141.2
click at [445, 123] on p "Once you have an account, either as a new customer or as an existing customer, …" at bounding box center [636, 106] width 662 height 36
click at [447, 117] on p "Once you have an account, either as a new customer or as an existing customer, …" at bounding box center [636, 106] width 662 height 36
drag, startPoint x: 378, startPoint y: 116, endPoint x: 296, endPoint y: 102, distance: 83.2
click at [296, 102] on div "Before you apply for certification, please ensure that you meet all the require…" at bounding box center [636, 235] width 691 height 762
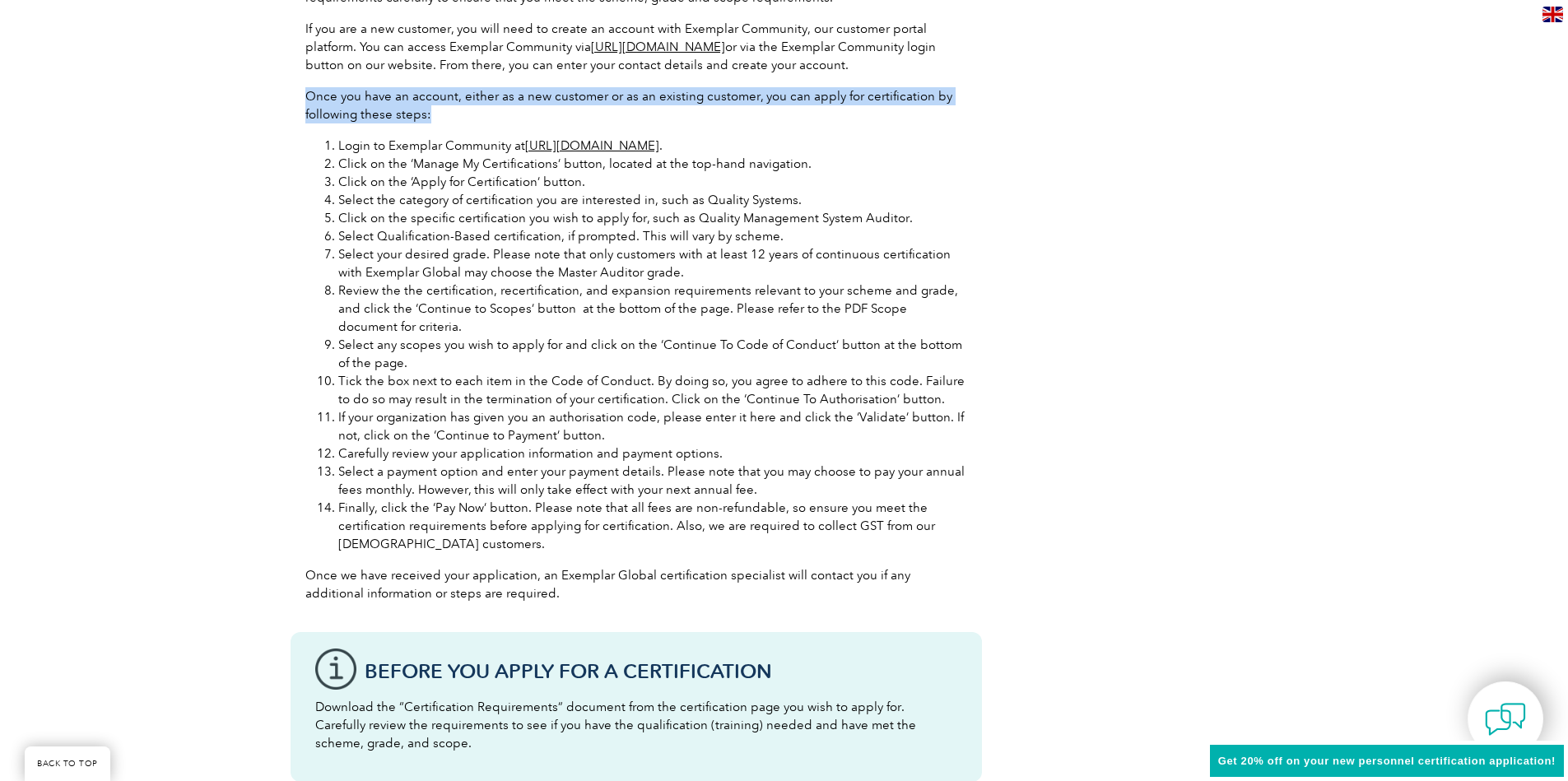
click at [296, 102] on div "Before you apply for certification, please ensure that you meet all the require…" at bounding box center [636, 235] width 691 height 762
drag, startPoint x: 295, startPoint y: 87, endPoint x: 460, endPoint y: 123, distance: 168.9
click at [430, 134] on div "Before you apply for certification, please ensure that you meet all the require…" at bounding box center [636, 235] width 691 height 762
click at [460, 123] on p "Once you have an account, either as a new customer or as an existing customer, …" at bounding box center [636, 106] width 662 height 36
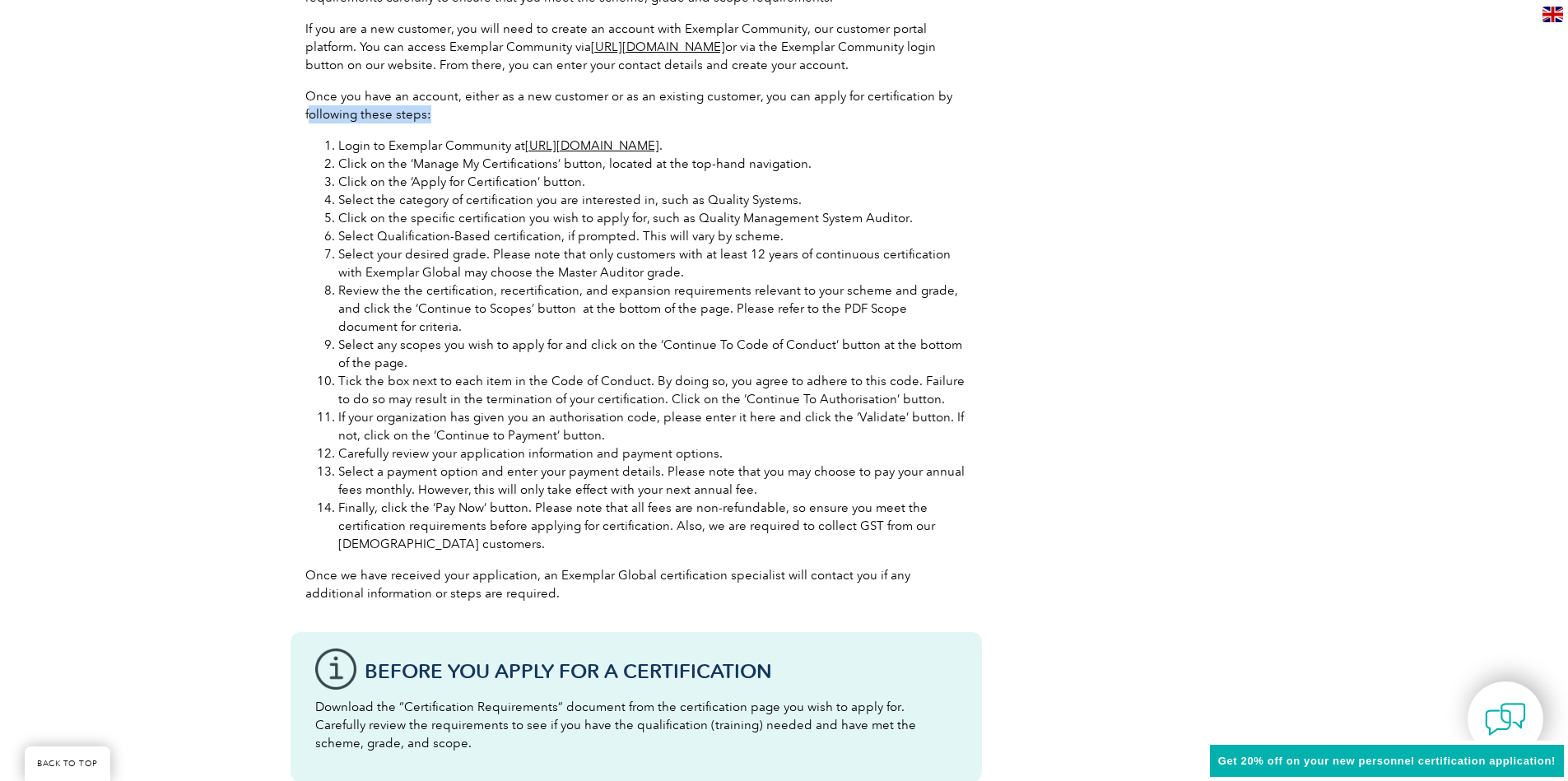
drag, startPoint x: 428, startPoint y: 119, endPoint x: 301, endPoint y: 108, distance: 127.5
click at [302, 108] on div "Before you apply for certification, please ensure that you meet all the require…" at bounding box center [636, 235] width 691 height 762
click at [301, 108] on div "Before you apply for certification, please ensure that you meet all the require…" at bounding box center [636, 235] width 691 height 762
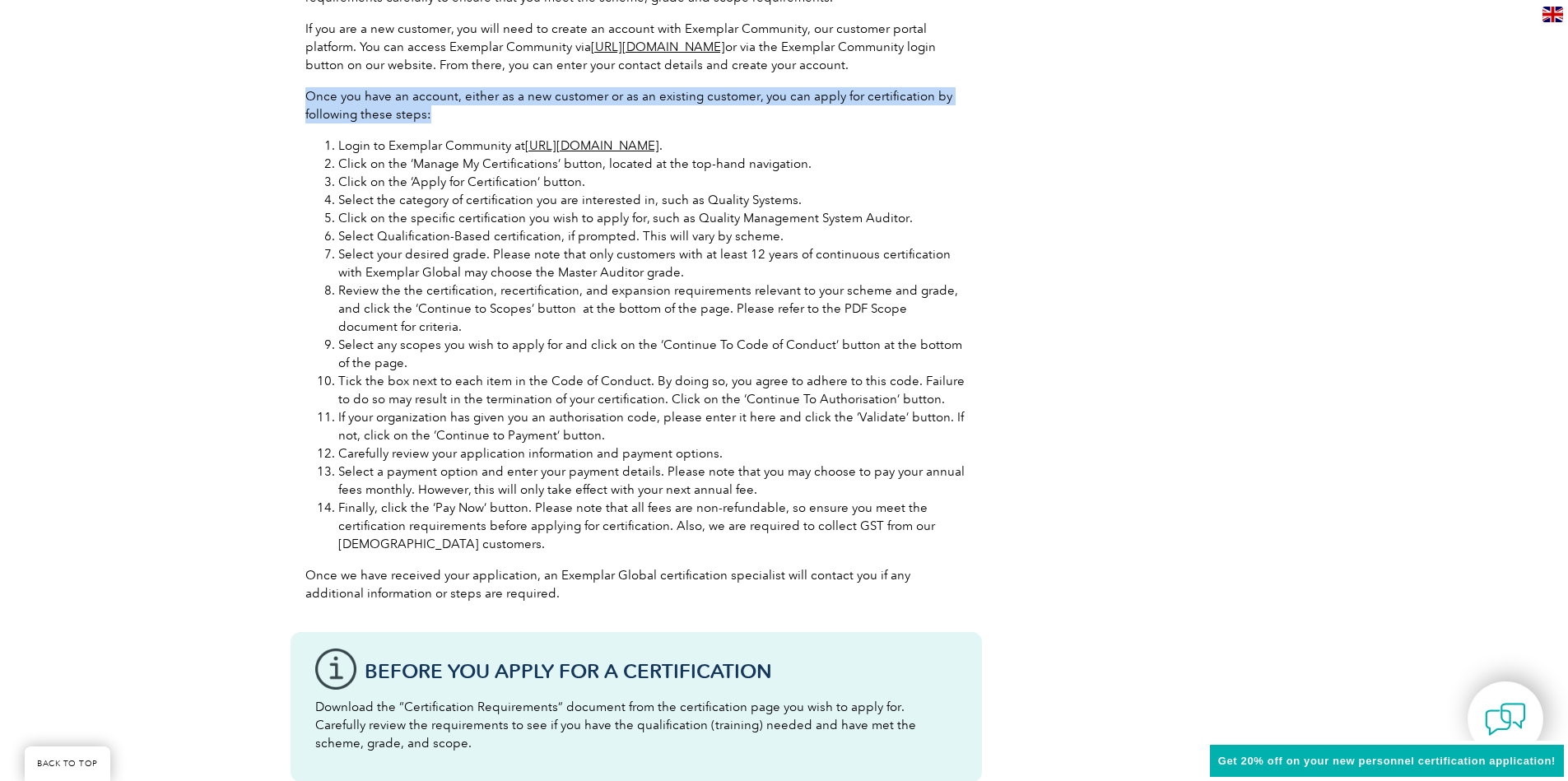
drag, startPoint x: 307, startPoint y: 93, endPoint x: 445, endPoint y: 116, distance: 139.9
click at [445, 116] on p "Once you have an account, either as a new customer or as an existing customer, …" at bounding box center [636, 106] width 662 height 36
drag, startPoint x: 431, startPoint y: 113, endPoint x: 305, endPoint y: 92, distance: 127.7
click at [305, 92] on p "Once you have an account, either as a new customer or as an existing customer, …" at bounding box center [636, 106] width 662 height 36
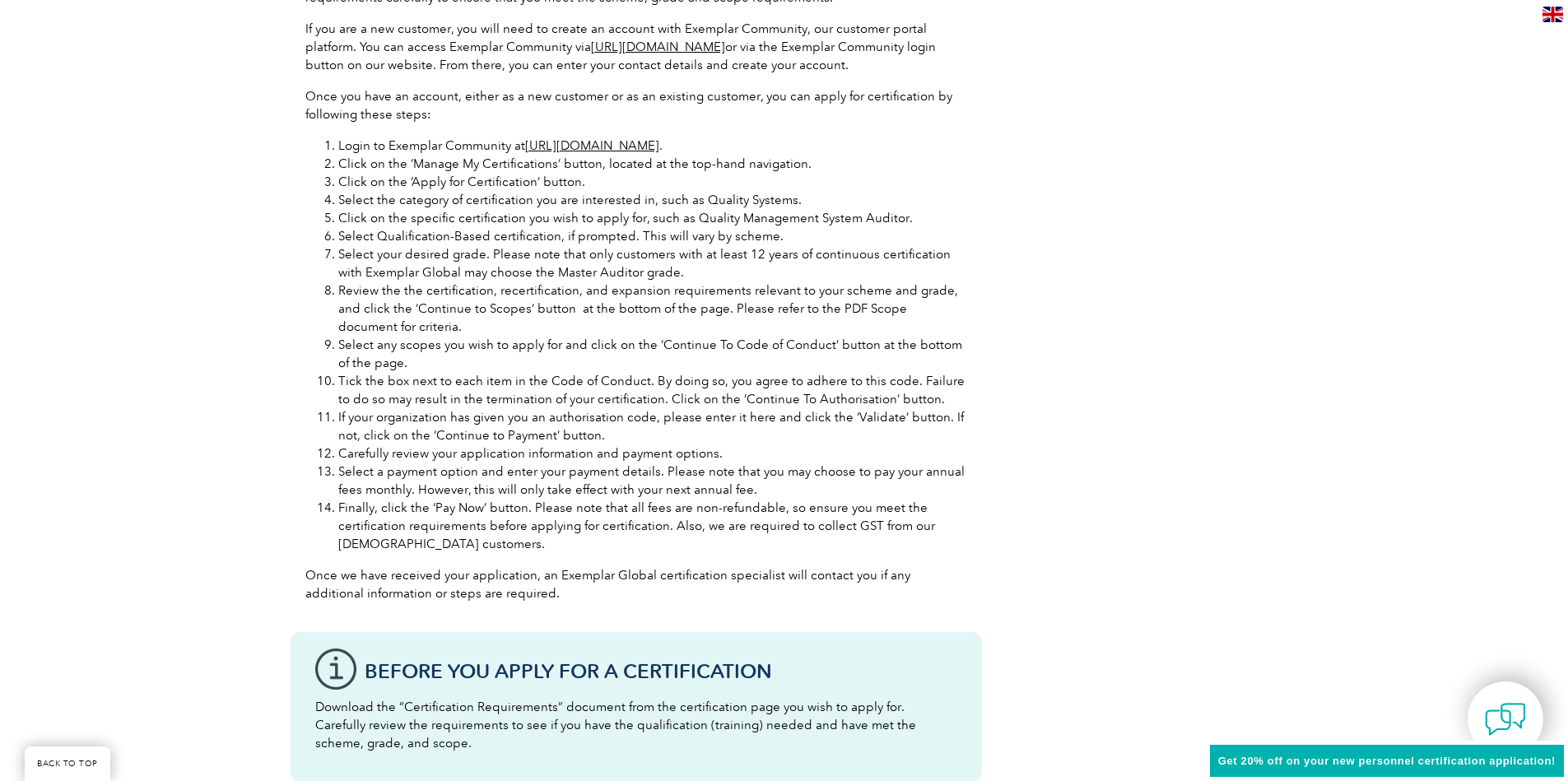
click at [512, 264] on li "Select your desired grade. Please note that only customers with at least 12 yea…" at bounding box center [653, 264] width 629 height 36
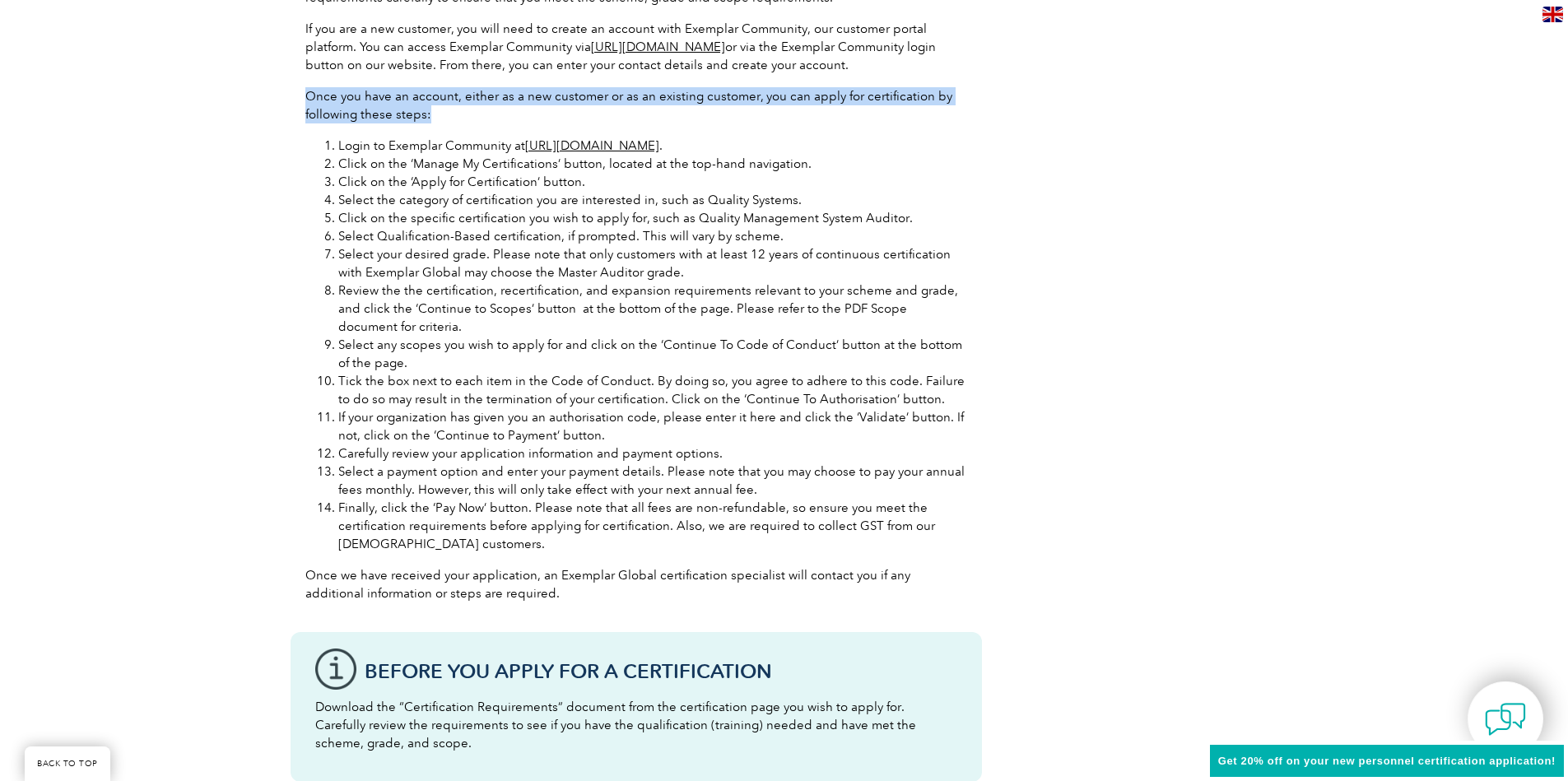
drag, startPoint x: 294, startPoint y: 88, endPoint x: 445, endPoint y: 123, distance: 155.0
click at [445, 123] on div "Before you apply for certification, please ensure that you meet all the require…" at bounding box center [636, 235] width 691 height 762
click at [446, 124] on div "Before you apply for certification, please ensure that you meet all the require…" at bounding box center [636, 235] width 691 height 762
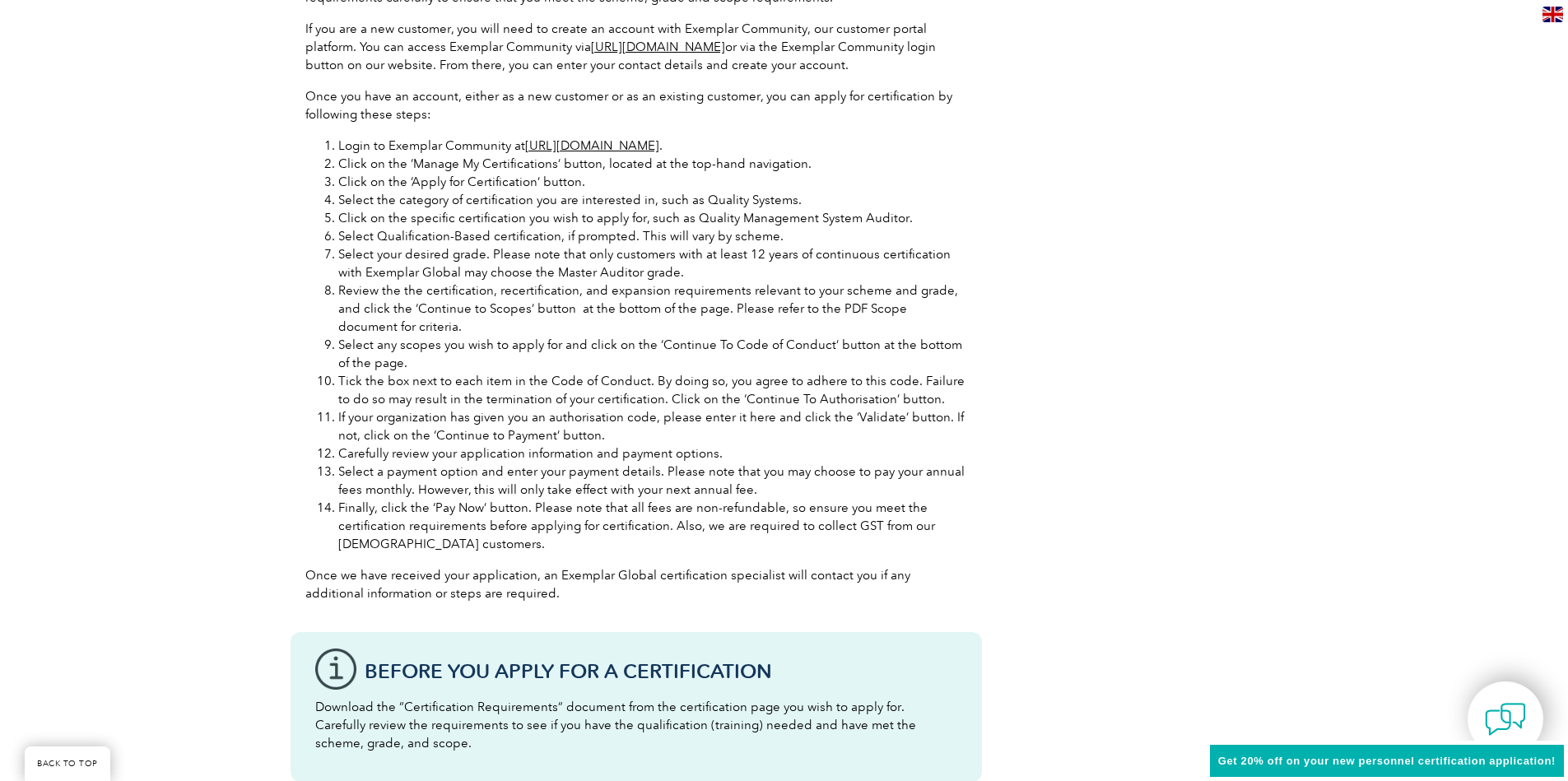
click at [181, 117] on div "General Overview Exemplar Global’s Information Security Management System (ISMS…" at bounding box center [784, 5] width 1568 height 2562
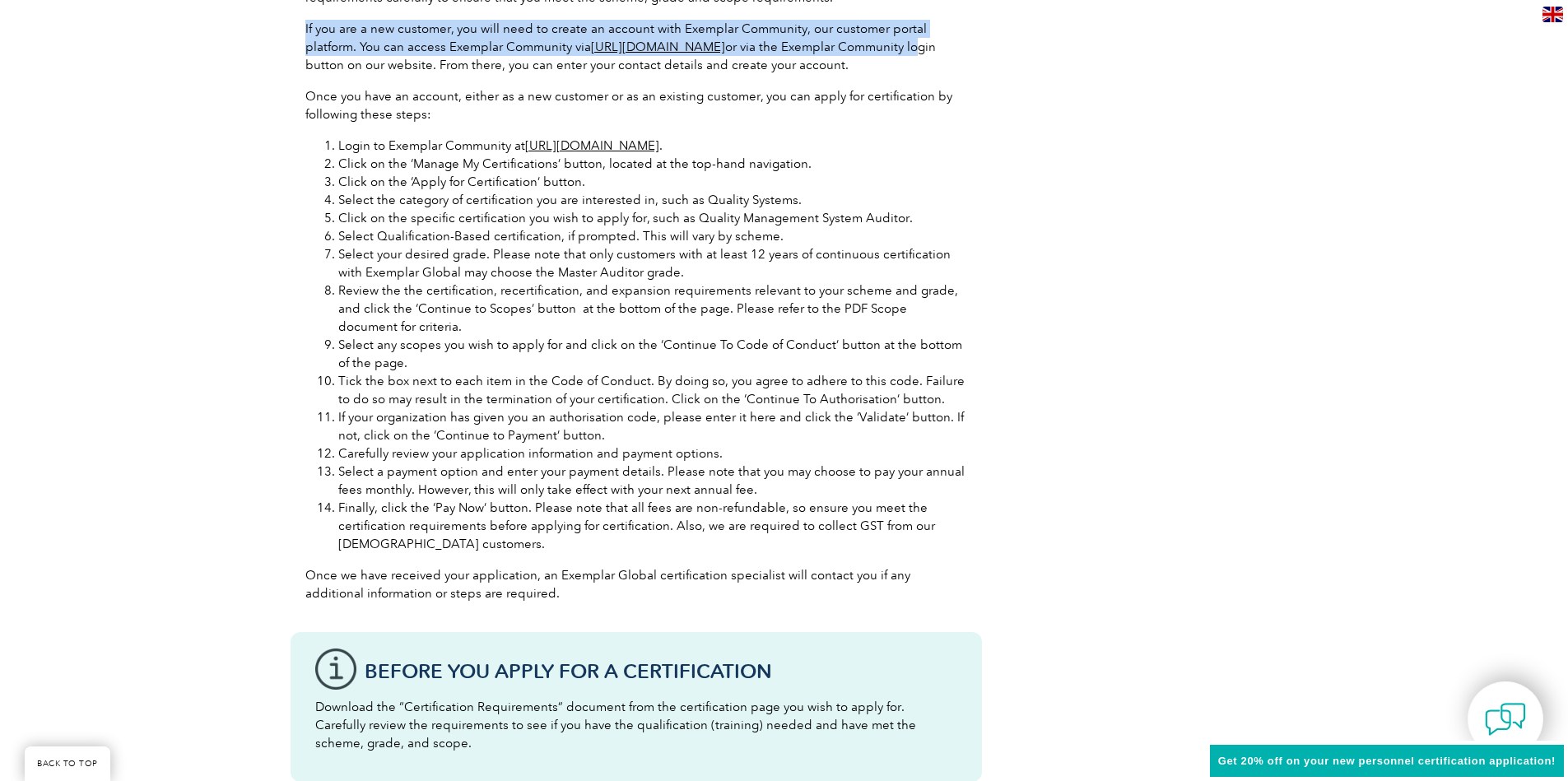
drag, startPoint x: 315, startPoint y: 31, endPoint x: 388, endPoint y: 67, distance: 81.4
click at [388, 67] on div "Before you apply for certification, please ensure that you meet all the require…" at bounding box center [636, 235] width 691 height 762
click at [388, 67] on p "If you are a new customer, you will need to create an account with Exemplar Com…" at bounding box center [636, 47] width 662 height 54
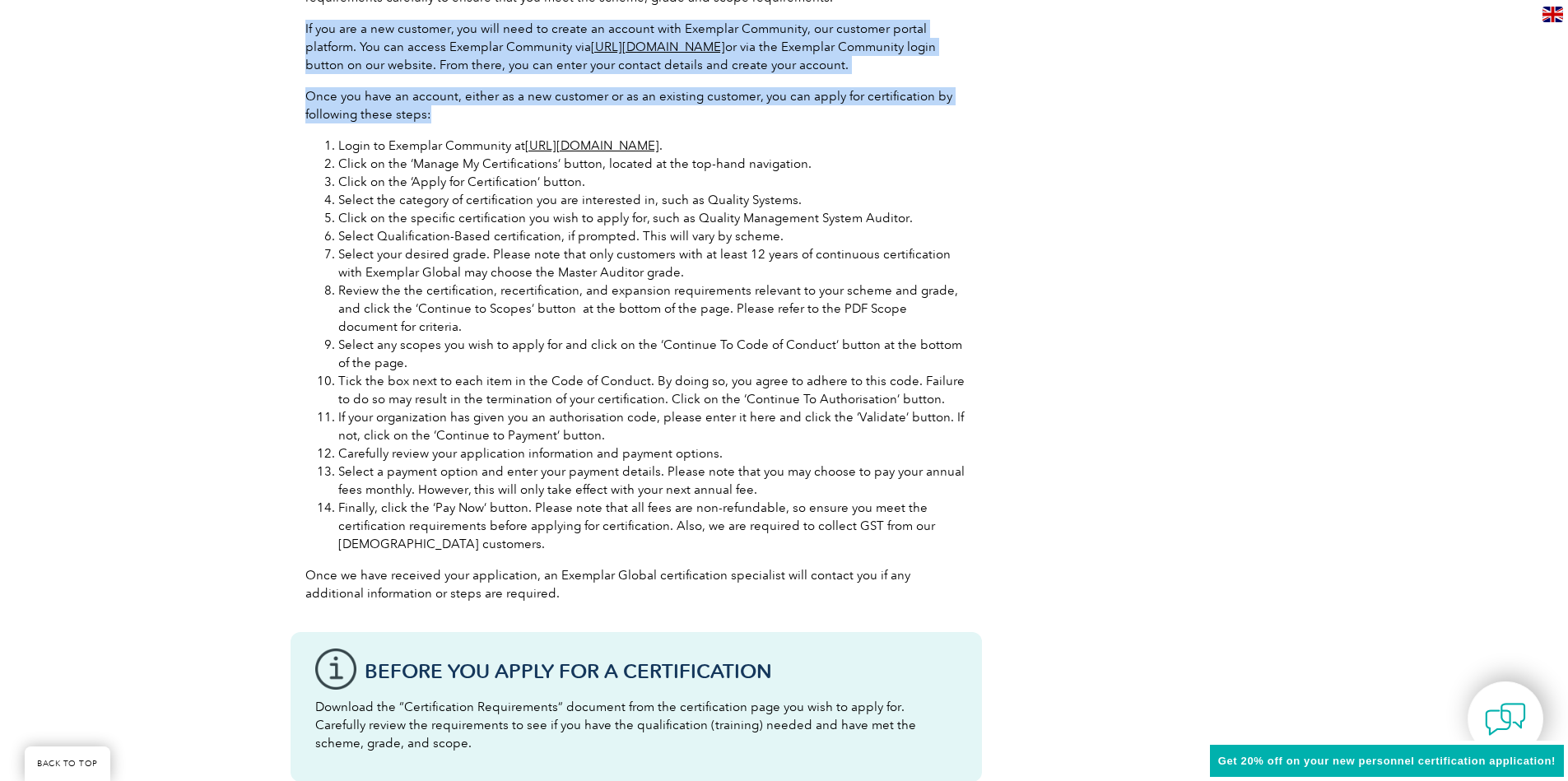
drag, startPoint x: 292, startPoint y: 32, endPoint x: 431, endPoint y: 123, distance: 166.1
click at [431, 123] on div "Before you apply for certification, please ensure that you meet all the require…" at bounding box center [636, 235] width 691 height 762
click at [431, 123] on p "Once you have an account, either as a new customer or as an existing customer, …" at bounding box center [636, 106] width 662 height 36
drag, startPoint x: 372, startPoint y: 95, endPoint x: 288, endPoint y: 31, distance: 105.6
click at [288, 31] on div "General Overview Exemplar Global’s Information Security Management System (ISMS…" at bounding box center [784, 5] width 1568 height 2562
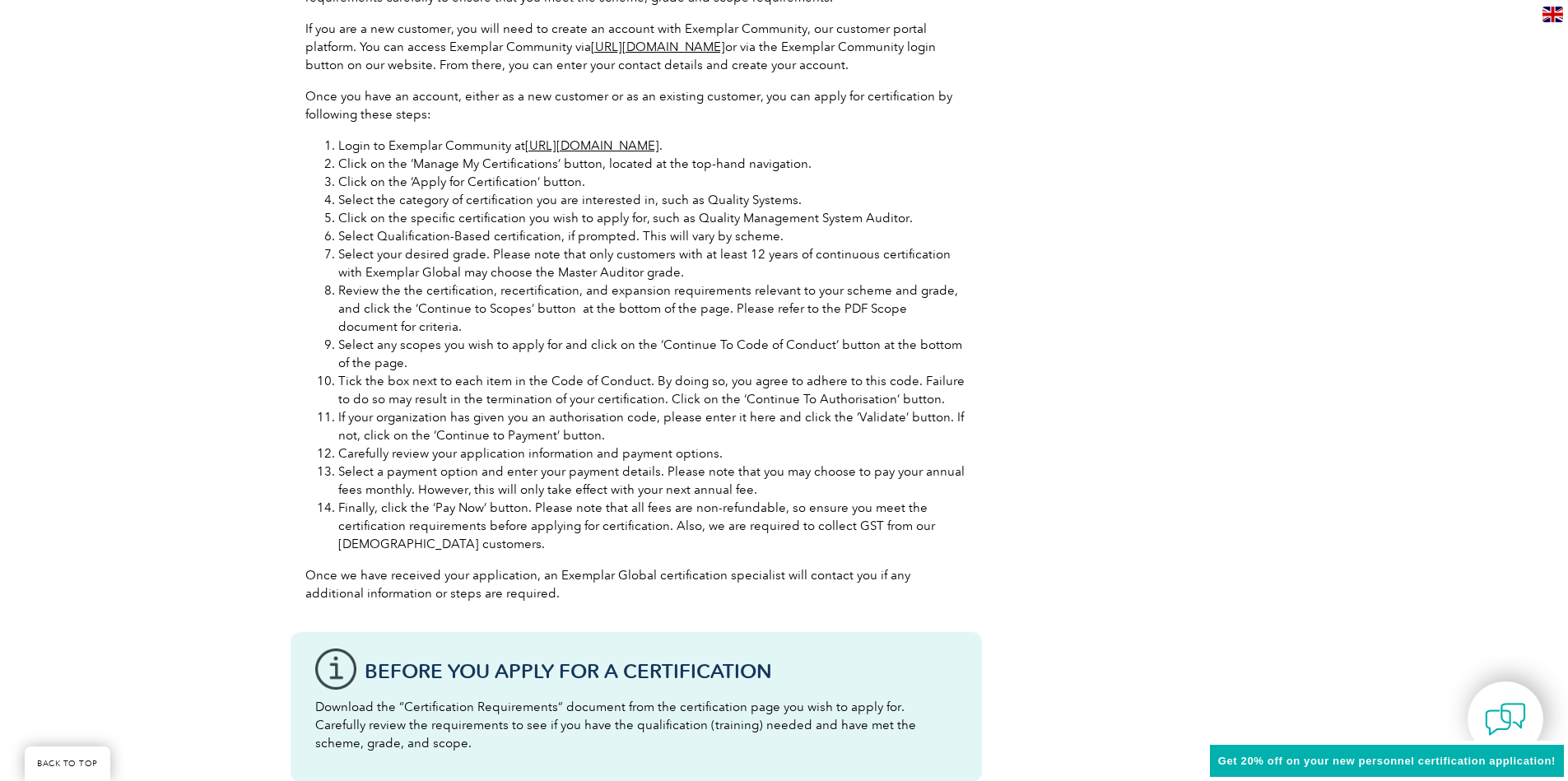
click at [289, 31] on div "General Overview Exemplar Global’s Information Security Management System (ISMS…" at bounding box center [784, 5] width 1568 height 2562
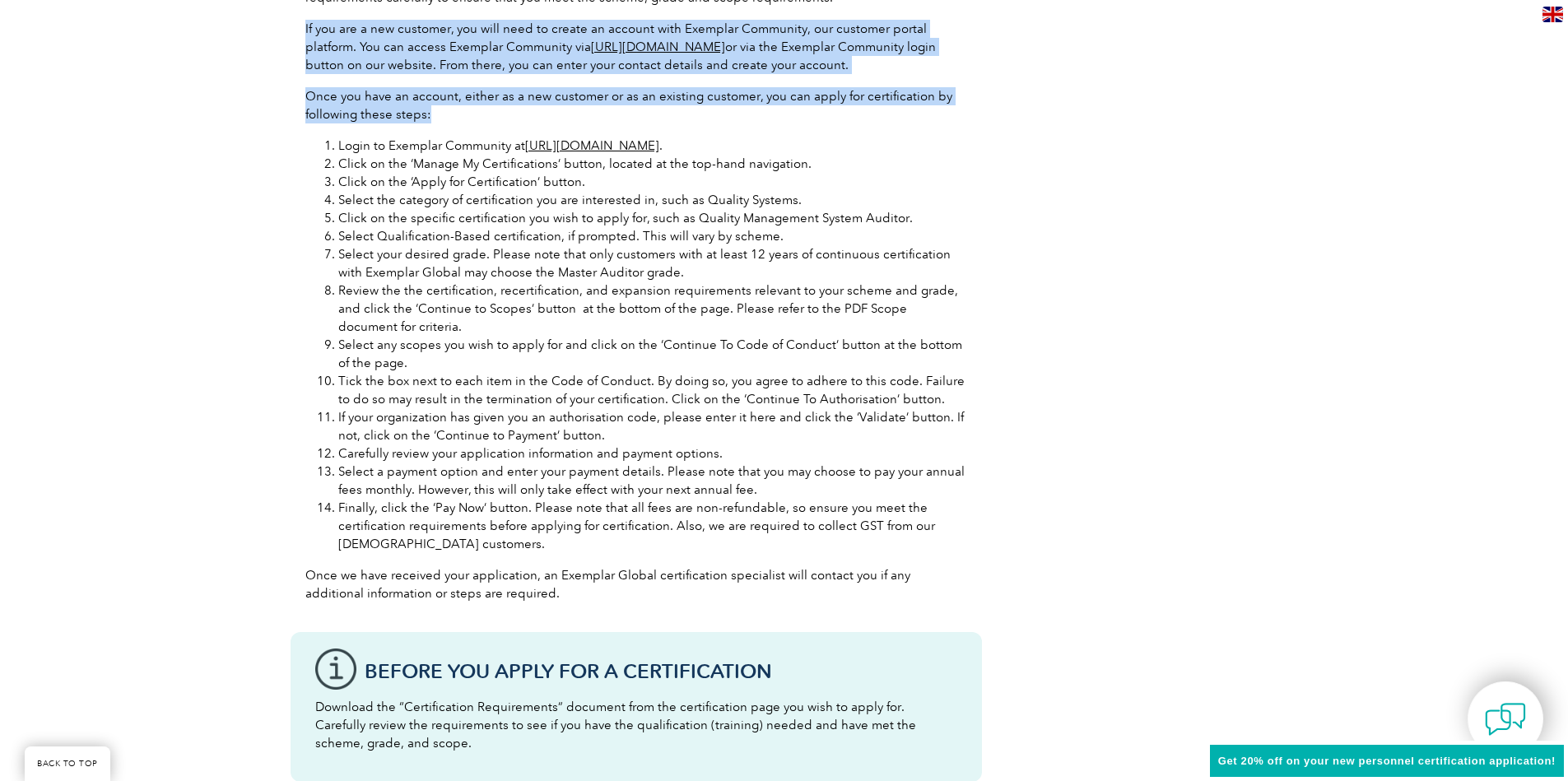
drag, startPoint x: 304, startPoint y: 23, endPoint x: 441, endPoint y: 119, distance: 167.3
click at [441, 119] on div "Before you apply for certification, please ensure that you meet all the require…" at bounding box center [636, 235] width 691 height 762
click at [441, 119] on p "Once you have an account, either as a new customer or as an existing customer, …" at bounding box center [636, 106] width 662 height 36
drag, startPoint x: 434, startPoint y: 118, endPoint x: 307, endPoint y: 33, distance: 152.8
click at [307, 33] on div "Before you apply for certification, please ensure that you meet all the require…" at bounding box center [636, 235] width 691 height 762
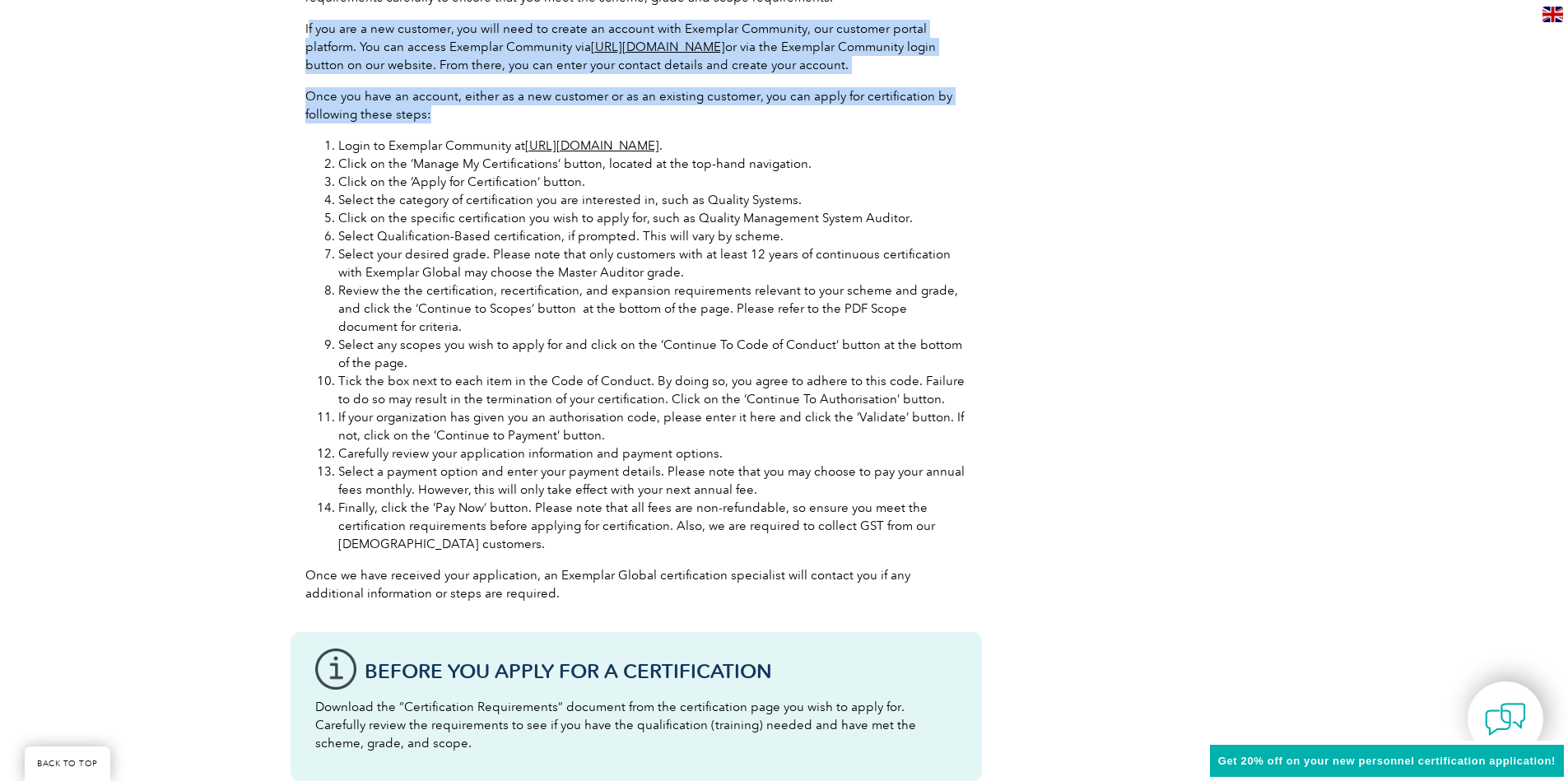
click at [307, 33] on p "If you are a new customer, you will need to create an account with Exemplar Com…" at bounding box center [636, 47] width 662 height 54
drag, startPoint x: 302, startPoint y: 25, endPoint x: 435, endPoint y: 119, distance: 162.9
click at [434, 119] on div "Before you apply for certification, please ensure that you meet all the require…" at bounding box center [636, 235] width 691 height 762
click at [435, 119] on p "Once you have an account, either as a new customer or as an existing customer, …" at bounding box center [636, 106] width 662 height 36
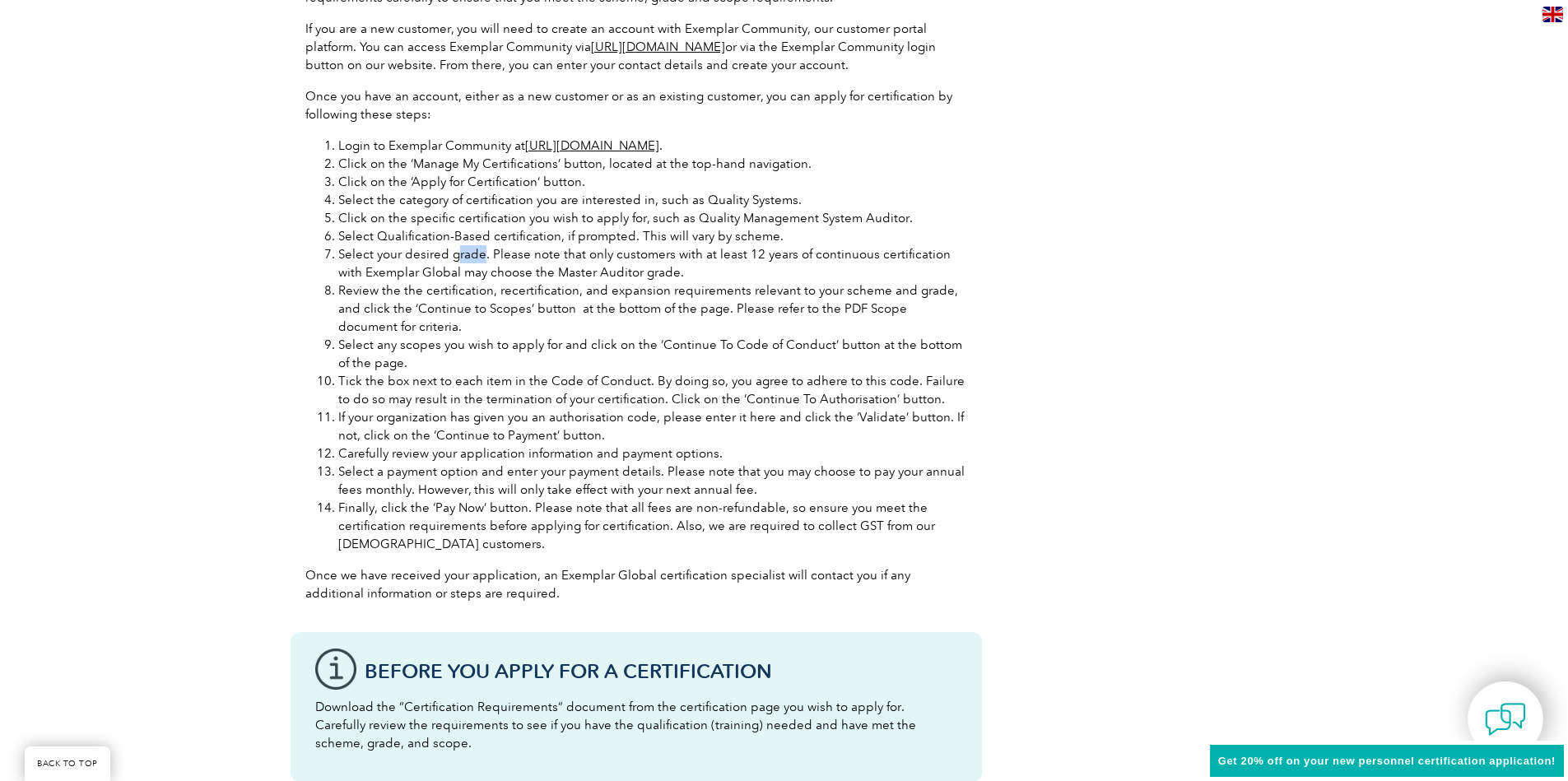
drag, startPoint x: 484, startPoint y: 255, endPoint x: 432, endPoint y: 256, distance: 52.0
click at [443, 253] on li "Select your desired grade. Please note that only customers with at least 12 yea…" at bounding box center [653, 264] width 629 height 36
click at [614, 265] on li "Select your desired grade. Please note that only customers with at least 12 yea…" at bounding box center [653, 264] width 629 height 36
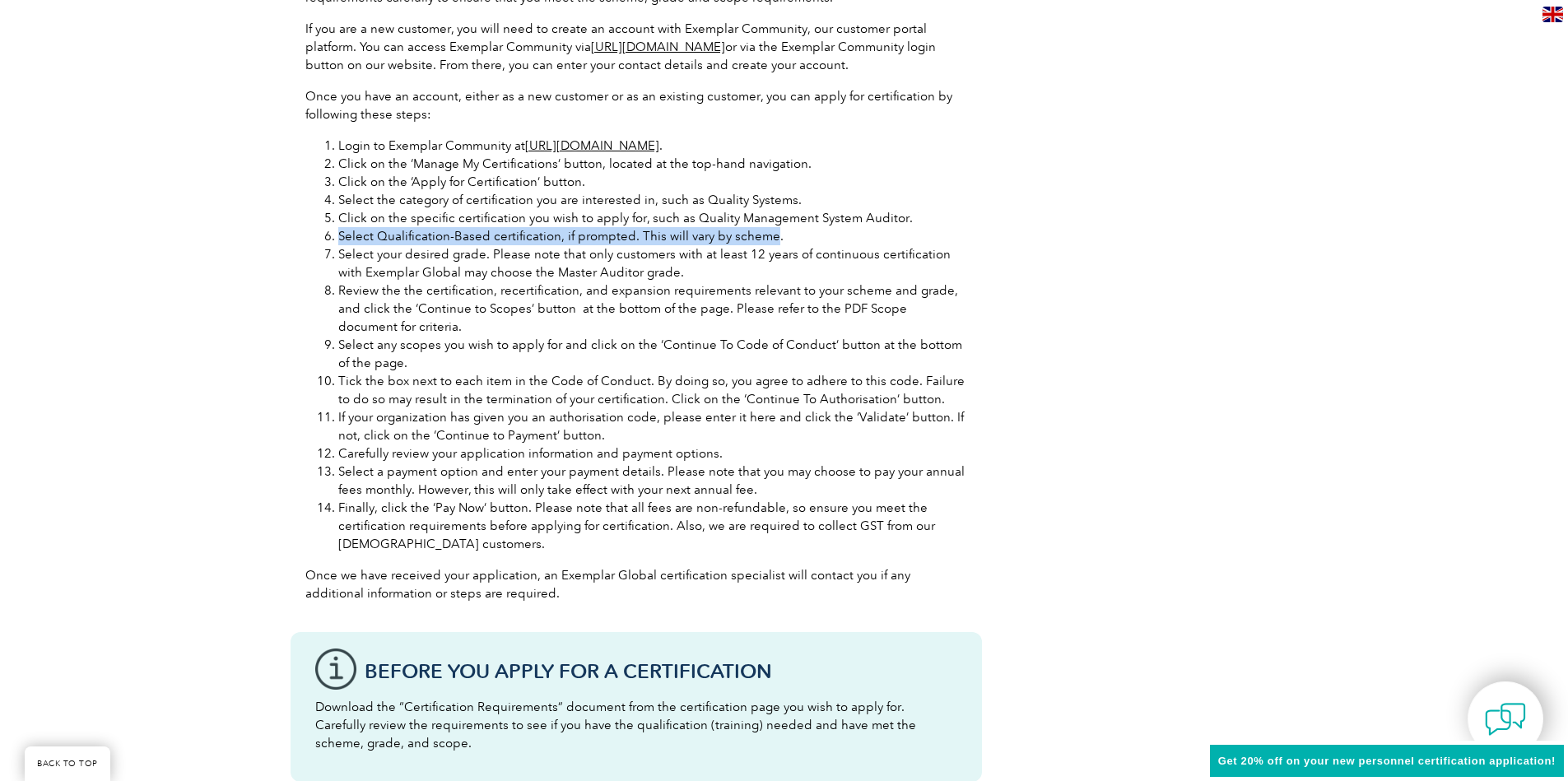
drag, startPoint x: 762, startPoint y: 236, endPoint x: 367, endPoint y: 265, distance: 396.1
click at [339, 238] on li "Select Qualification-Based certification, if prompted. This will vary by scheme." at bounding box center [653, 237] width 629 height 18
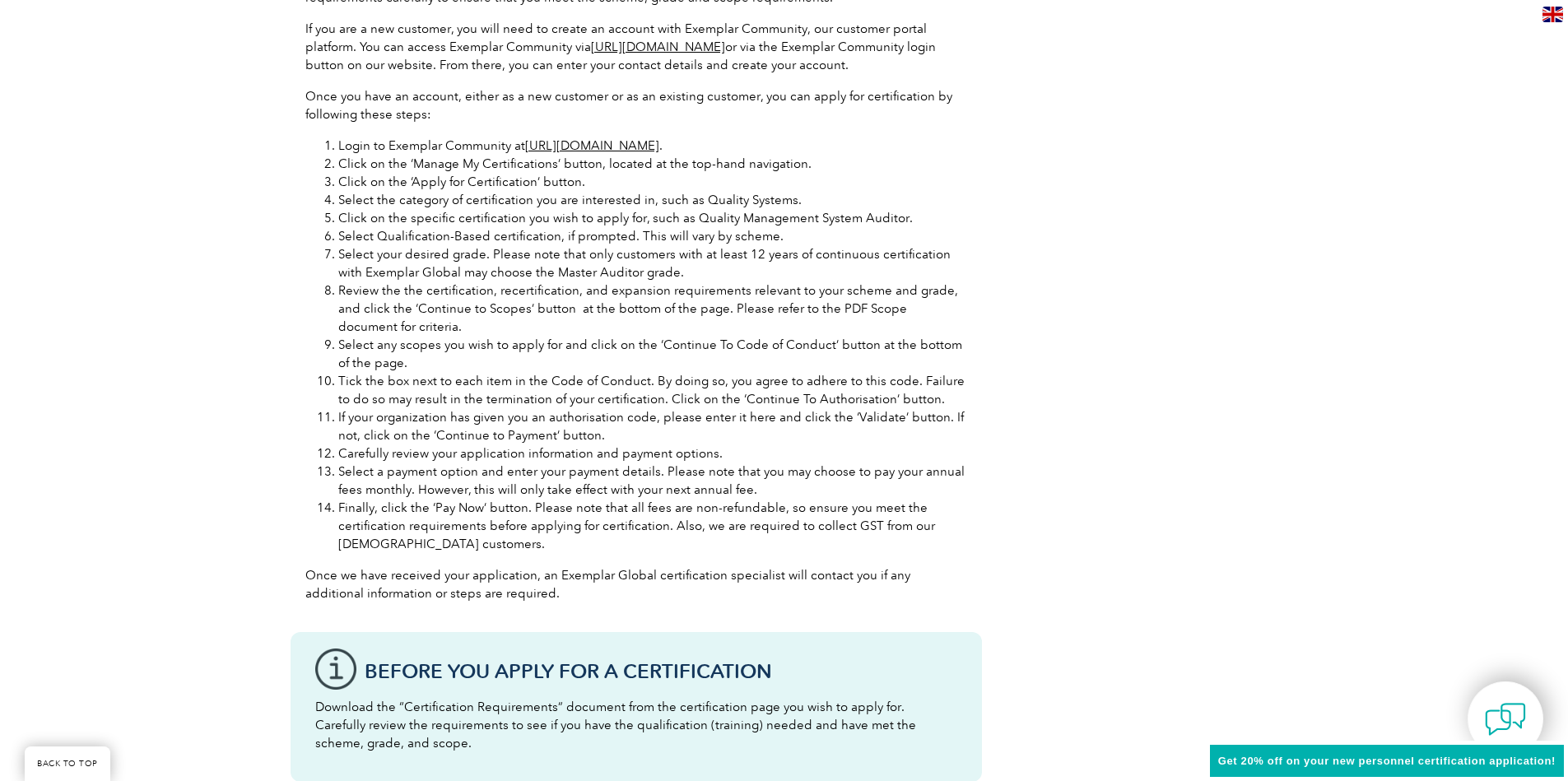
click at [367, 265] on li "Select your desired grade. Please note that only customers with at least 12 yea…" at bounding box center [653, 264] width 629 height 36
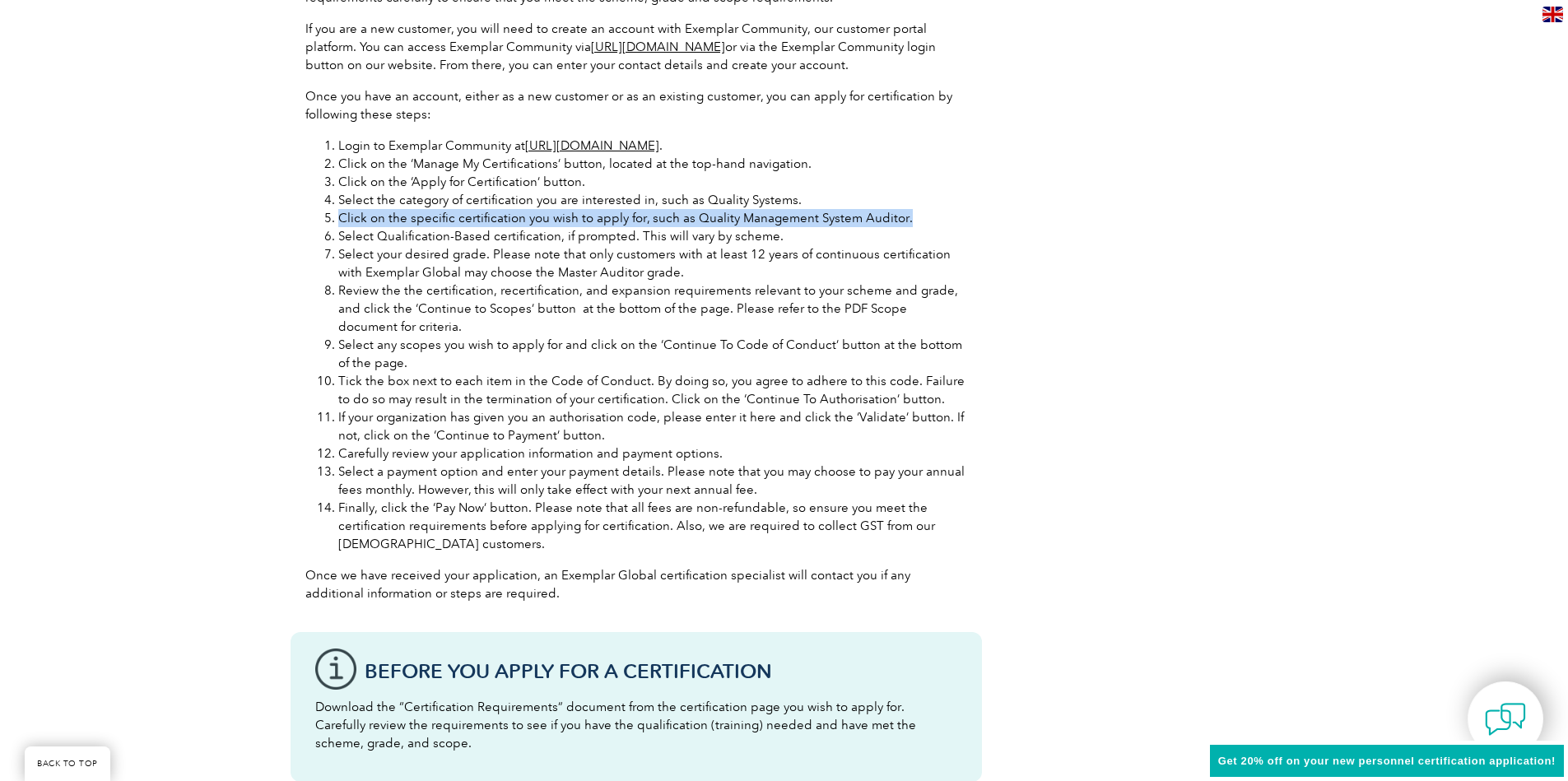
drag, startPoint x: 926, startPoint y: 217, endPoint x: 335, endPoint y: 214, distance: 591.0
click at [339, 214] on li "Click on the specific certification you wish to apply for, such as Quality Mana…" at bounding box center [653, 218] width 629 height 18
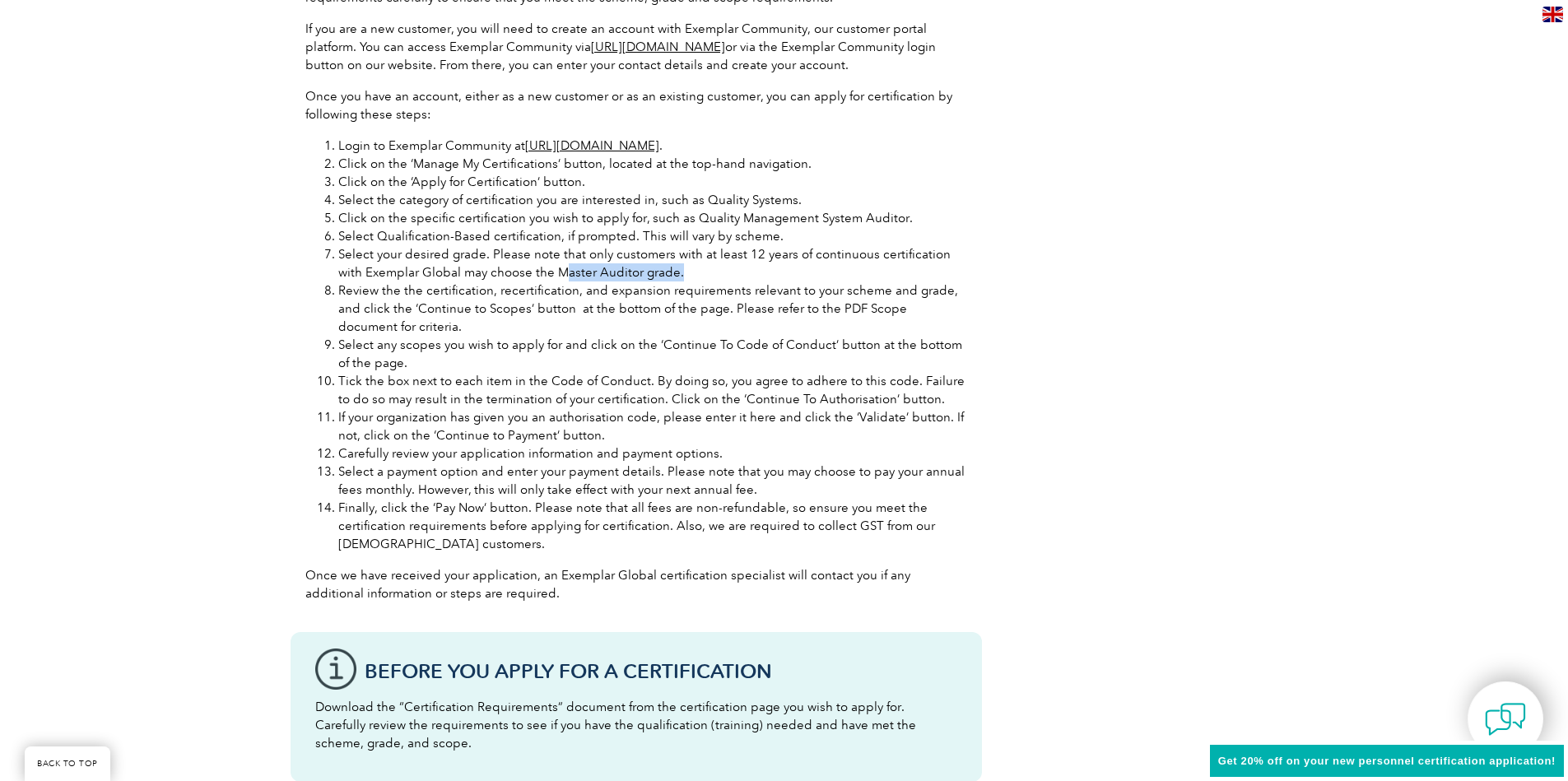
drag, startPoint x: 665, startPoint y: 274, endPoint x: 484, endPoint y: 281, distance: 181.1
click at [500, 280] on li "Select your desired grade. Please note that only customers with at least 12 yea…" at bounding box center [653, 264] width 629 height 36
click at [473, 281] on li "Select your desired grade. Please note that only customers with at least 12 yea…" at bounding box center [653, 264] width 629 height 36
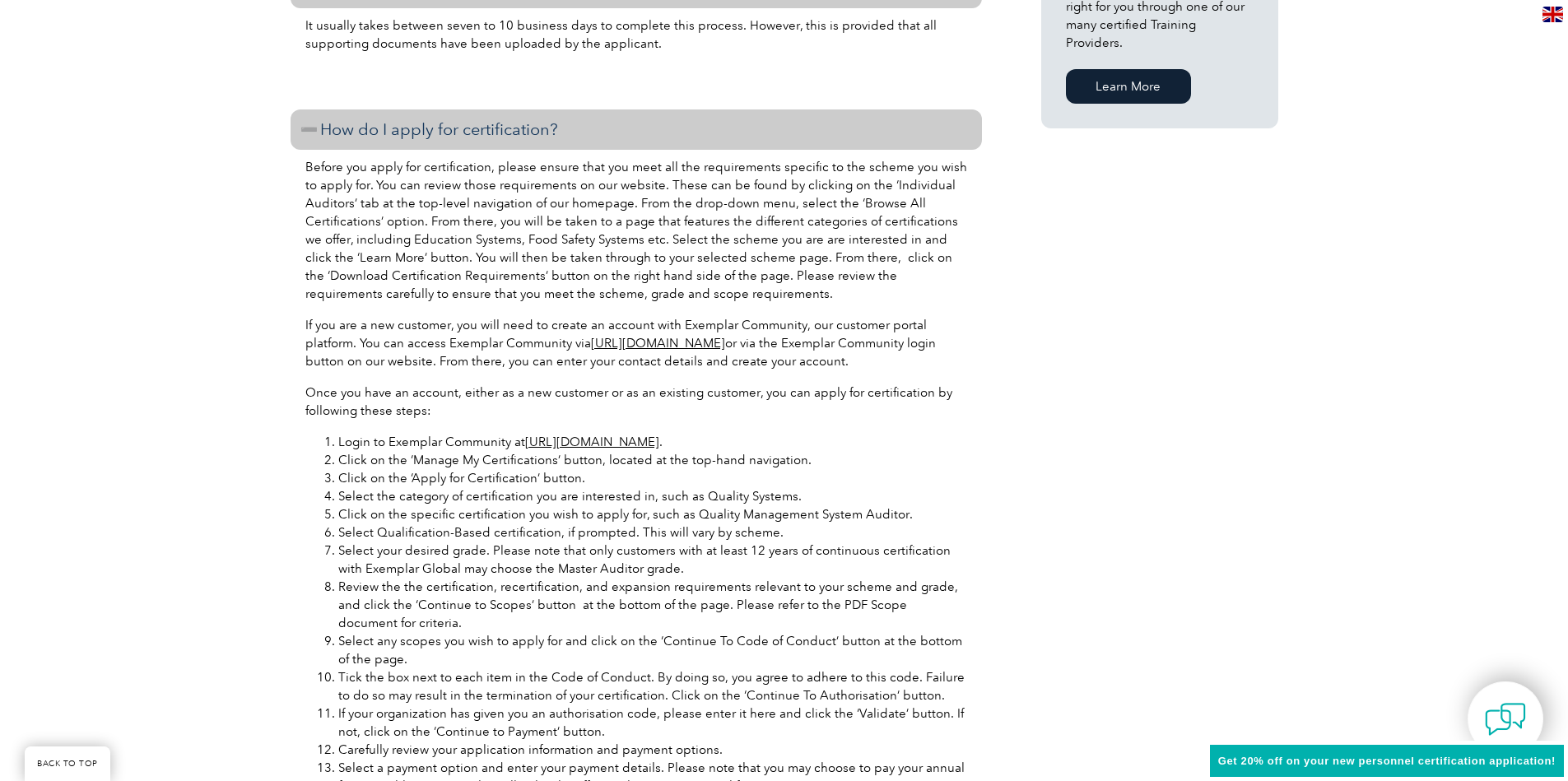
scroll to position [1975, 0]
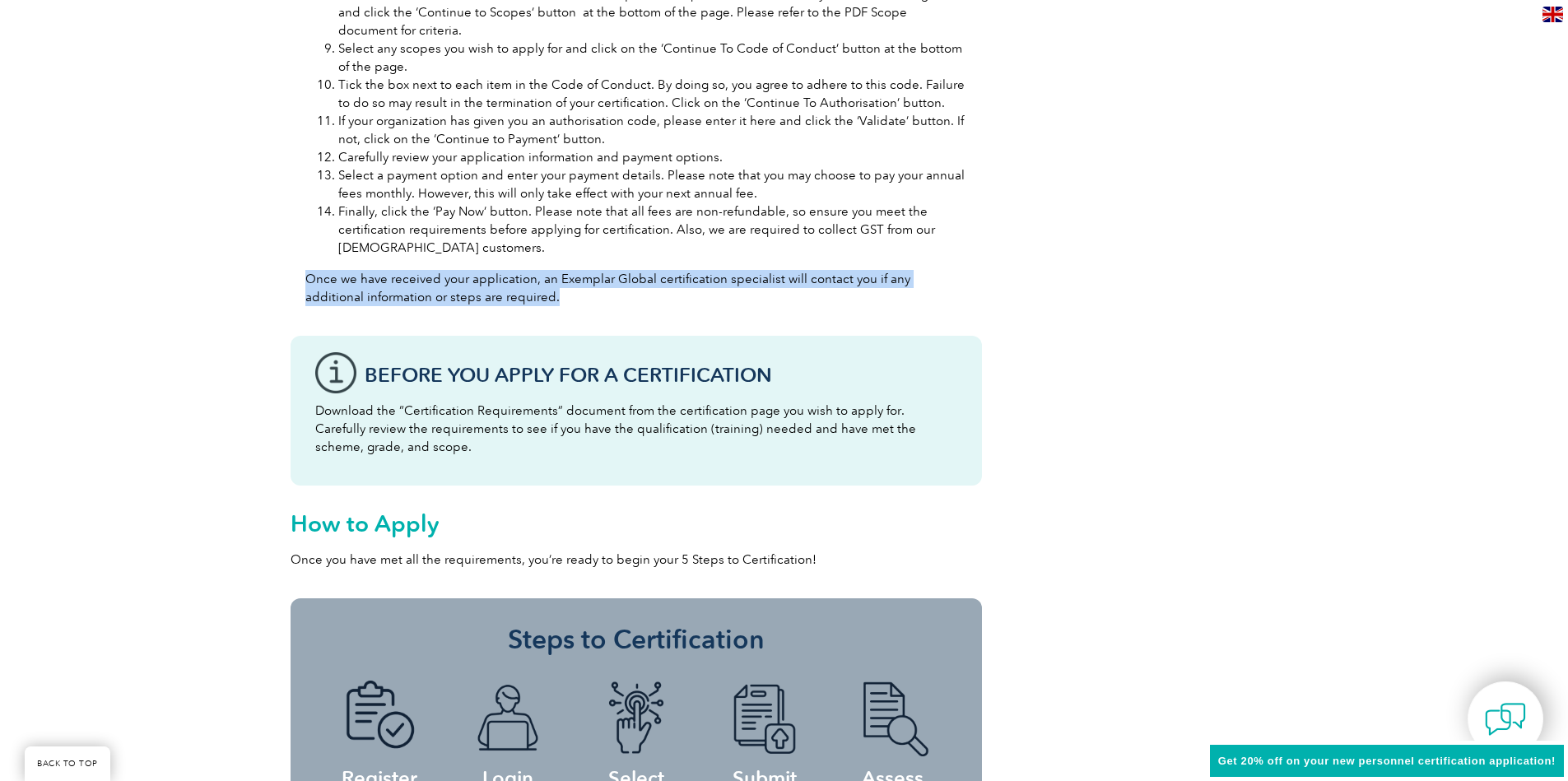
drag, startPoint x: 479, startPoint y: 294, endPoint x: 307, endPoint y: 279, distance: 172.7
click at [307, 279] on p "Once we have received your application, an Exemplar Global certification specia…" at bounding box center [636, 288] width 662 height 36
click at [306, 278] on p "Once we have received your application, an Exemplar Global certification specia…" at bounding box center [636, 288] width 662 height 36
drag, startPoint x: 306, startPoint y: 278, endPoint x: 555, endPoint y: 304, distance: 250.4
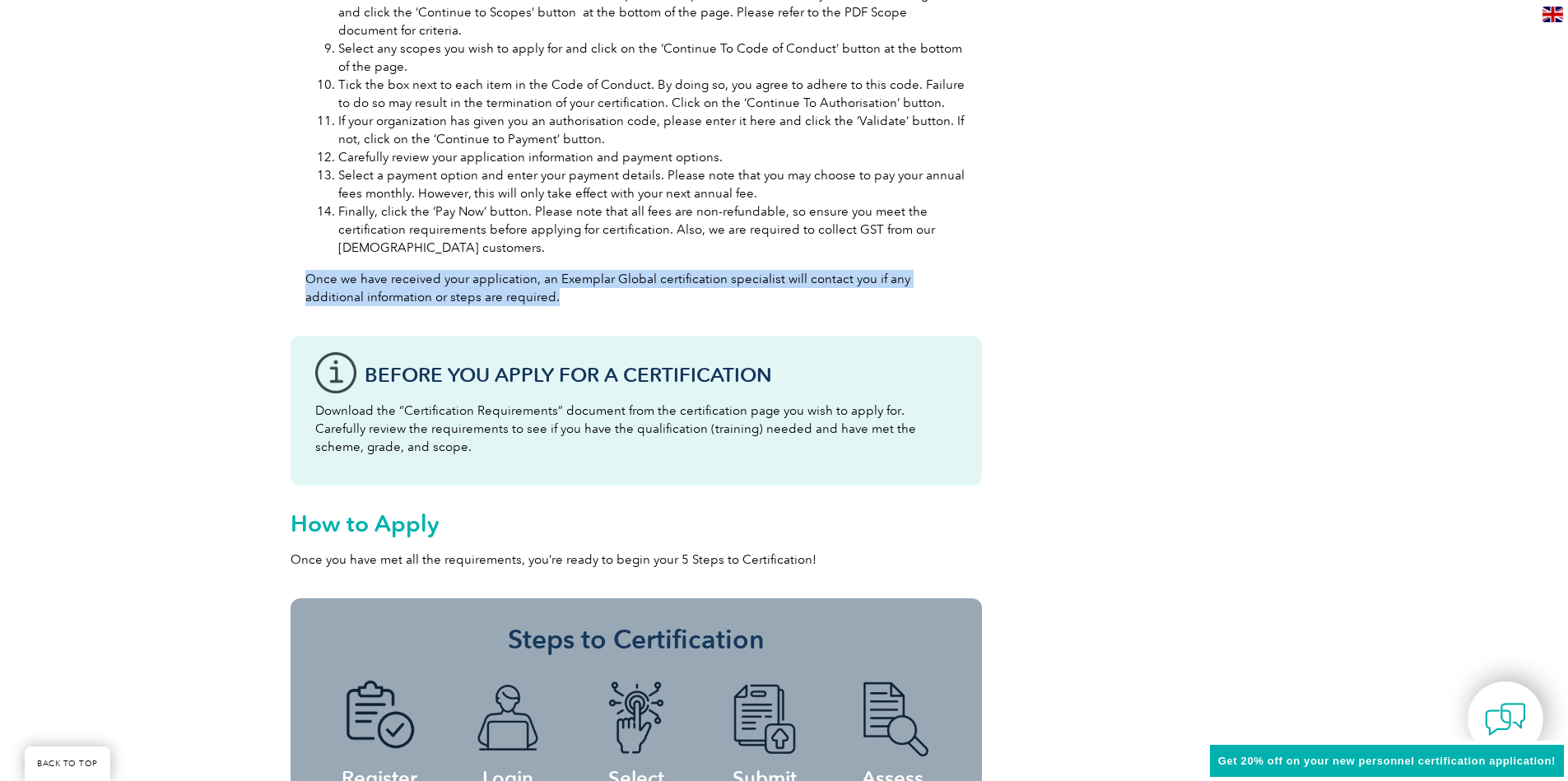
click at [553, 304] on p "Once we have received your application, an Exemplar Global certification specia…" at bounding box center [636, 288] width 662 height 36
click at [556, 304] on p "Once we have received your application, an Exemplar Global certification specia…" at bounding box center [636, 288] width 662 height 36
drag, startPoint x: 505, startPoint y: 300, endPoint x: 301, endPoint y: 283, distance: 204.7
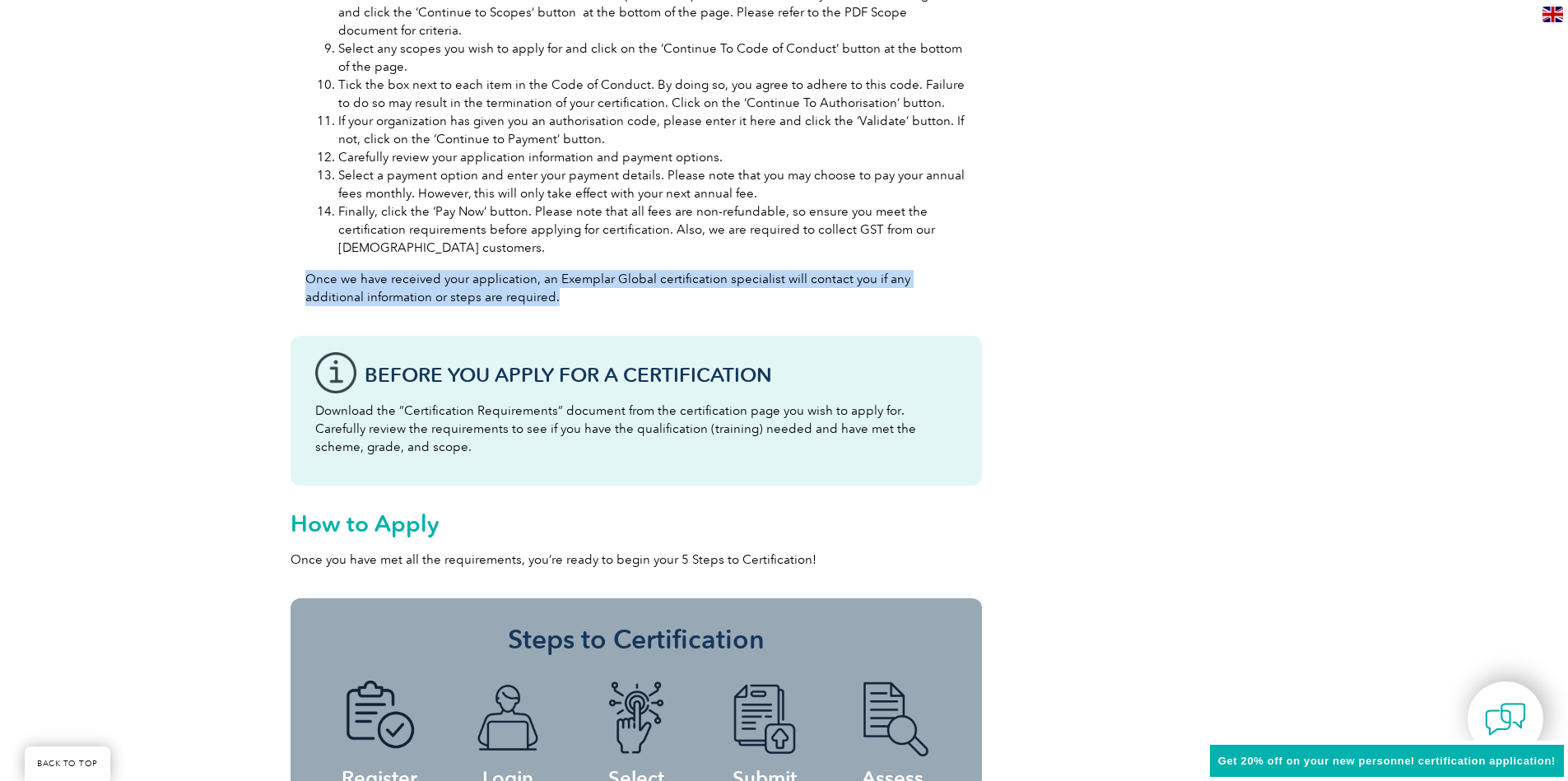
drag, startPoint x: 314, startPoint y: 275, endPoint x: 497, endPoint y: 320, distance: 188.5
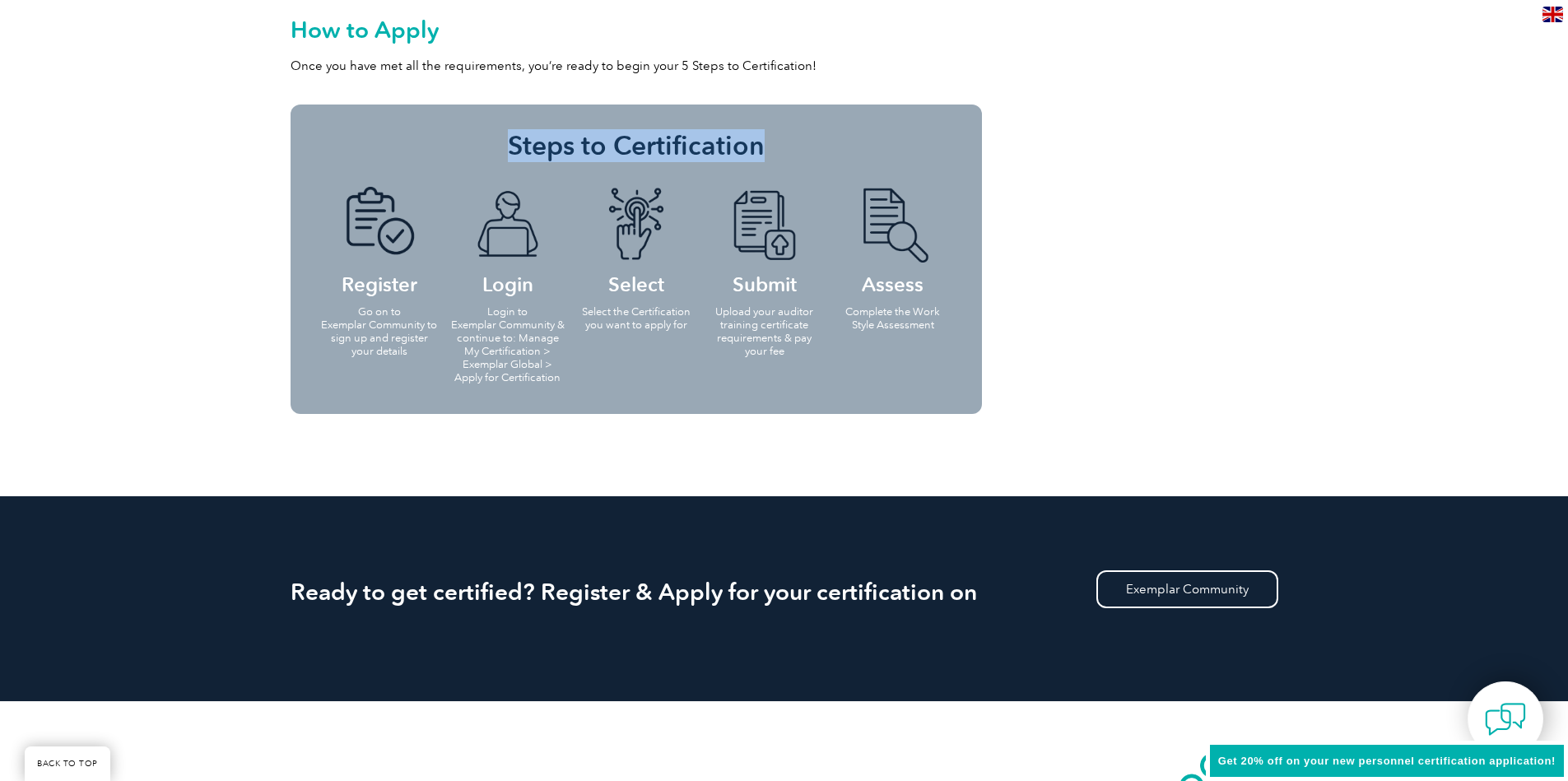
drag, startPoint x: 515, startPoint y: 144, endPoint x: 817, endPoint y: 145, distance: 302.0
click at [816, 145] on h3 "Steps to Certification" at bounding box center [636, 145] width 642 height 33
click at [817, 145] on h3 "Steps to Certification" at bounding box center [636, 145] width 642 height 33
drag, startPoint x: 509, startPoint y: 144, endPoint x: 808, endPoint y: 162, distance: 299.5
click at [807, 163] on div "Steps to Certification Register Go on to Exemplar Community to sign up and regi…" at bounding box center [636, 259] width 691 height 310
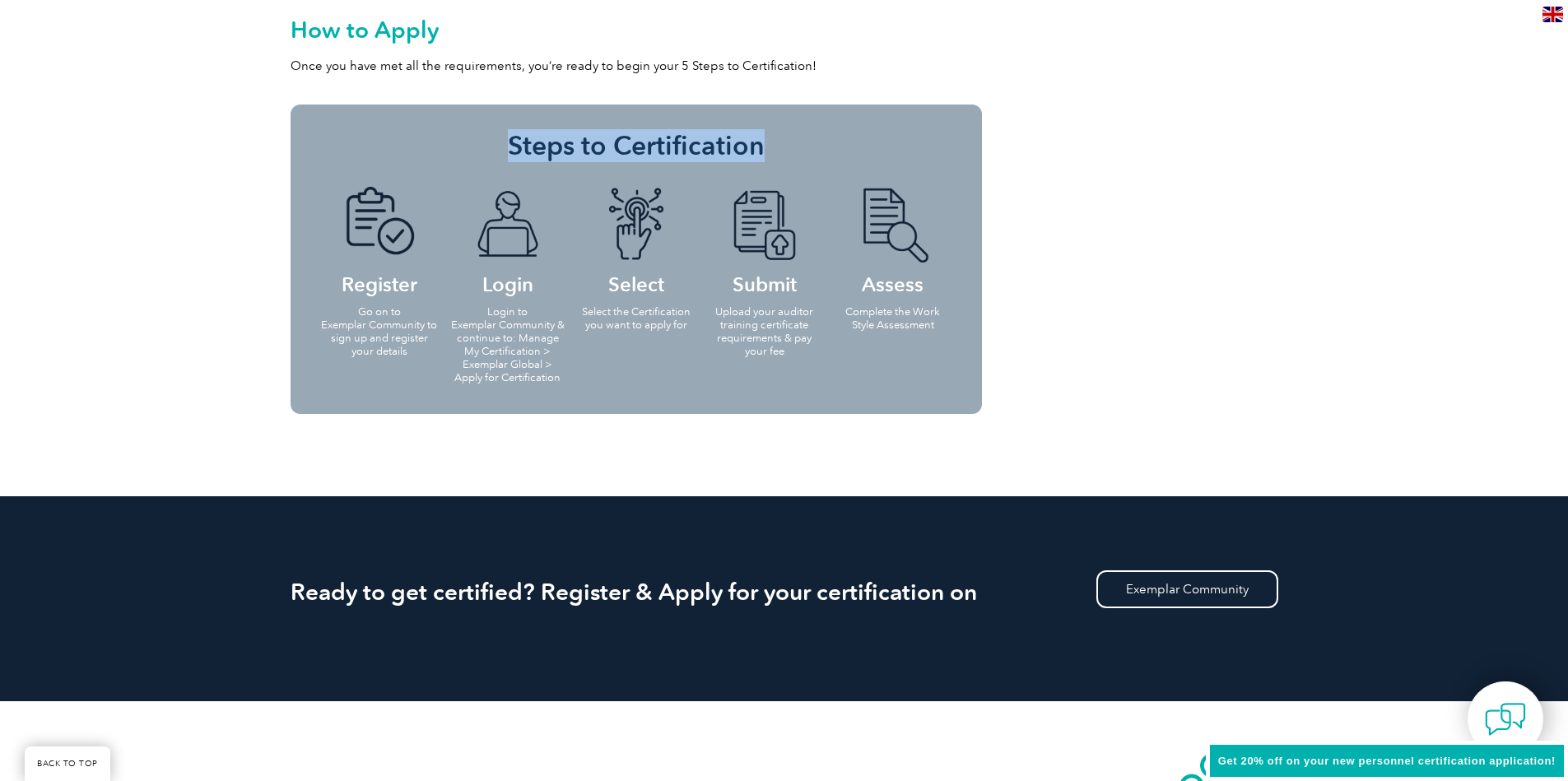
click at [808, 162] on h3 "Steps to Certification" at bounding box center [636, 145] width 642 height 33
drag, startPoint x: 780, startPoint y: 153, endPoint x: 480, endPoint y: 153, distance: 300.0
click at [480, 153] on h3 "Steps to Certification" at bounding box center [636, 145] width 642 height 33
drag, startPoint x: 499, startPoint y: 142, endPoint x: 783, endPoint y: 144, distance: 284.0
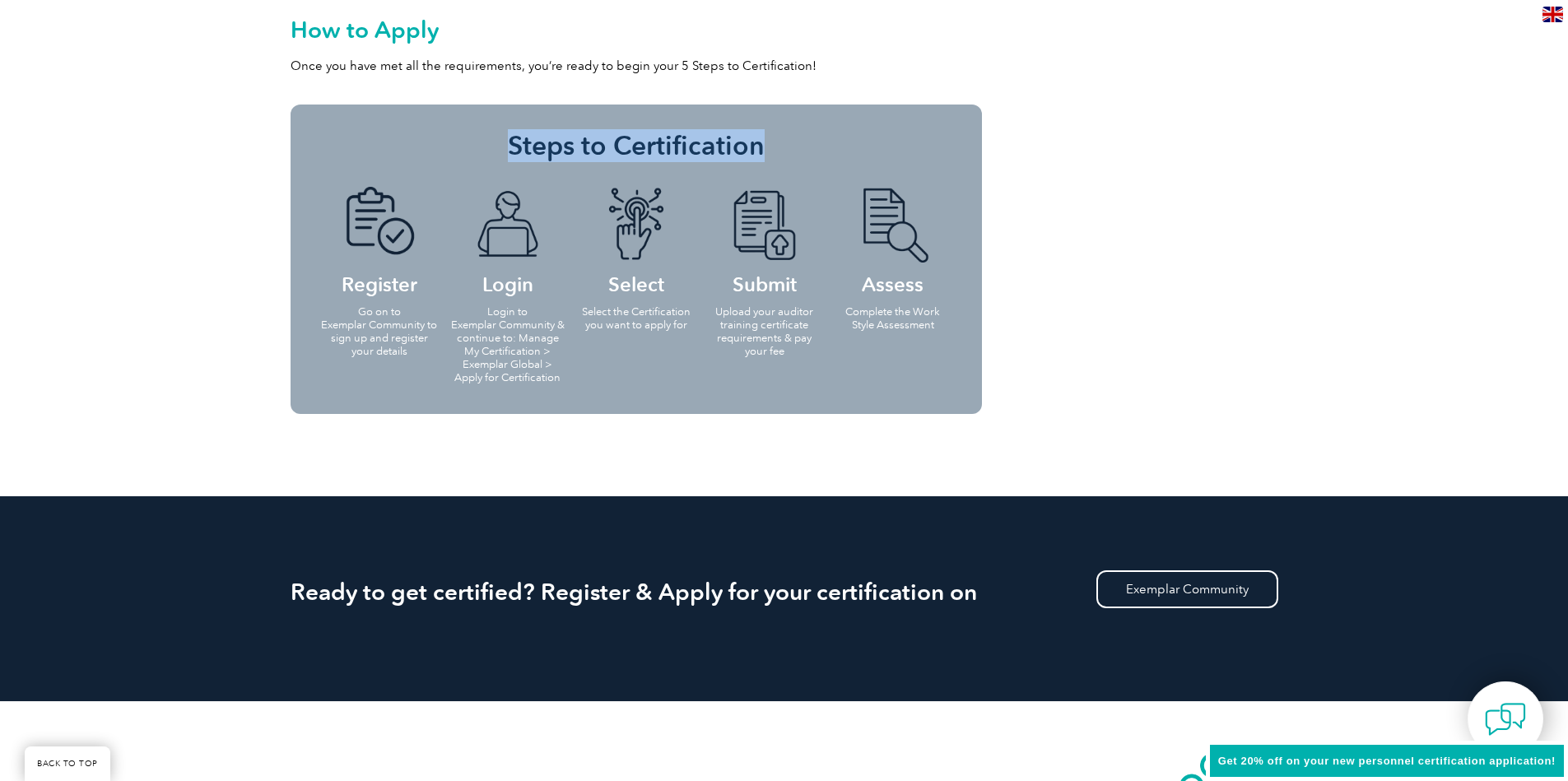
click at [779, 144] on h3 "Steps to Certification" at bounding box center [636, 145] width 642 height 33
click at [783, 144] on h3 "Steps to Certification" at bounding box center [636, 145] width 642 height 33
drag, startPoint x: 786, startPoint y: 149, endPoint x: 508, endPoint y: 149, distance: 278.0
click at [508, 149] on h3 "Steps to Certification" at bounding box center [636, 145] width 642 height 33
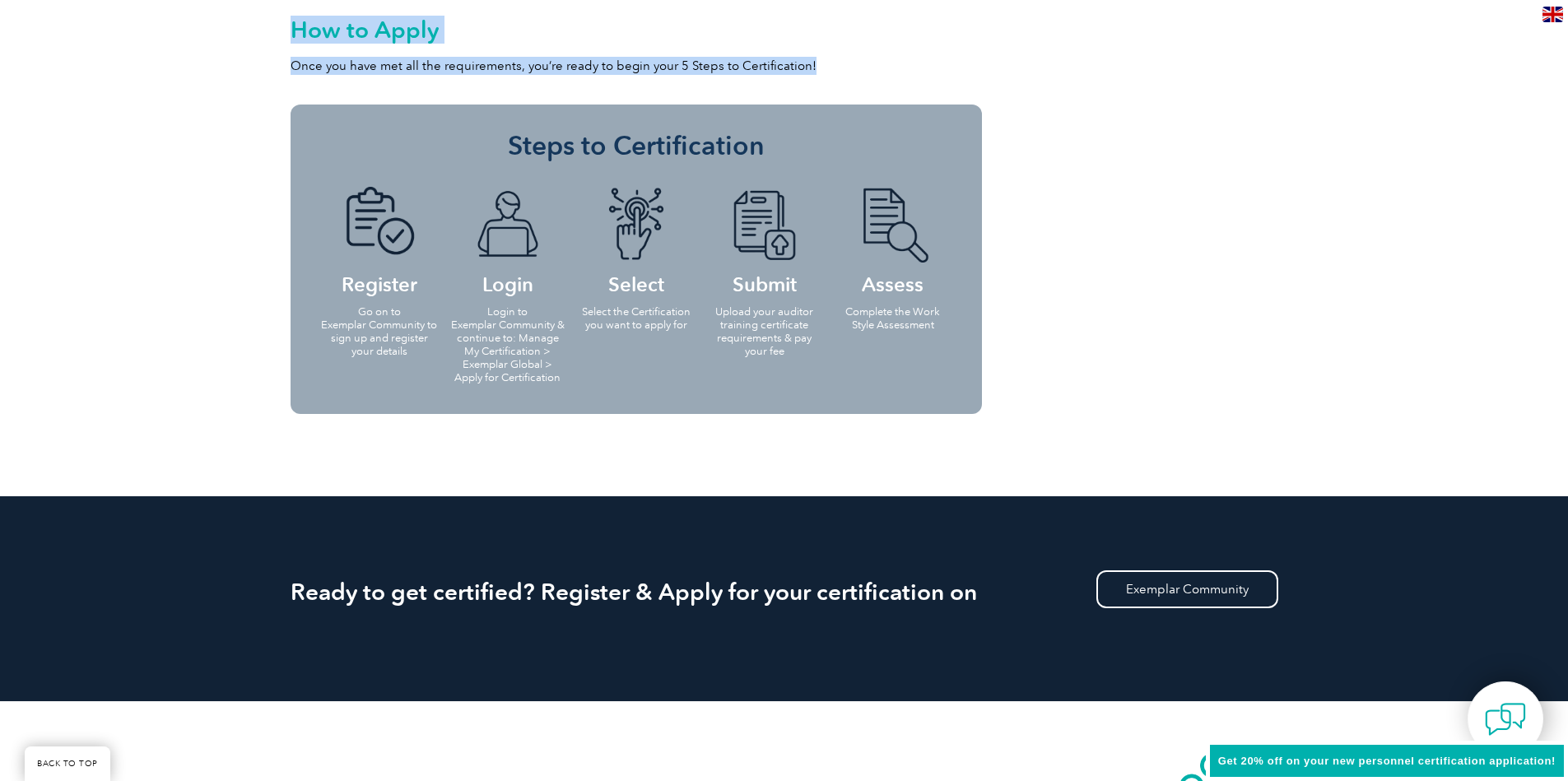
drag, startPoint x: 275, startPoint y: 64, endPoint x: 785, endPoint y: 79, distance: 510.2
drag, startPoint x: 834, startPoint y: 62, endPoint x: 273, endPoint y: 38, distance: 561.5
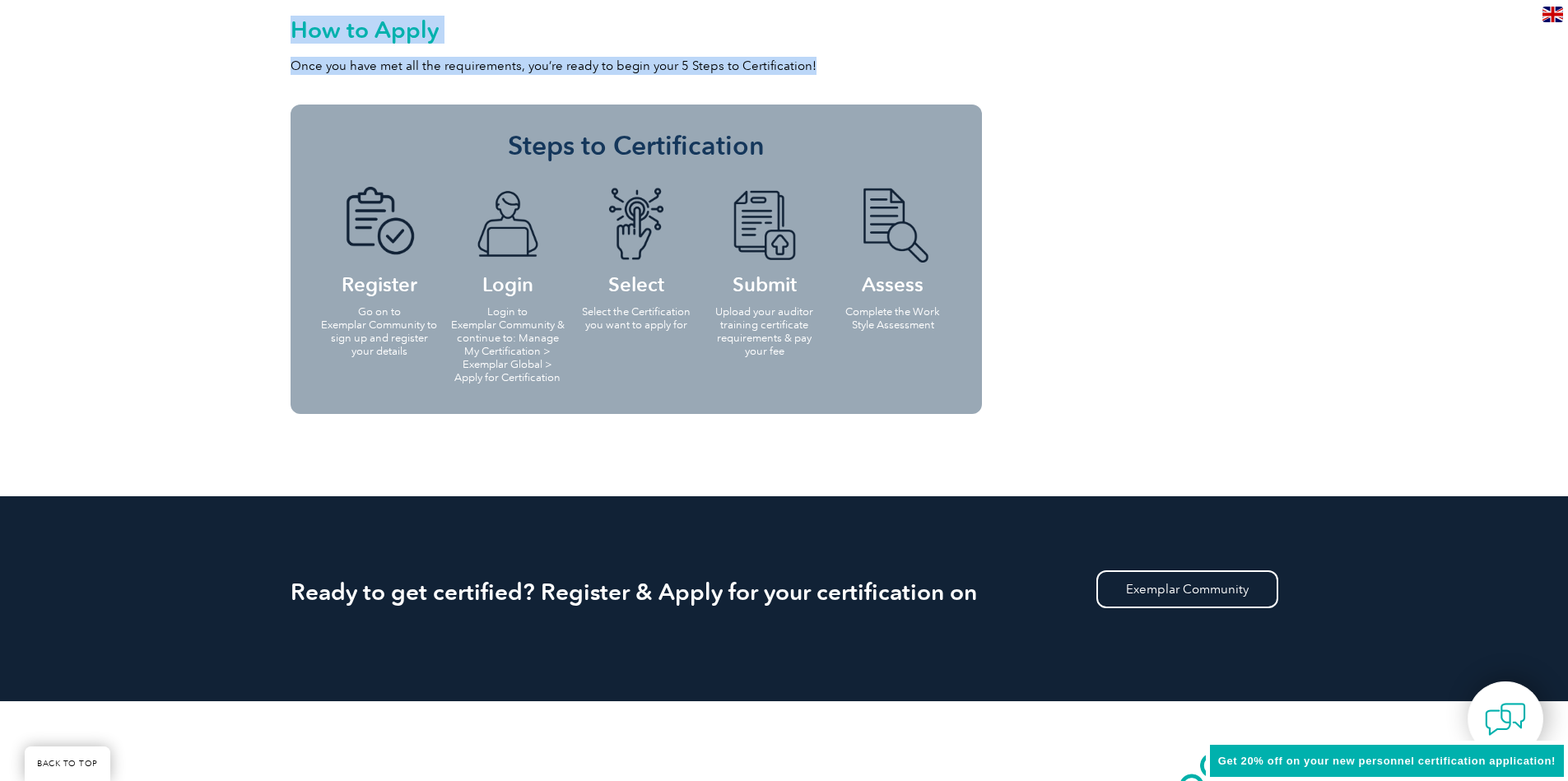
drag, startPoint x: 280, startPoint y: 24, endPoint x: 813, endPoint y: 60, distance: 534.2
click at [813, 60] on p "Once you have met all the requirements, you’re ready to begin your 5 Steps to C…" at bounding box center [636, 66] width 691 height 18
drag, startPoint x: 549, startPoint y: 60, endPoint x: 293, endPoint y: 69, distance: 256.2
click at [293, 69] on p "Once you have met all the requirements, you’re ready to begin your 5 Steps to C…" at bounding box center [636, 66] width 691 height 18
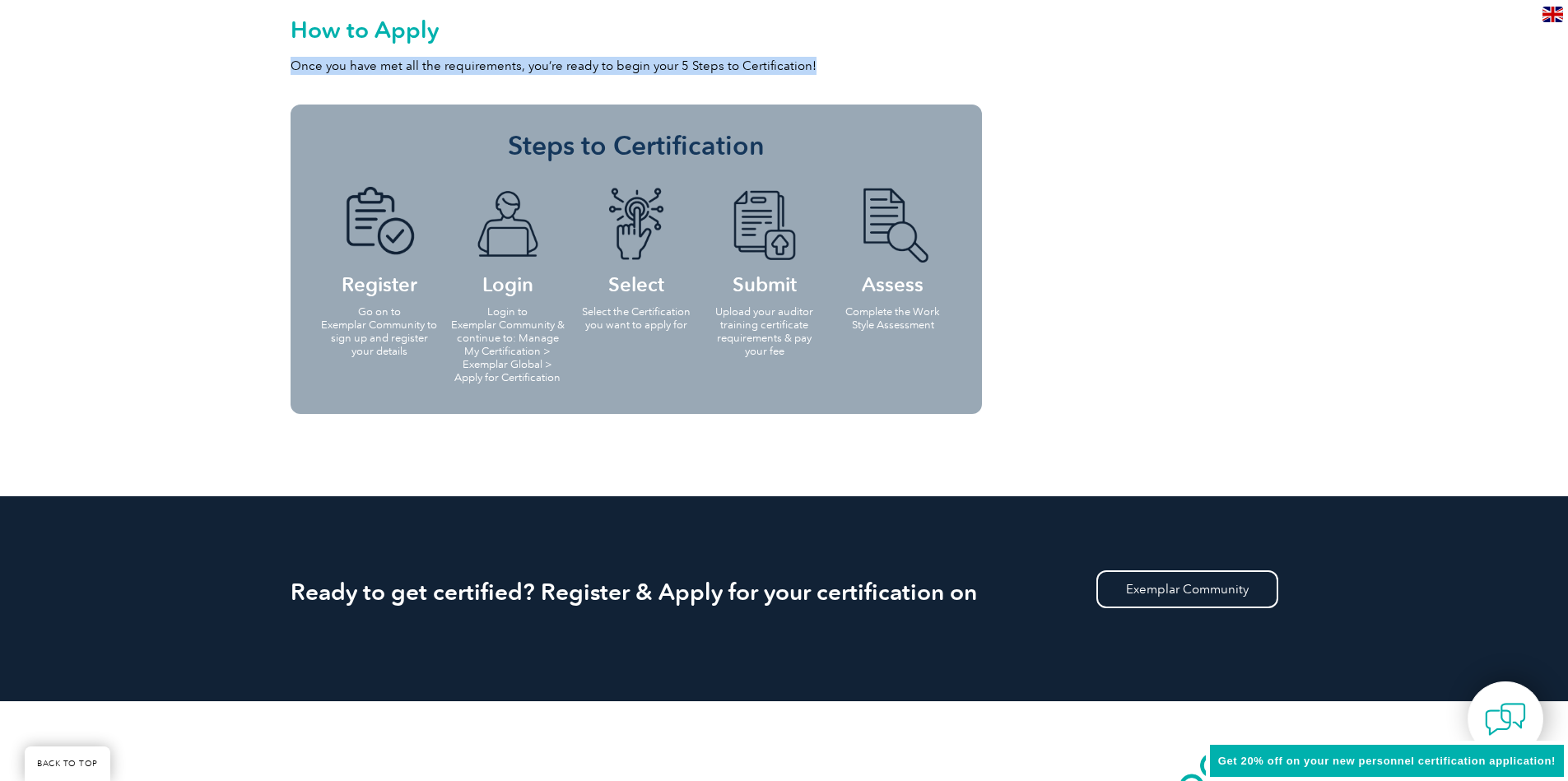
click at [293, 69] on p "Once you have met all the requirements, you’re ready to begin your 5 Steps to C…" at bounding box center [636, 66] width 691 height 18
drag, startPoint x: 293, startPoint y: 69, endPoint x: 811, endPoint y: 56, distance: 518.2
click at [808, 57] on p "Once you have met all the requirements, you’re ready to begin your 5 Steps to C…" at bounding box center [636, 66] width 691 height 18
drag, startPoint x: 826, startPoint y: 66, endPoint x: 283, endPoint y: 57, distance: 543.1
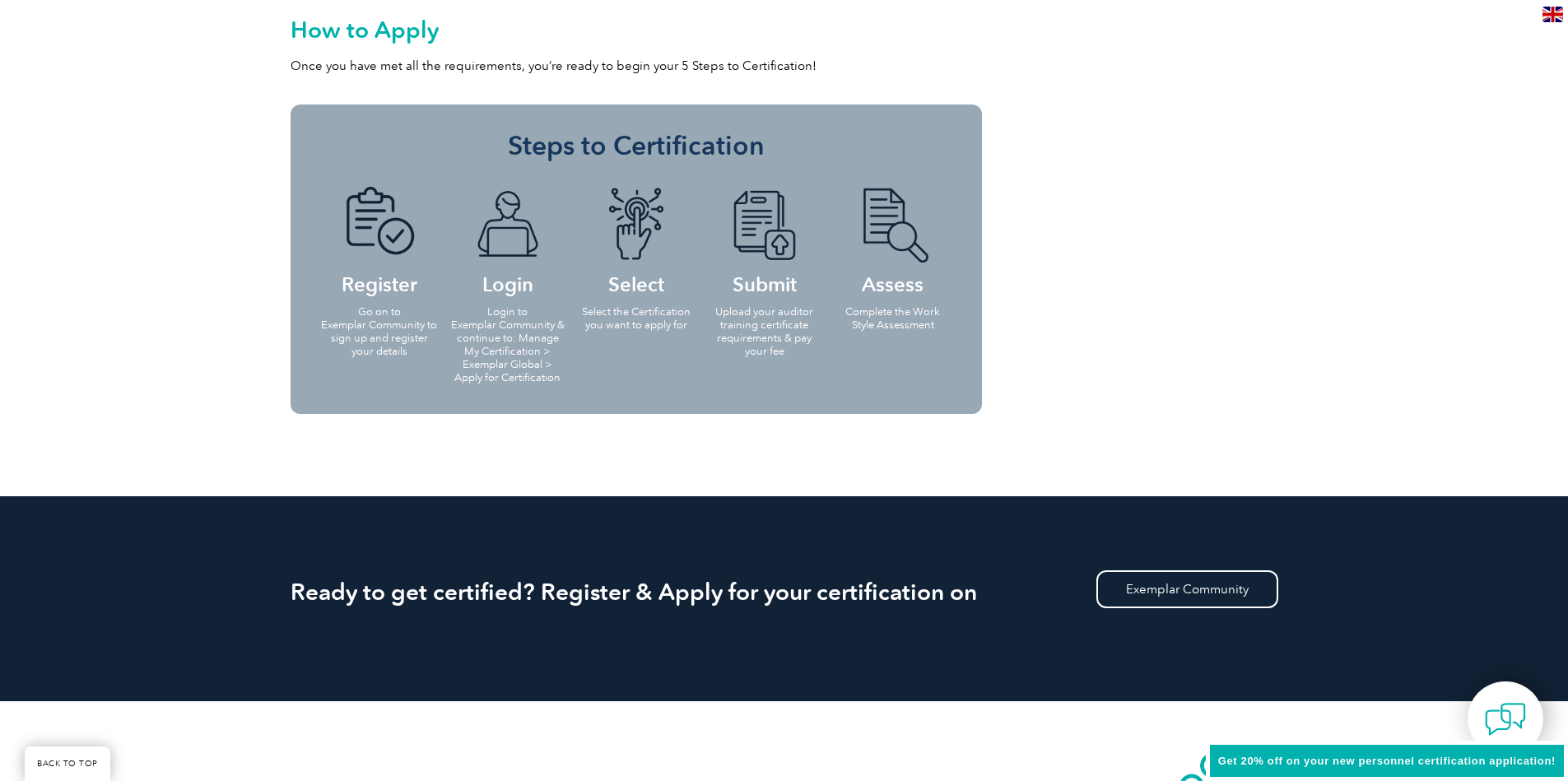
drag, startPoint x: 281, startPoint y: 23, endPoint x: 563, endPoint y: 33, distance: 282.2
click at [566, 33] on h2 "How to Apply" at bounding box center [636, 29] width 691 height 26
drag, startPoint x: 613, startPoint y: 70, endPoint x: 548, endPoint y: 70, distance: 65.0
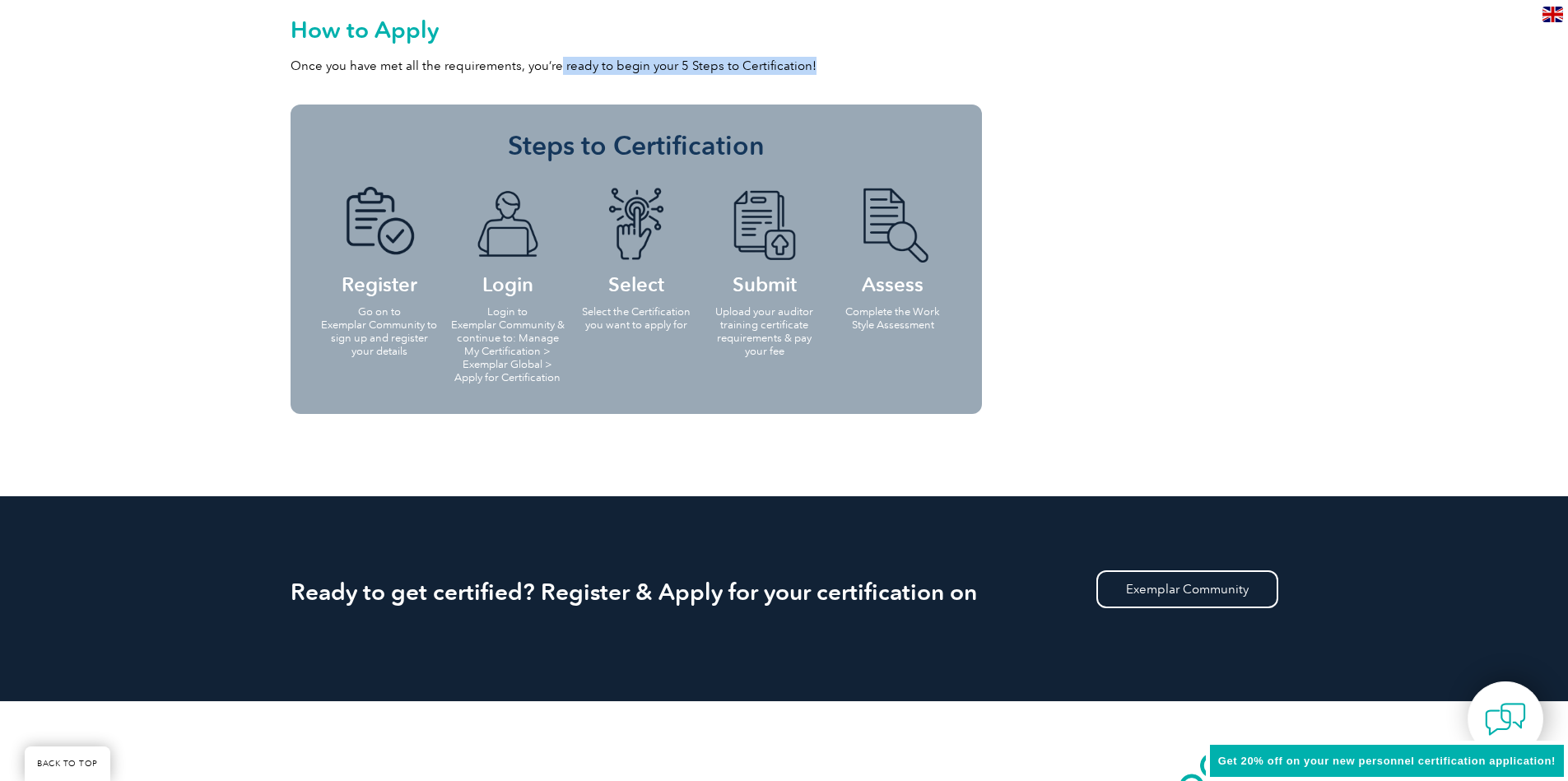
click at [552, 70] on p "Once you have met all the requirements, you’re ready to begin your 5 Steps to C…" at bounding box center [636, 66] width 691 height 18
click at [524, 71] on p "Once you have met all the requirements, you’re ready to begin your 5 Steps to C…" at bounding box center [636, 66] width 691 height 18
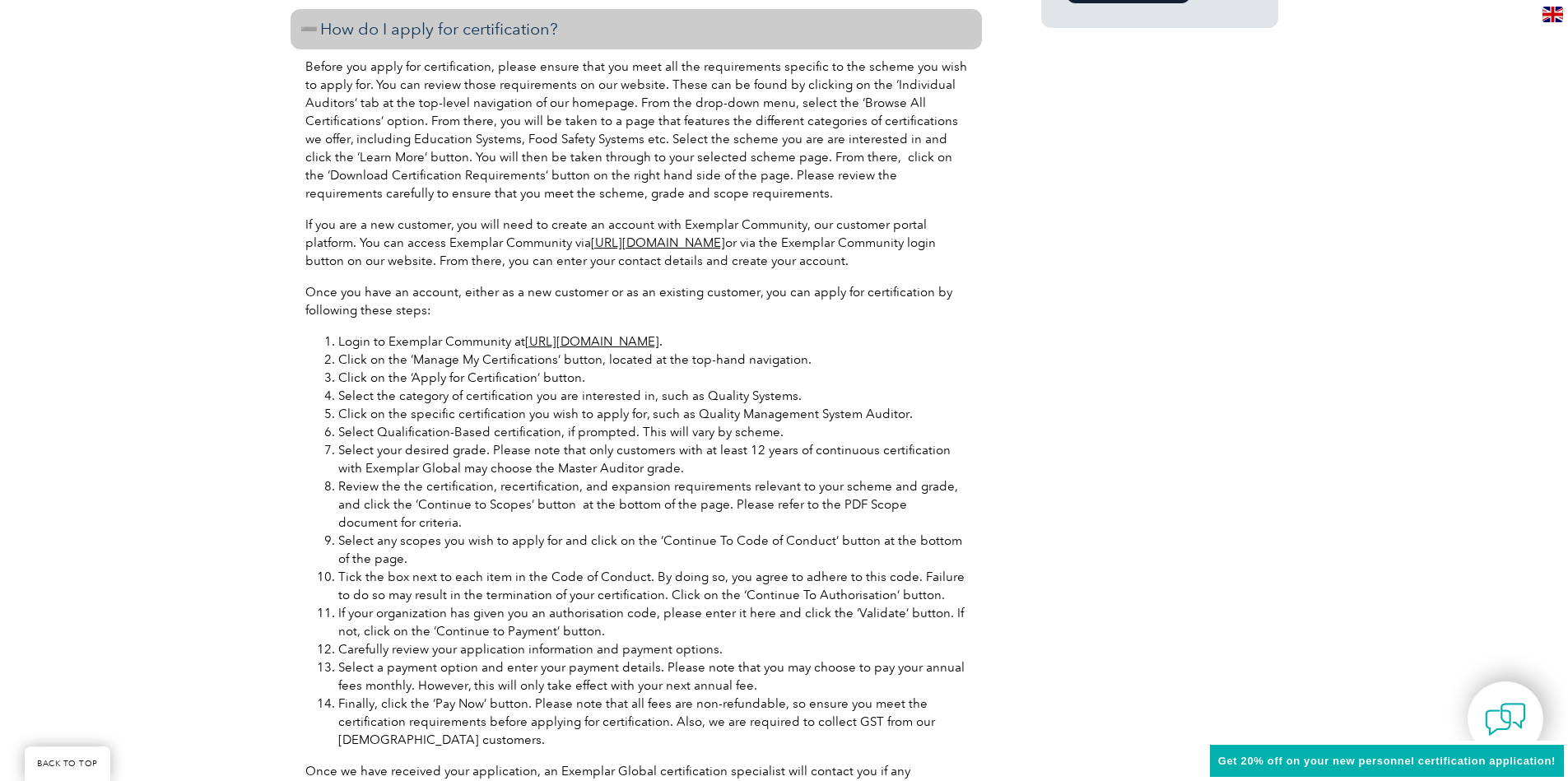
scroll to position [1481, 0]
click at [659, 344] on link "[URL][DOMAIN_NAME]" at bounding box center [592, 343] width 135 height 14
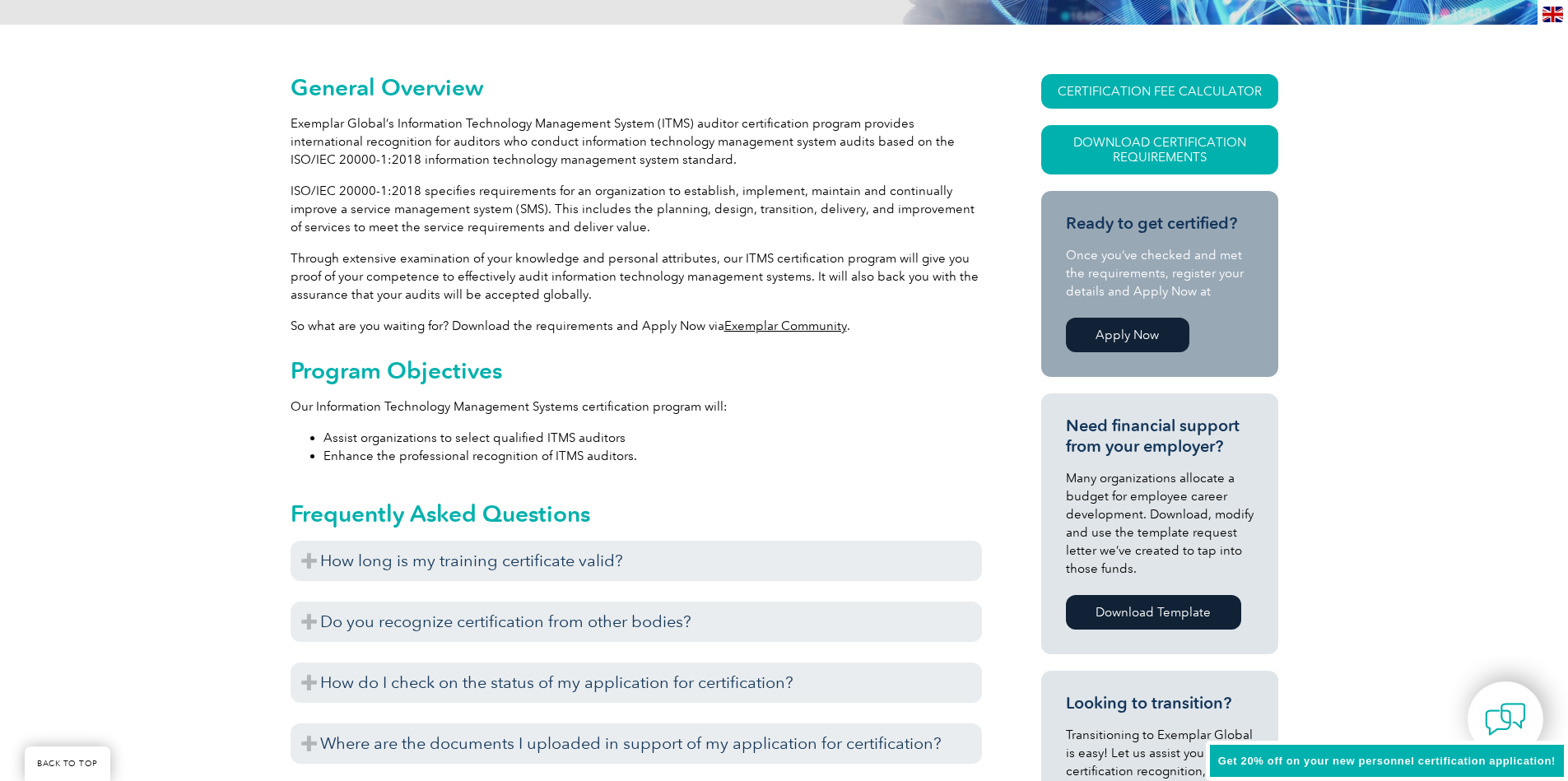
scroll to position [395, 0]
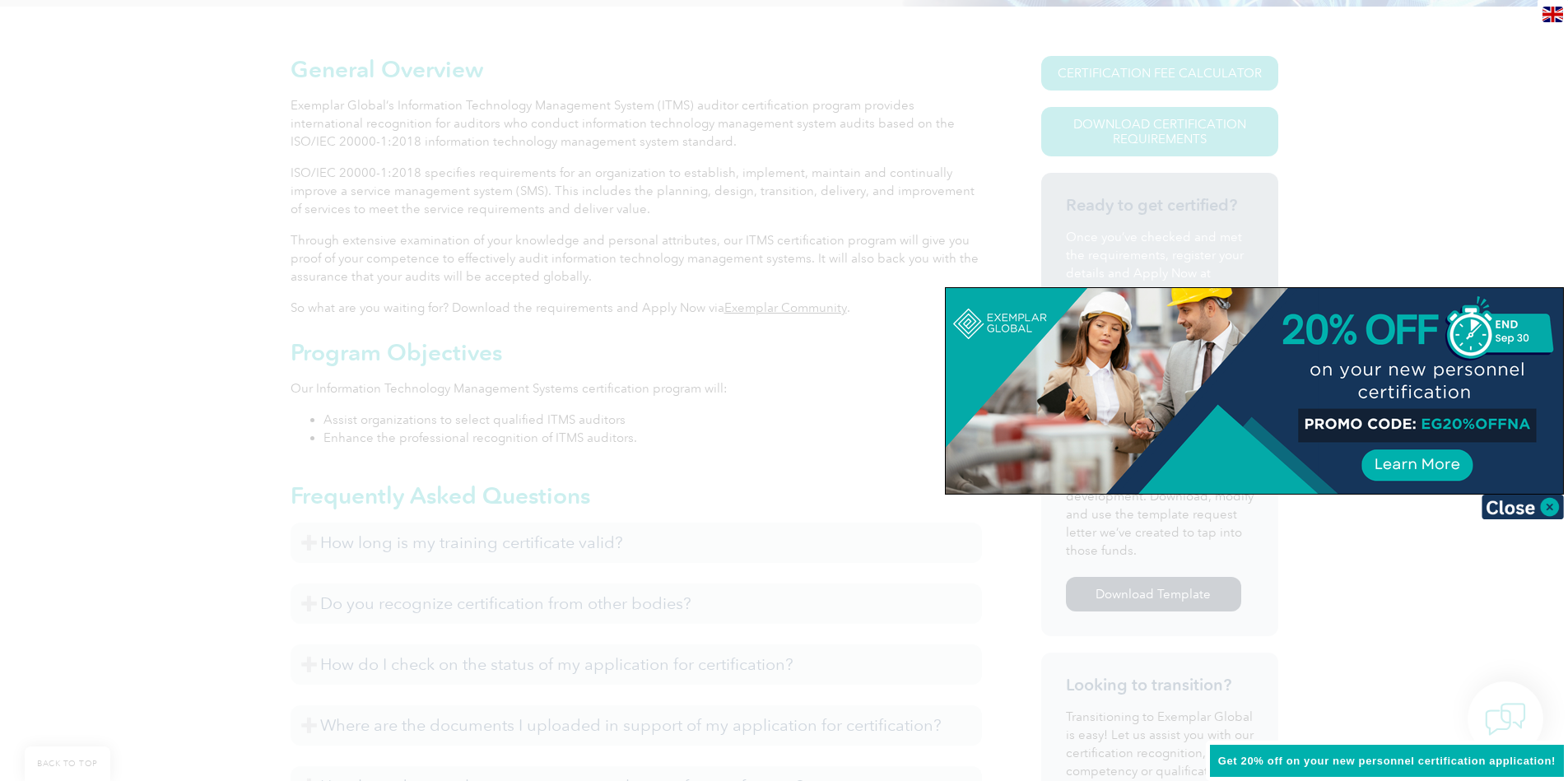
click at [845, 270] on div at bounding box center [784, 390] width 1568 height 781
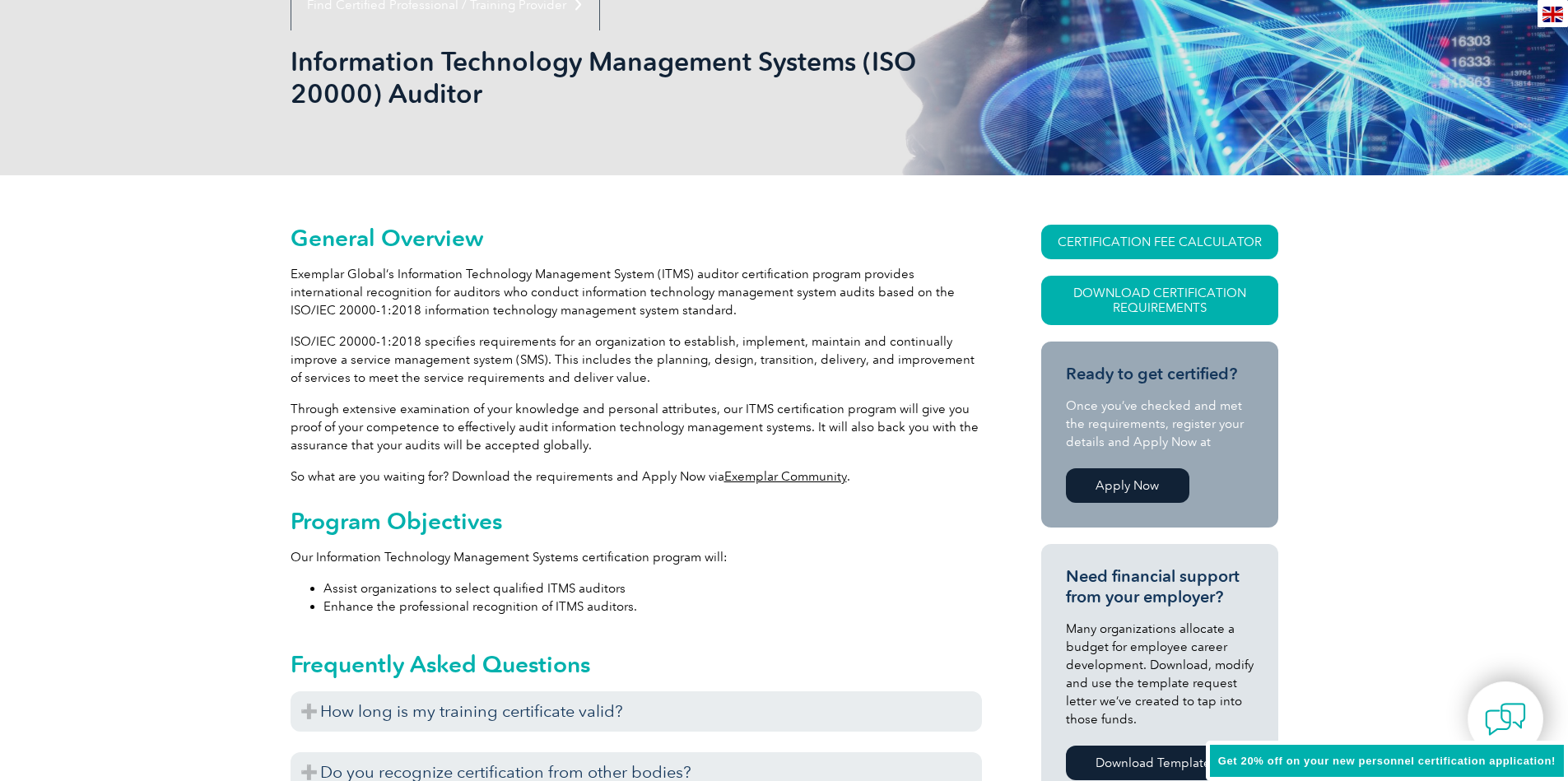
scroll to position [0, 0]
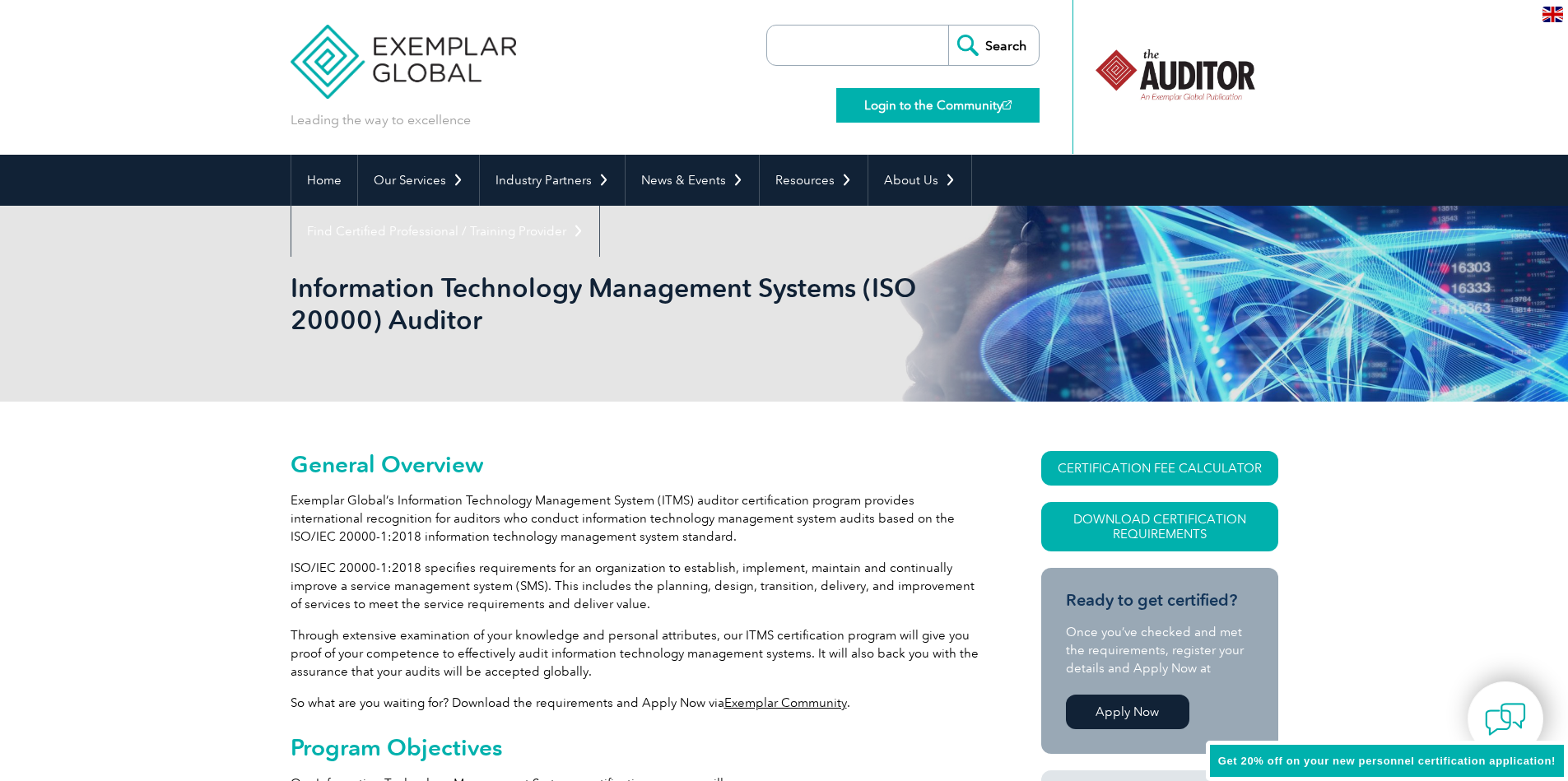
click at [929, 102] on link "Login to the Community" at bounding box center [938, 106] width 203 height 34
